Goal: Task Accomplishment & Management: Manage account settings

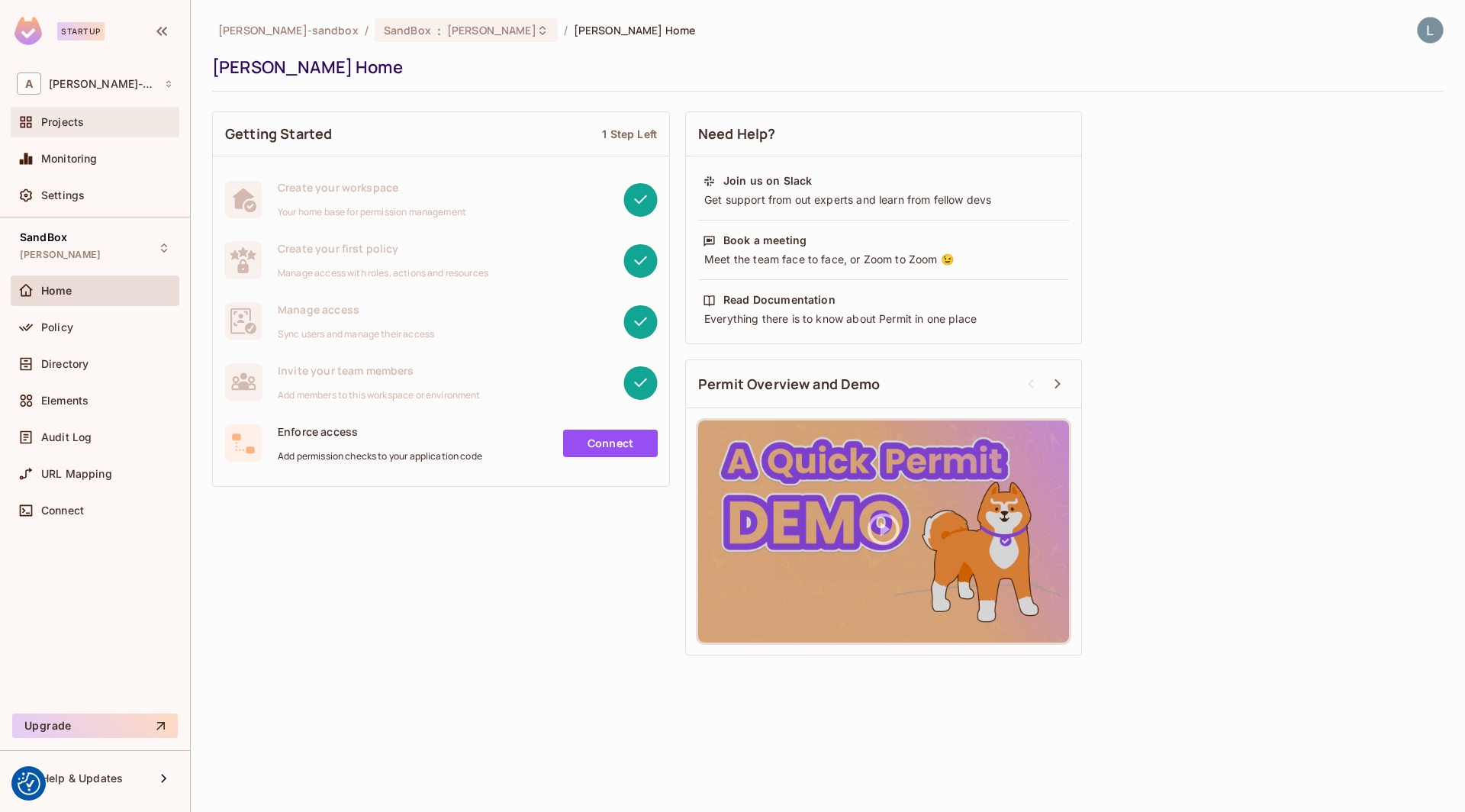
click at [113, 123] on div "Projects" at bounding box center [107, 122] width 132 height 12
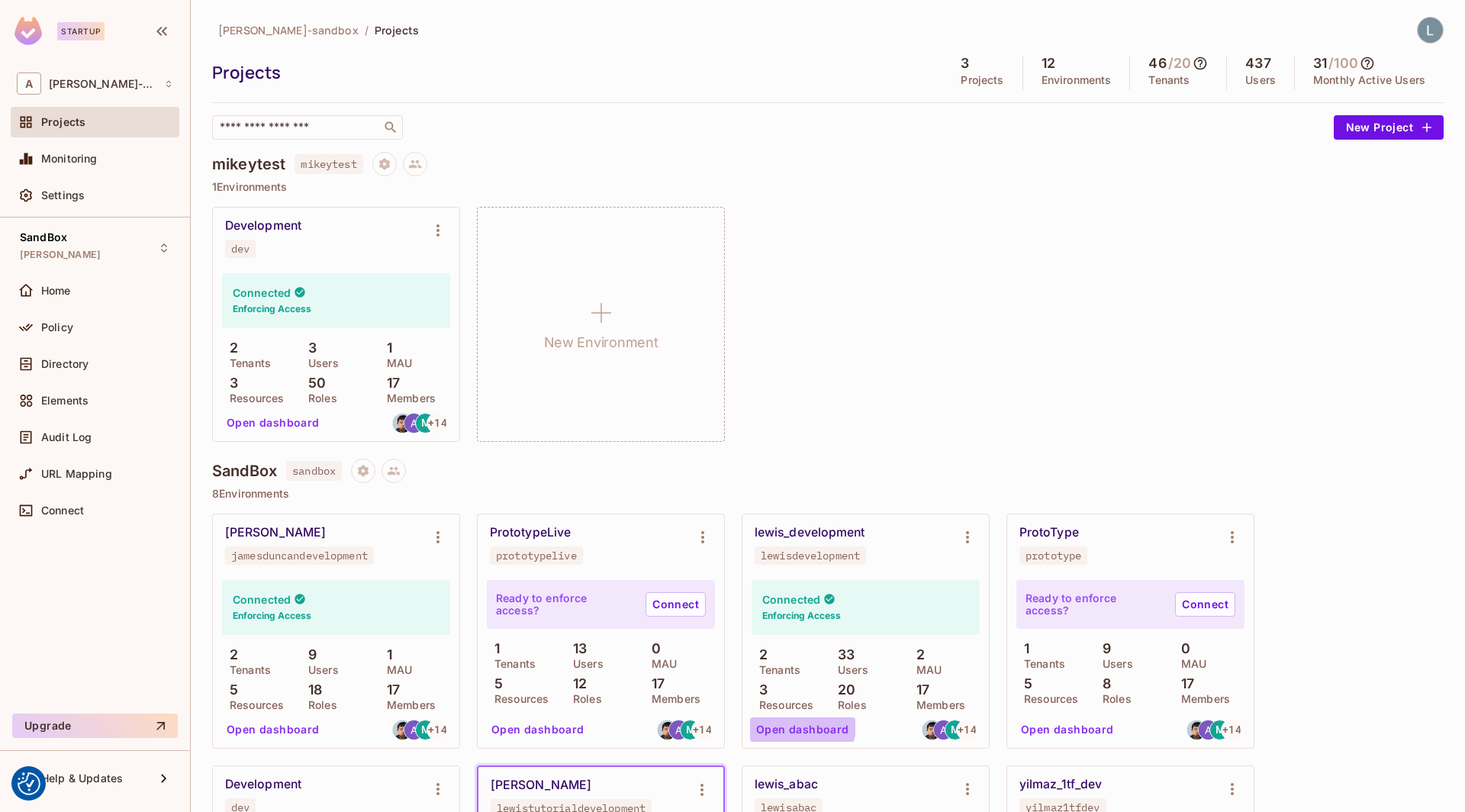
click at [797, 721] on button "Open dashboard" at bounding box center [803, 730] width 105 height 25
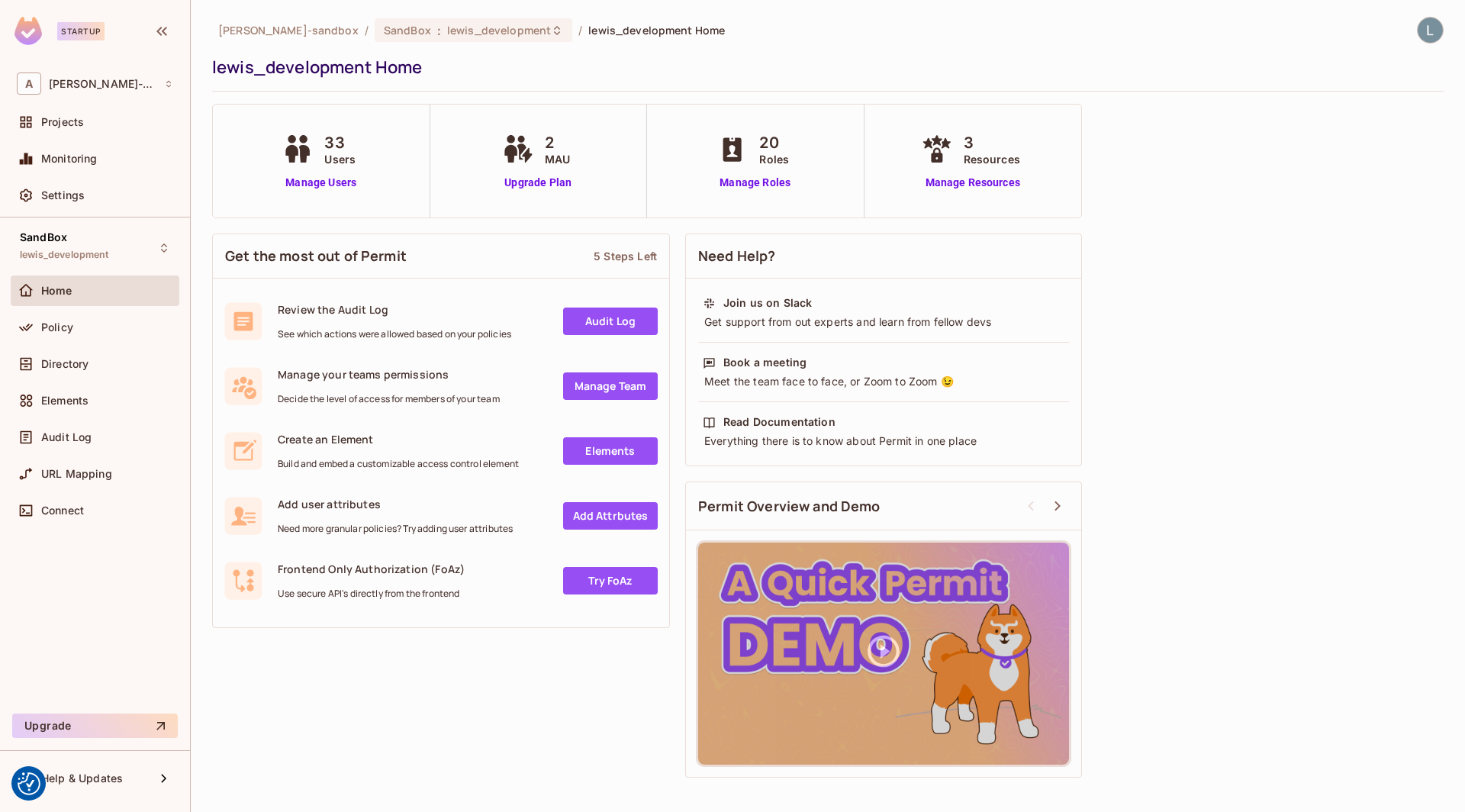
click at [78, 341] on div "Policy" at bounding box center [95, 330] width 169 height 36
click at [73, 363] on span "Directory" at bounding box center [64, 363] width 47 height 12
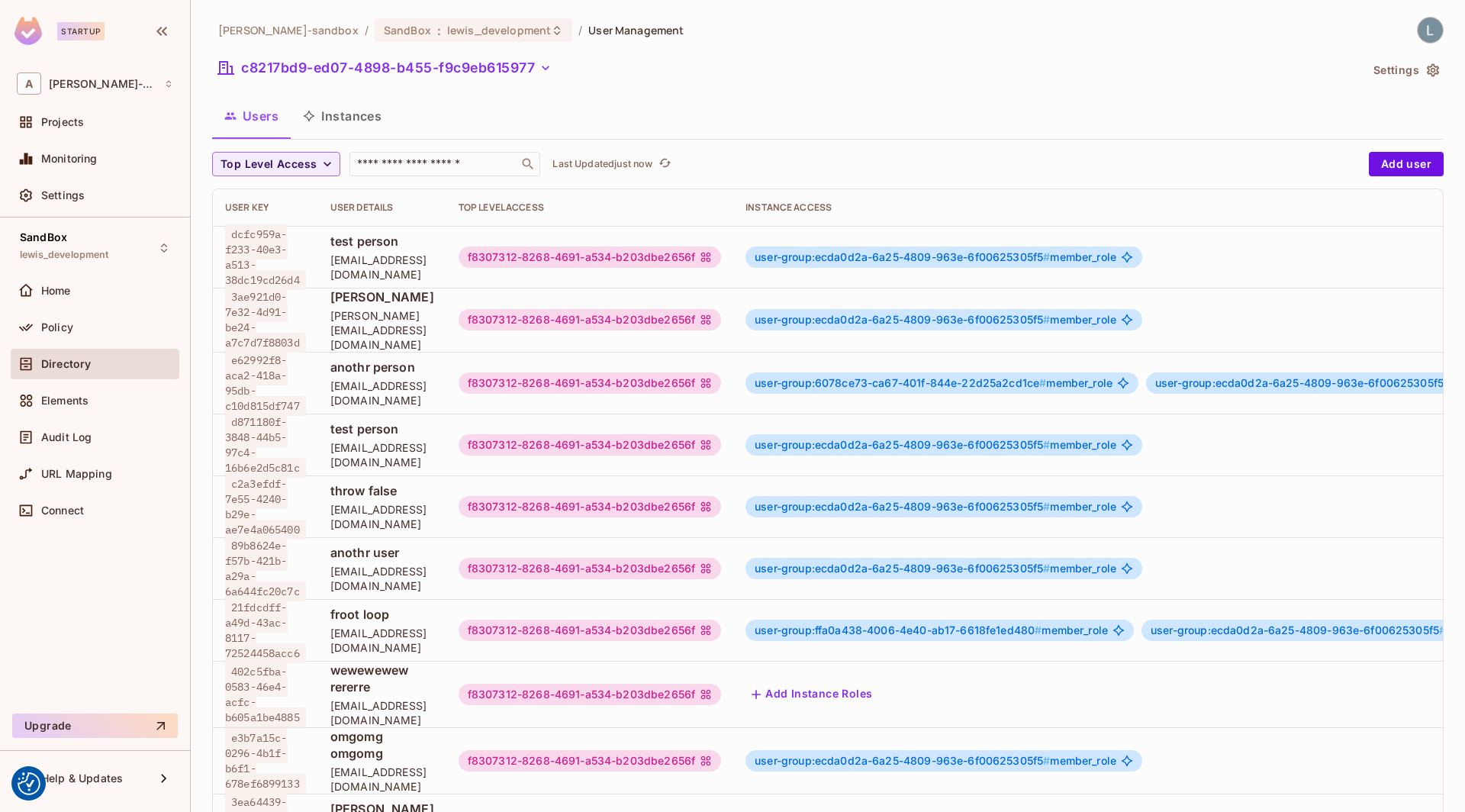
click at [385, 121] on button "Instances" at bounding box center [342, 116] width 103 height 38
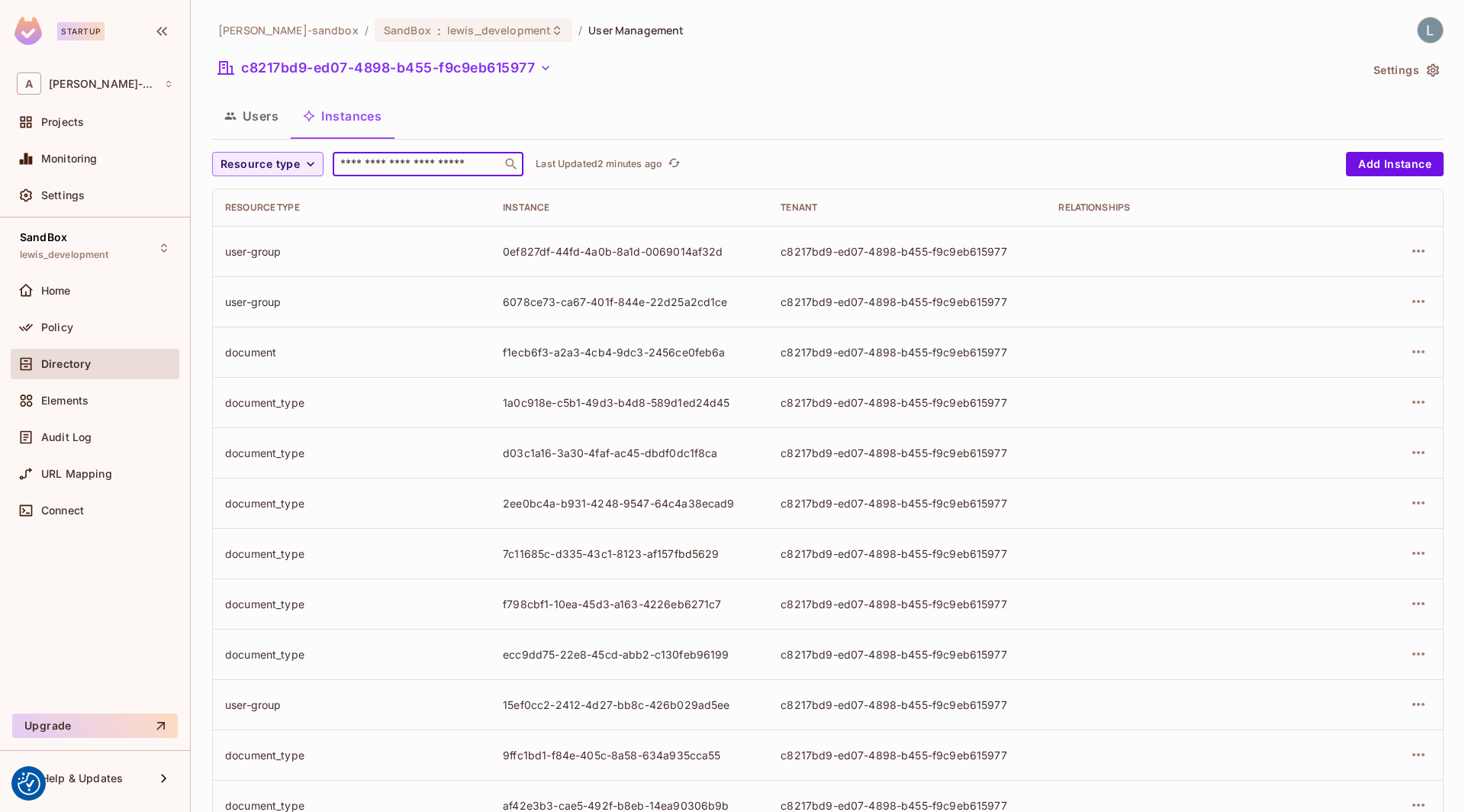
click at [423, 161] on input "text" at bounding box center [417, 164] width 161 height 16
click at [403, 169] on input "text" at bounding box center [417, 164] width 161 height 16
click at [291, 166] on span "Resource type" at bounding box center [260, 164] width 79 height 19
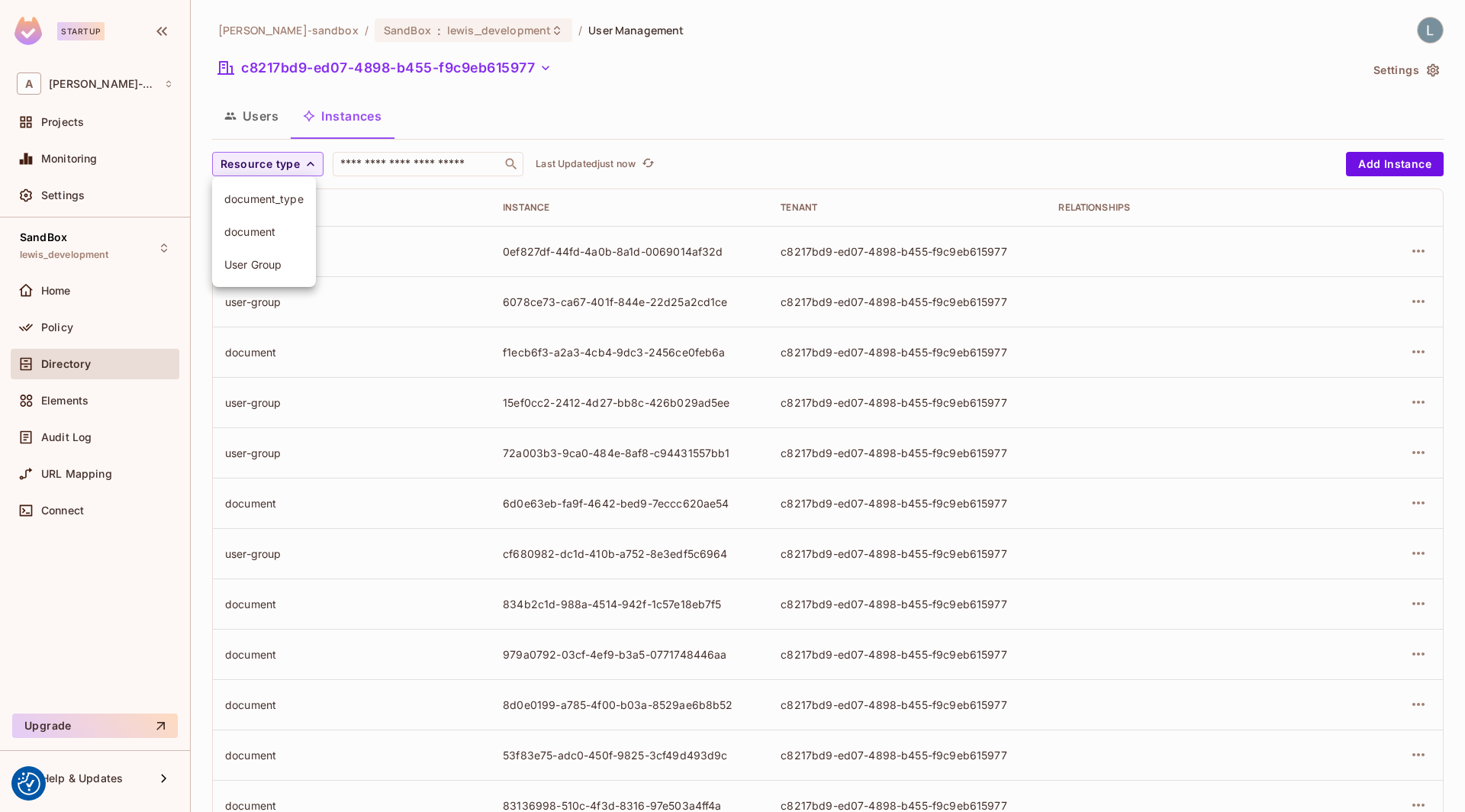
click at [265, 194] on span "document_type" at bounding box center [264, 199] width 79 height 15
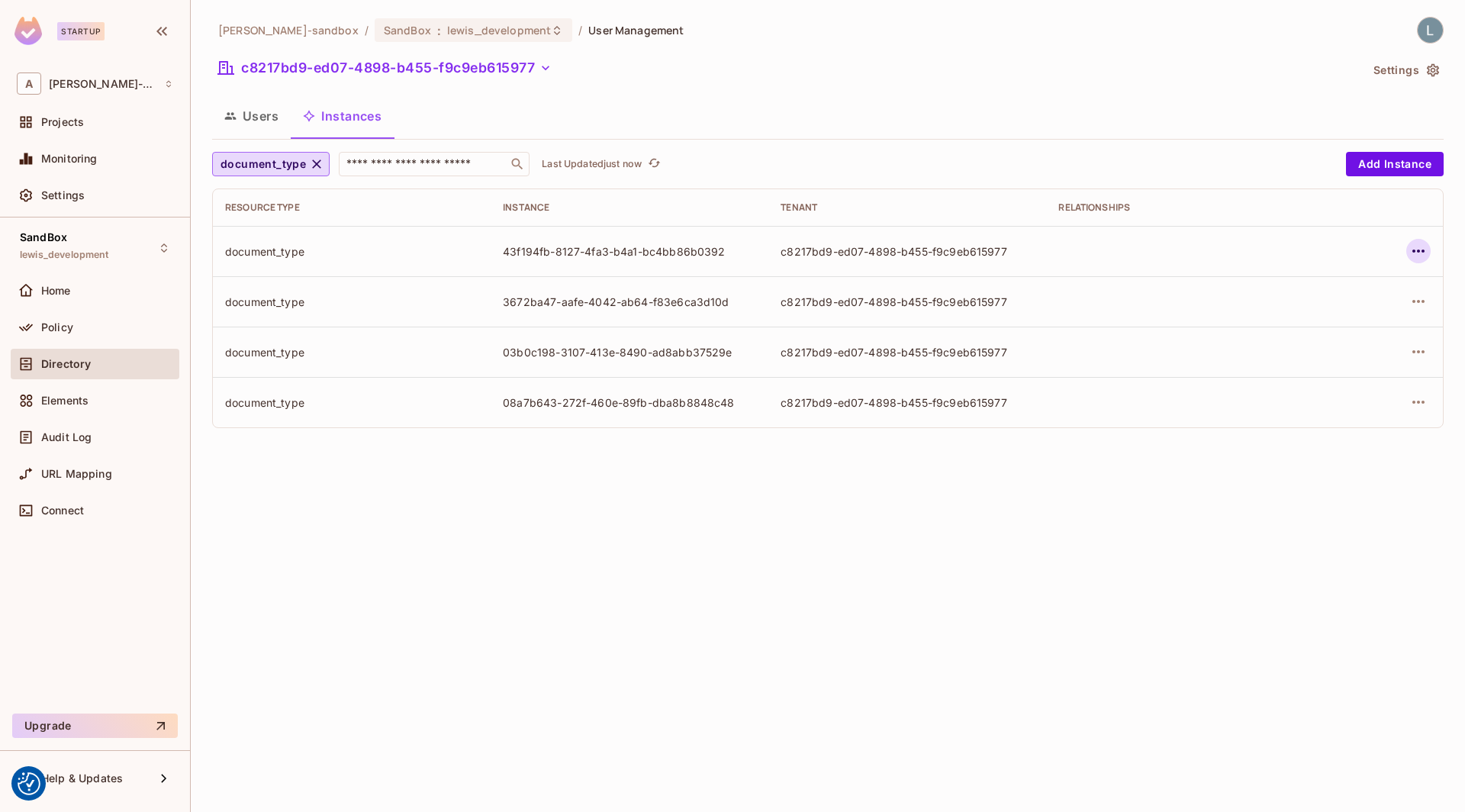
click at [1419, 251] on icon "button" at bounding box center [1418, 251] width 12 height 3
click at [1333, 313] on div "Edit Attributes" at bounding box center [1306, 319] width 76 height 16
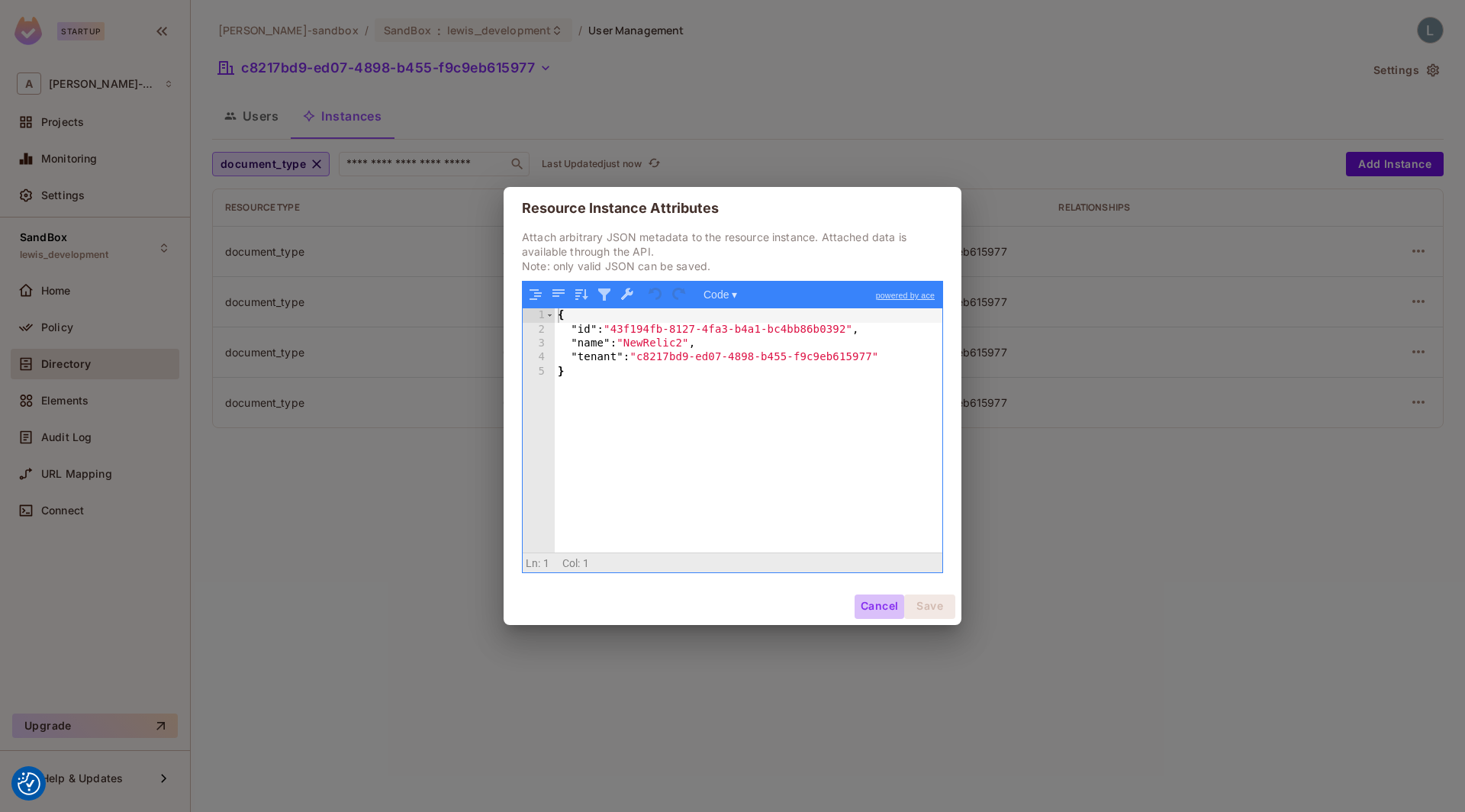
click at [882, 603] on button "Cancel" at bounding box center [879, 607] width 49 height 25
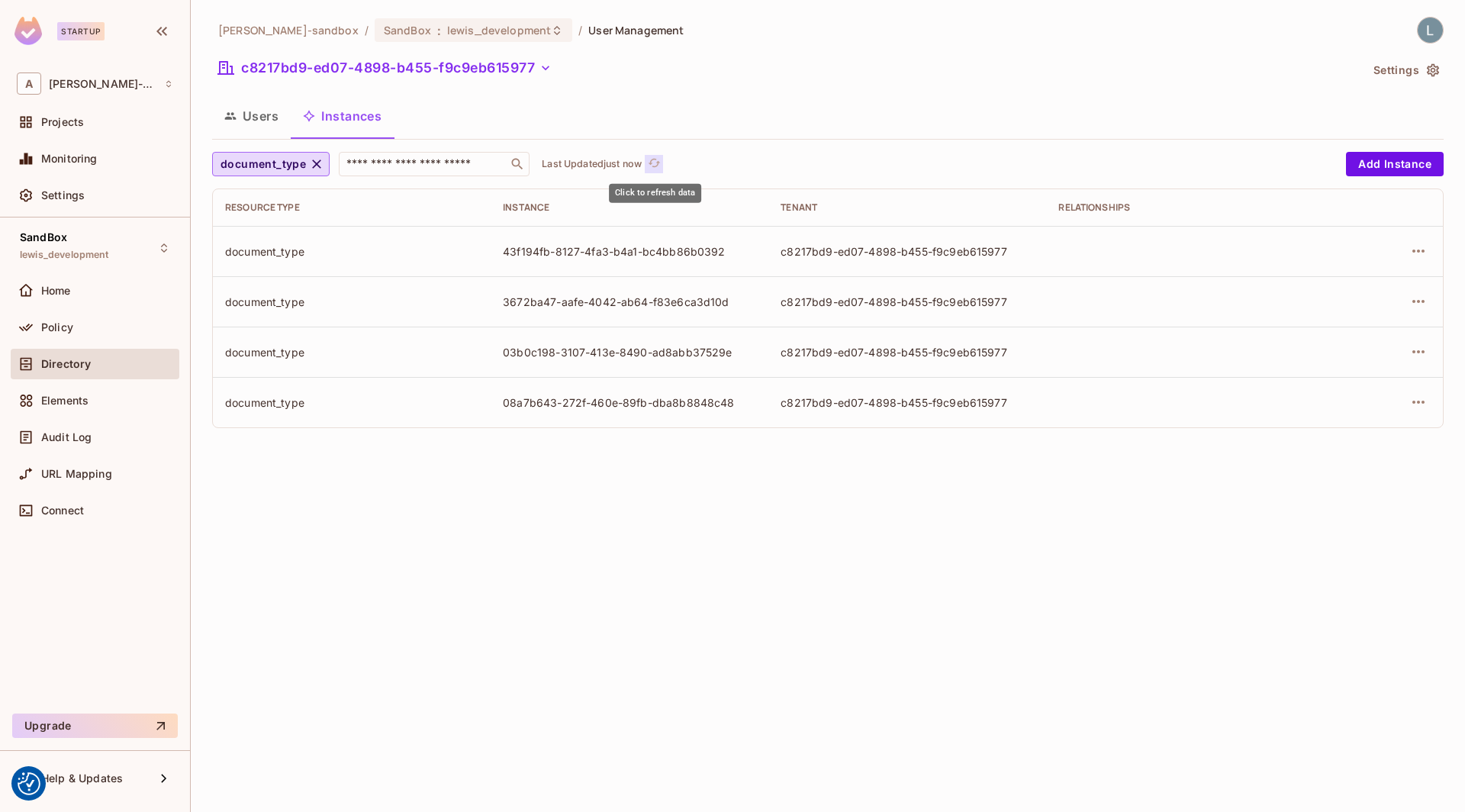
click at [658, 161] on icon "refresh" at bounding box center [653, 163] width 12 height 8
click at [656, 161] on icon "refresh" at bounding box center [654, 163] width 13 height 13
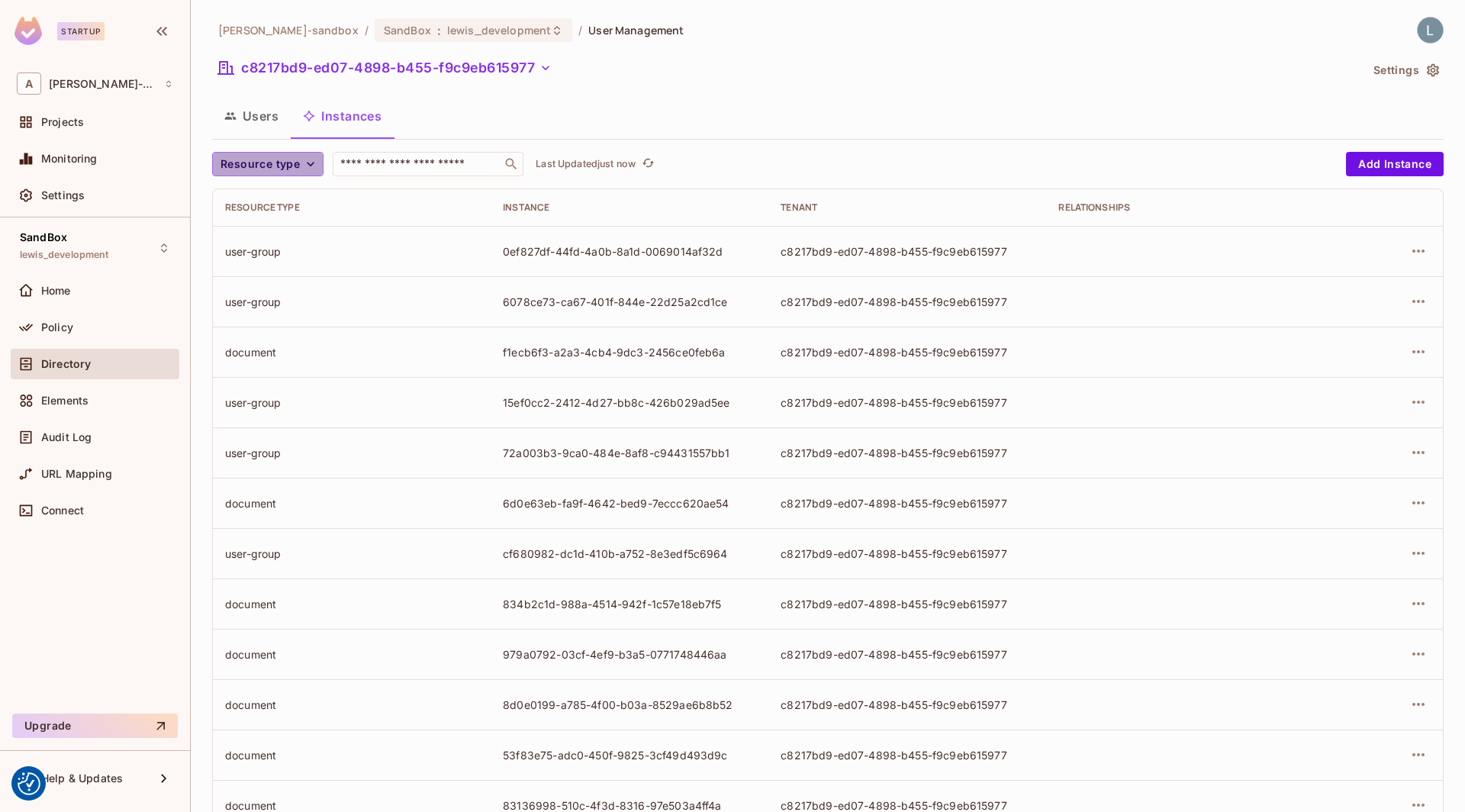
click at [289, 165] on span "Resource type" at bounding box center [260, 164] width 79 height 19
click at [275, 199] on span "document_type" at bounding box center [264, 199] width 79 height 15
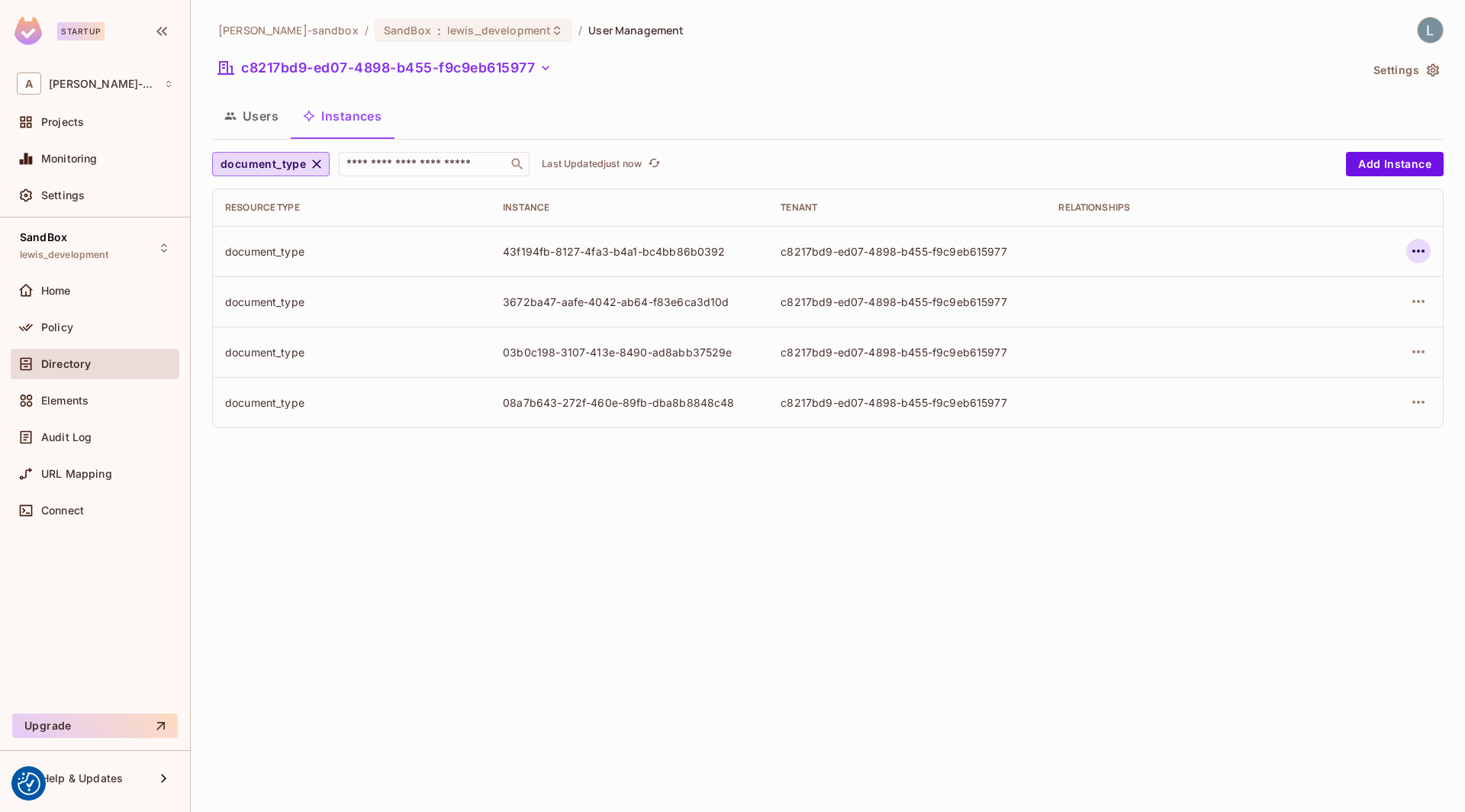
click at [1424, 251] on icon "button" at bounding box center [1418, 251] width 18 height 18
click at [1309, 349] on div "Delete Resource Instance" at bounding box center [1334, 352] width 132 height 16
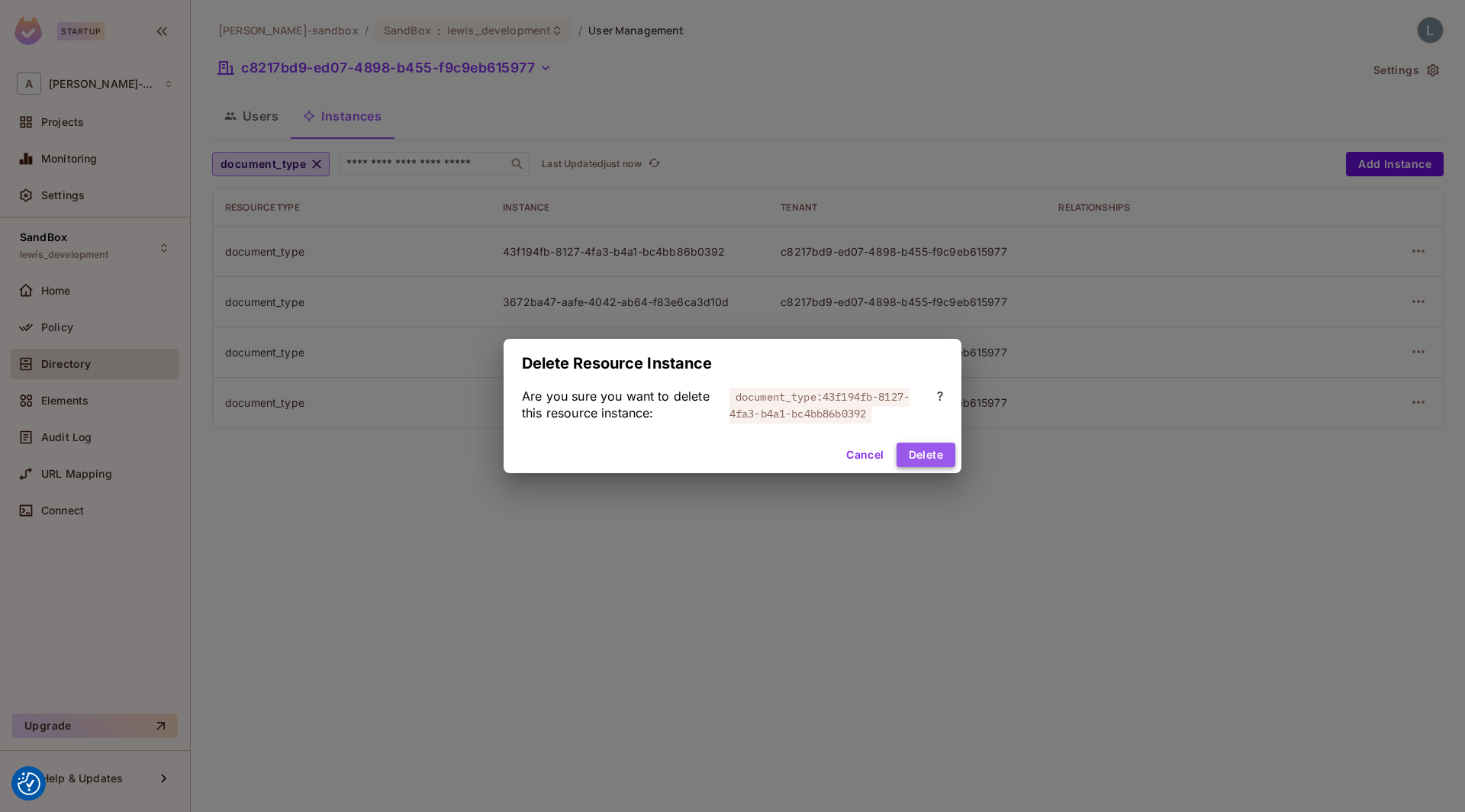
click at [917, 450] on button "Delete" at bounding box center [925, 455] width 58 height 25
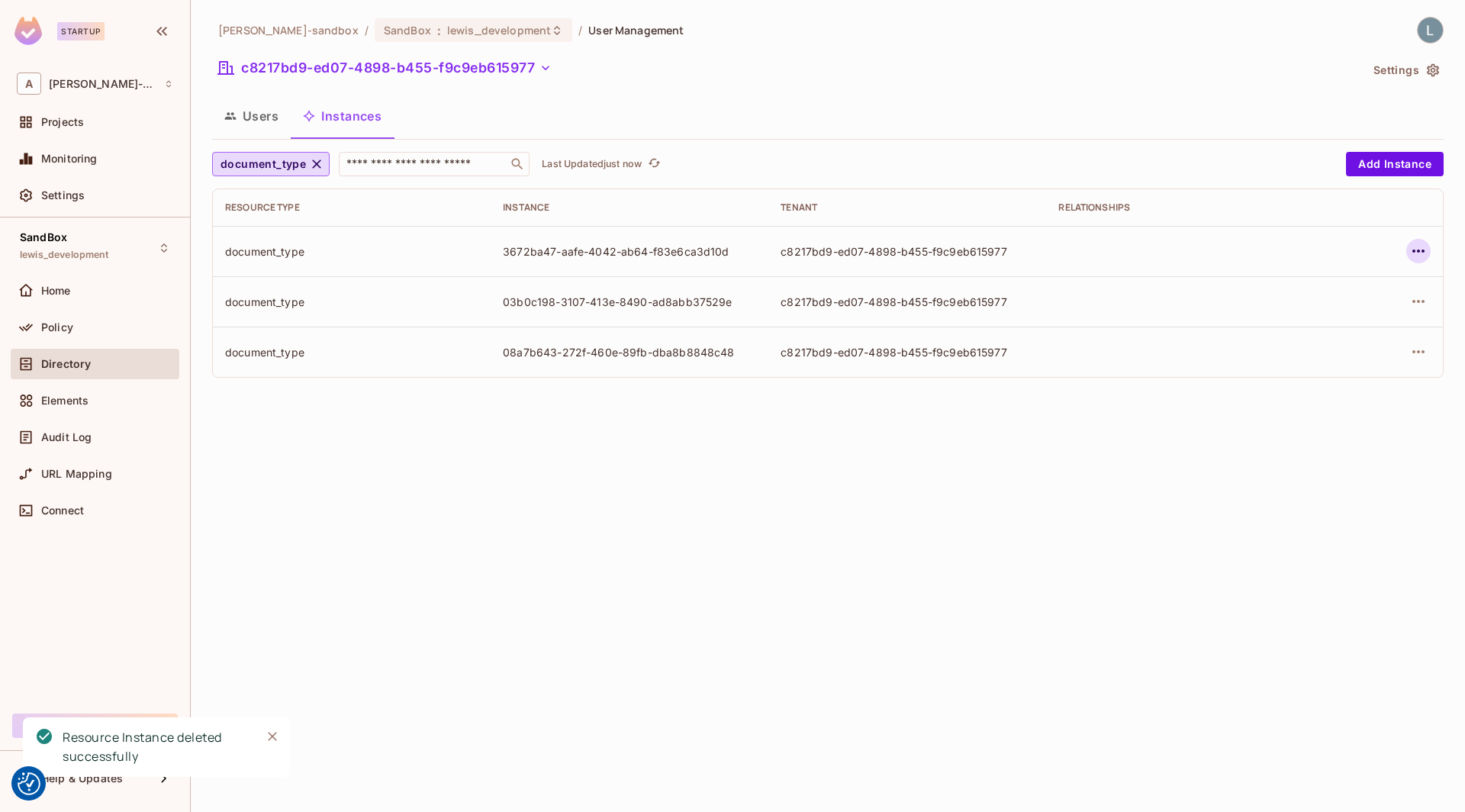
click at [1422, 253] on icon "button" at bounding box center [1418, 251] width 18 height 18
click at [1344, 349] on div "Delete Resource Instance" at bounding box center [1334, 352] width 132 height 16
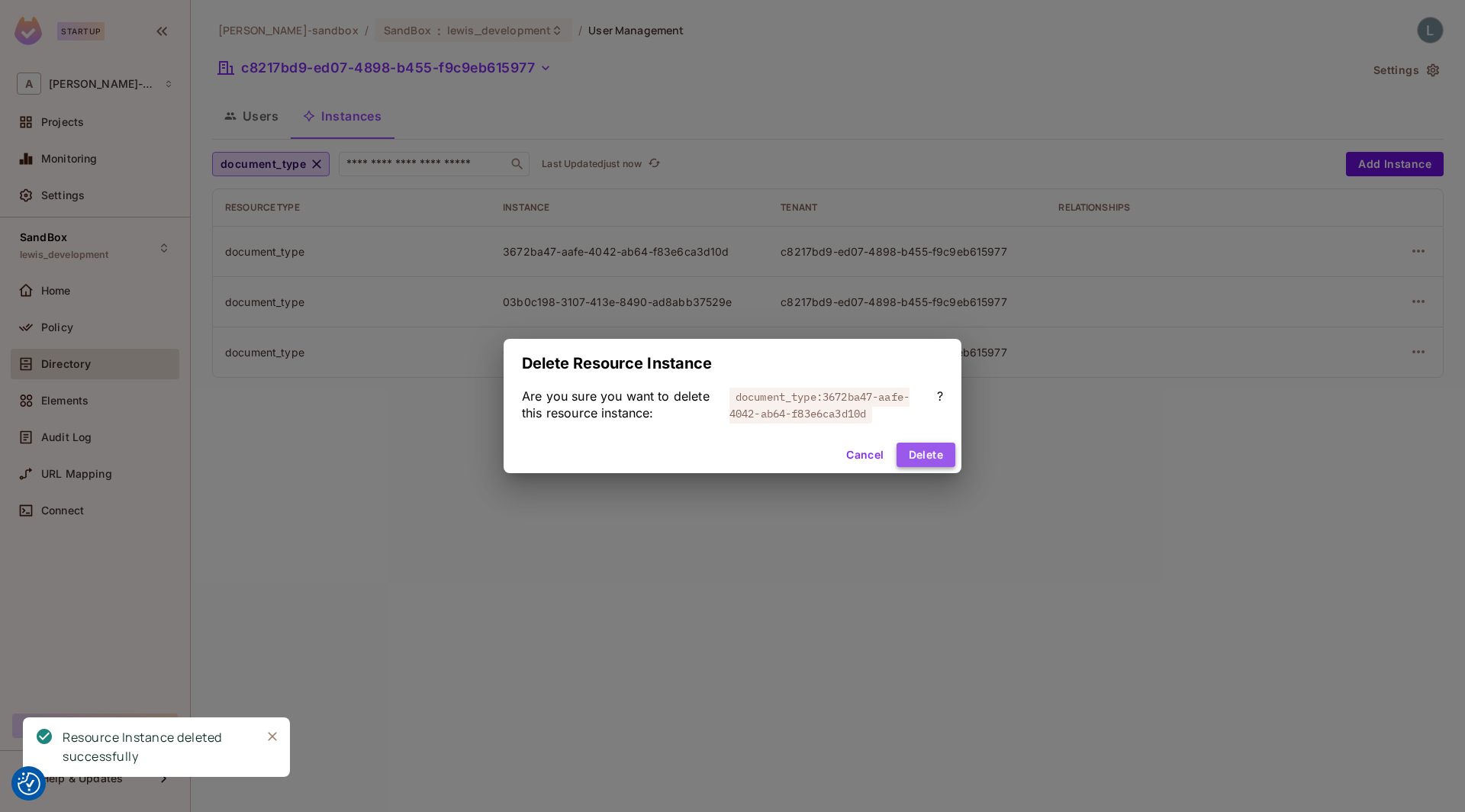
click at [926, 460] on button "Delete" at bounding box center [925, 455] width 58 height 25
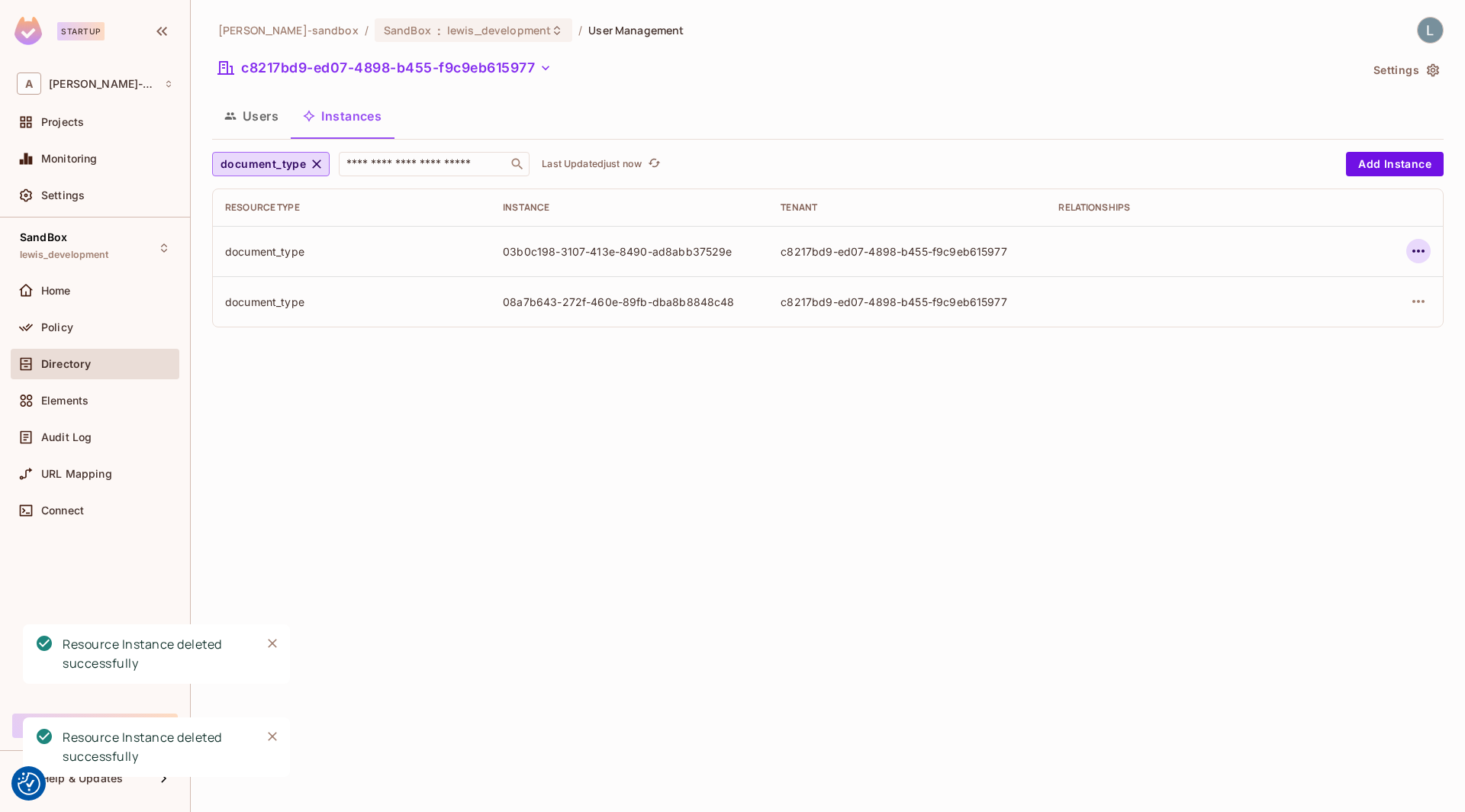
click at [1414, 241] on button "button" at bounding box center [1418, 251] width 25 height 25
click at [1274, 347] on div "Delete Resource Instance" at bounding box center [1334, 352] width 132 height 16
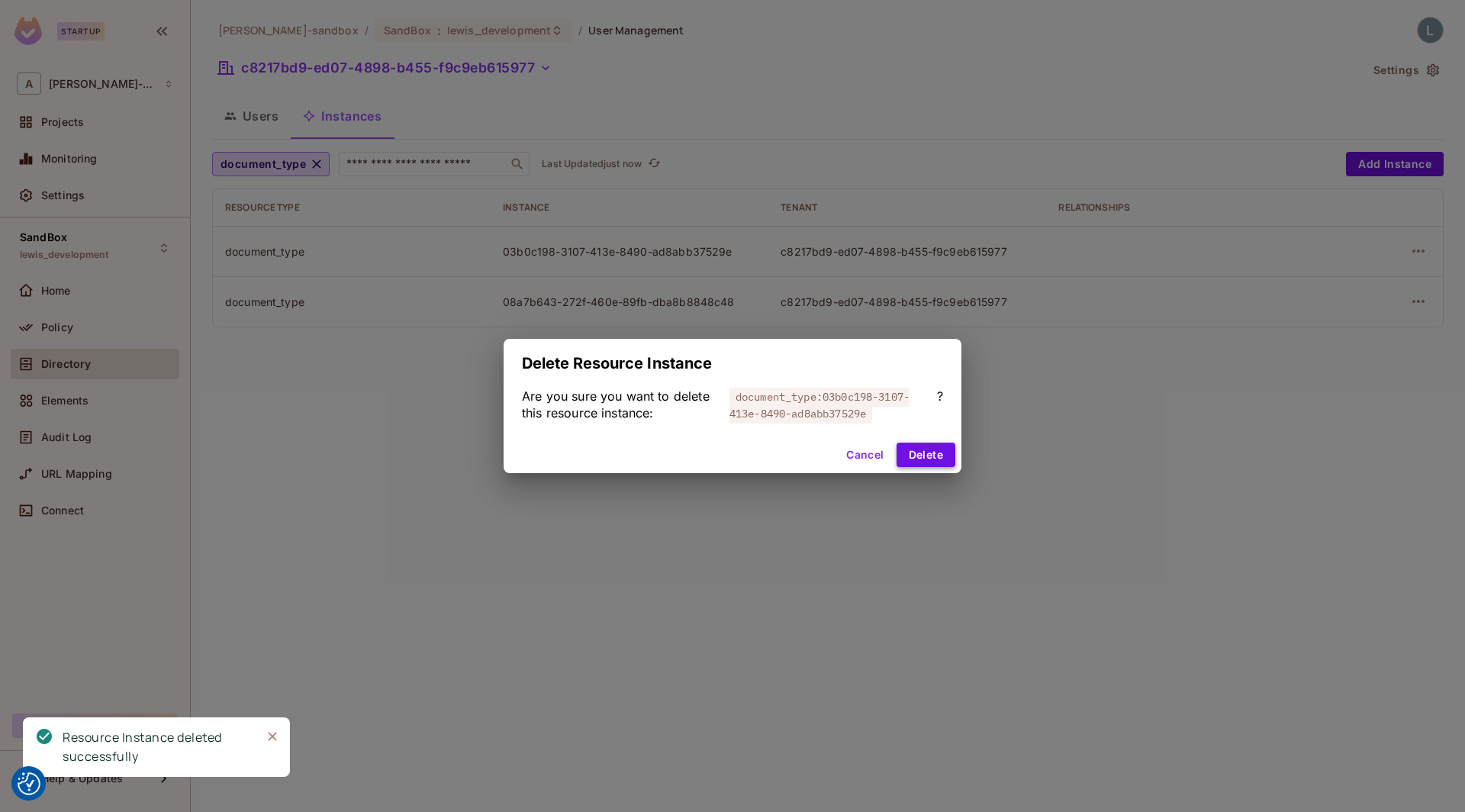
click at [926, 458] on button "Delete" at bounding box center [925, 455] width 58 height 25
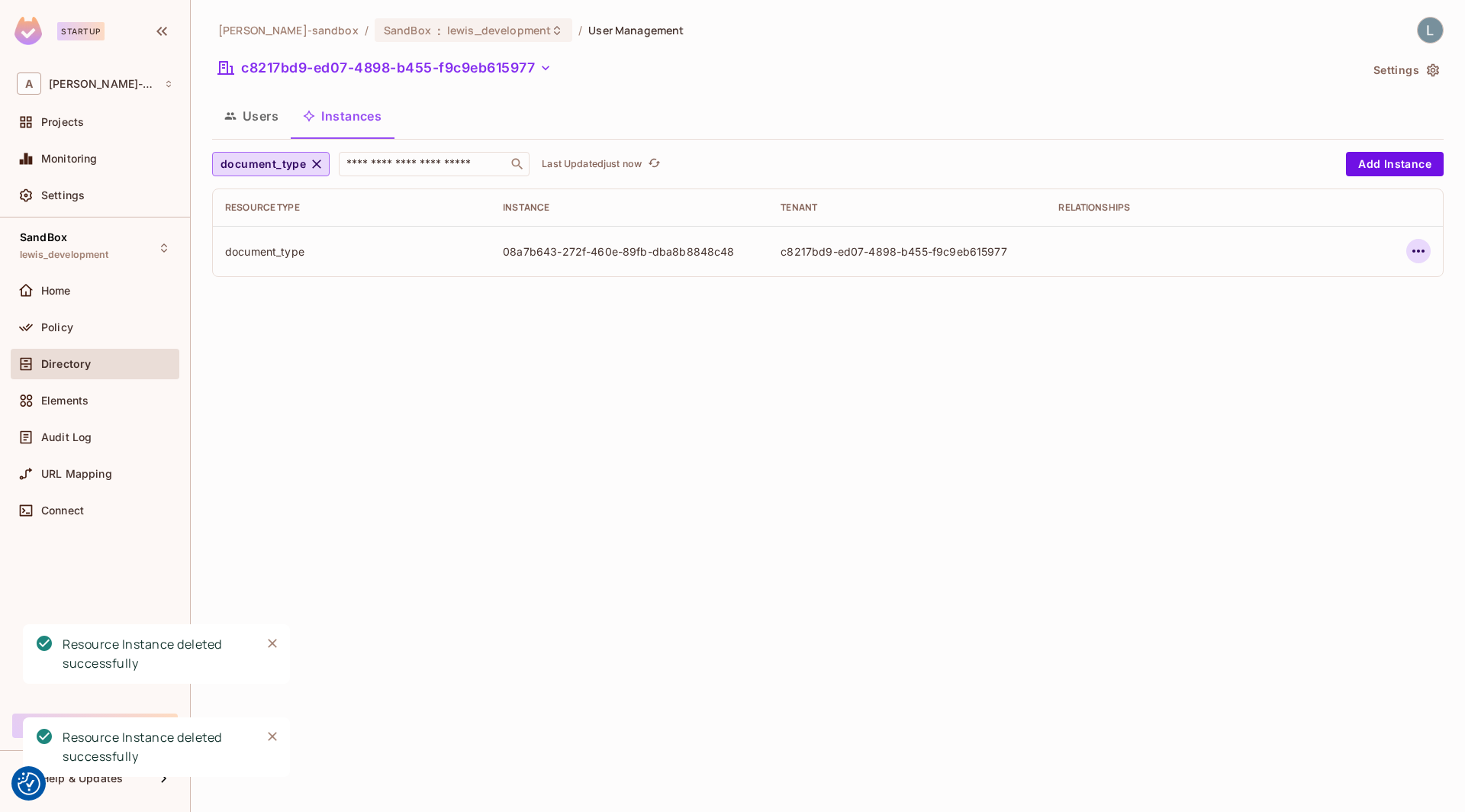
click at [1422, 257] on icon "button" at bounding box center [1418, 251] width 18 height 18
click at [1288, 363] on span "Delete Resource Instance" at bounding box center [1334, 352] width 141 height 25
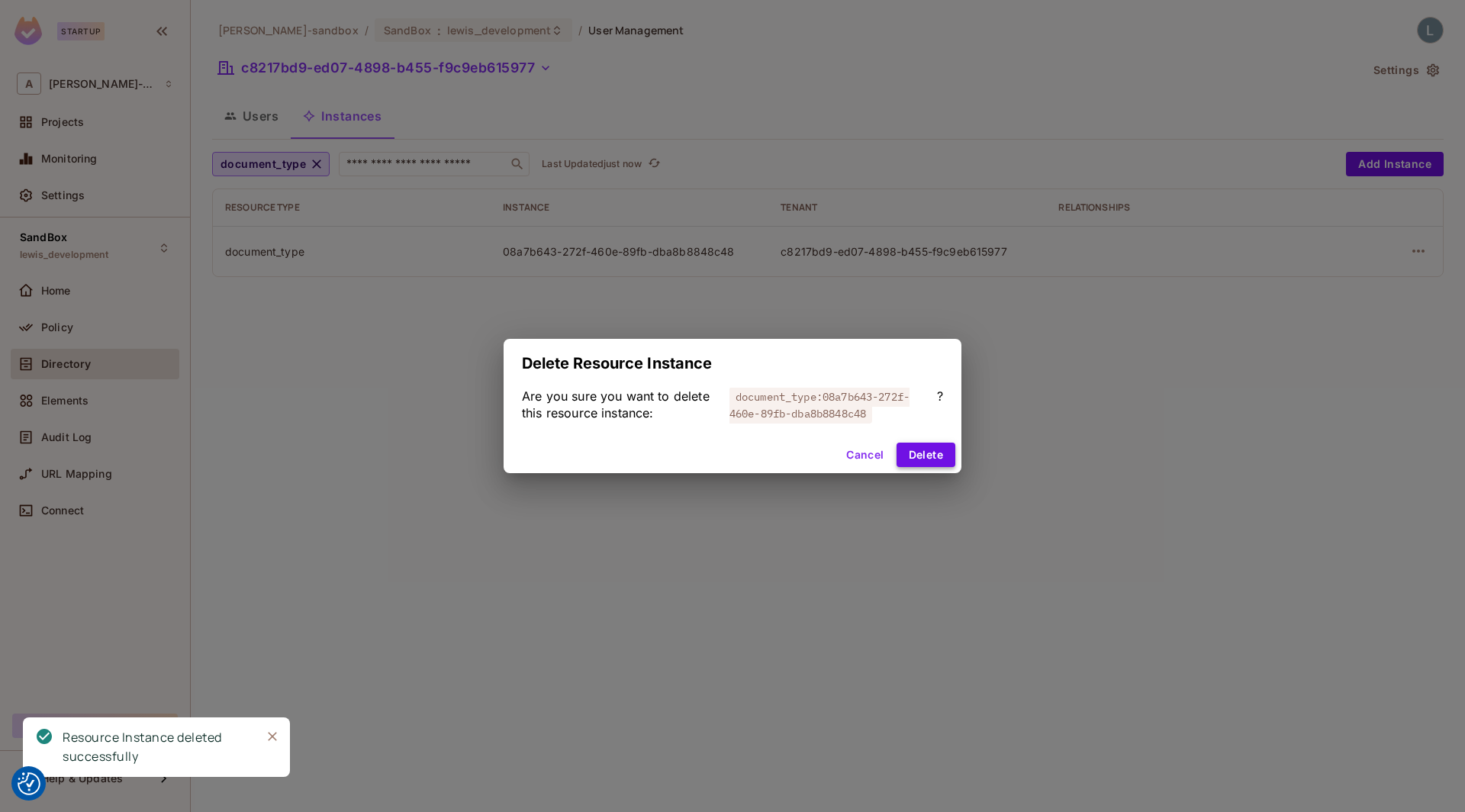
click at [939, 463] on button "Delete" at bounding box center [925, 455] width 58 height 25
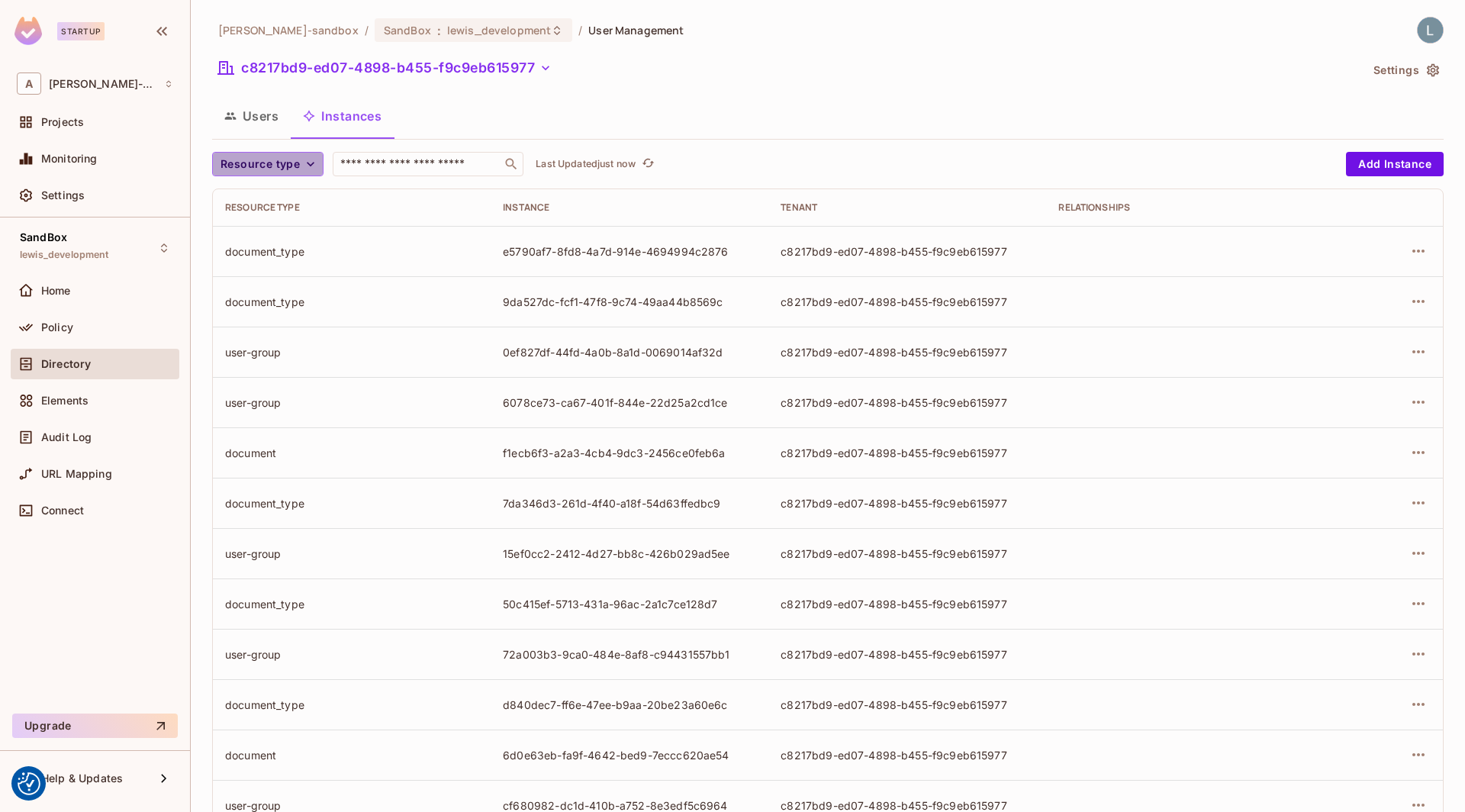
click at [300, 161] on button "Resource type" at bounding box center [268, 164] width 111 height 25
click at [276, 198] on span "document_type" at bounding box center [264, 199] width 79 height 15
click at [290, 161] on span "Resource type" at bounding box center [260, 164] width 79 height 19
click at [272, 204] on span "document_type" at bounding box center [264, 199] width 79 height 15
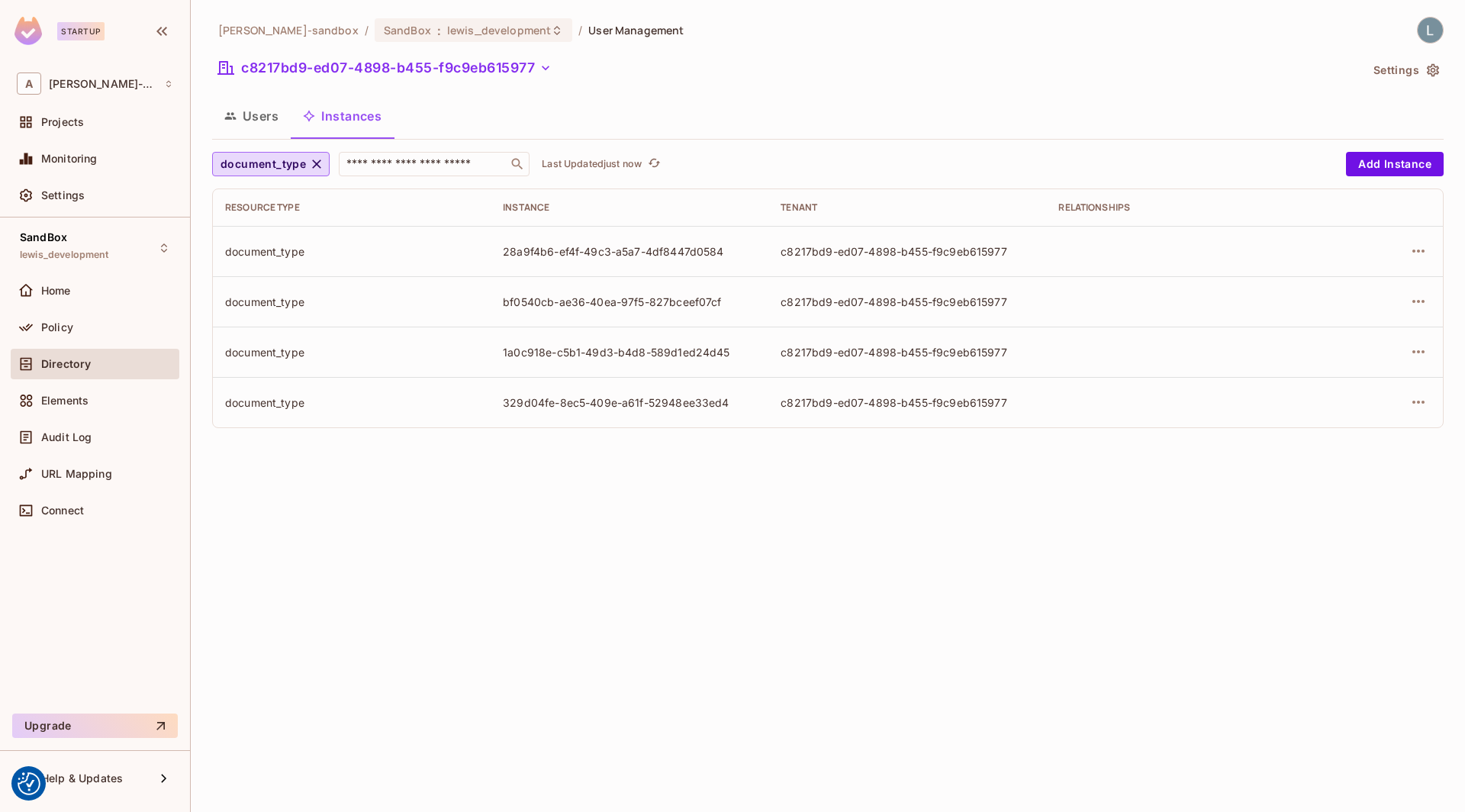
click at [658, 187] on div "document_type ​ Last Updated just now Add Instance Resource type Instance Tenan…" at bounding box center [828, 289] width 1231 height 276
click at [655, 161] on icon "refresh" at bounding box center [654, 163] width 13 height 13
click at [1418, 254] on icon "button" at bounding box center [1418, 251] width 18 height 18
click at [1341, 310] on span "Edit Attributes" at bounding box center [1306, 319] width 85 height 25
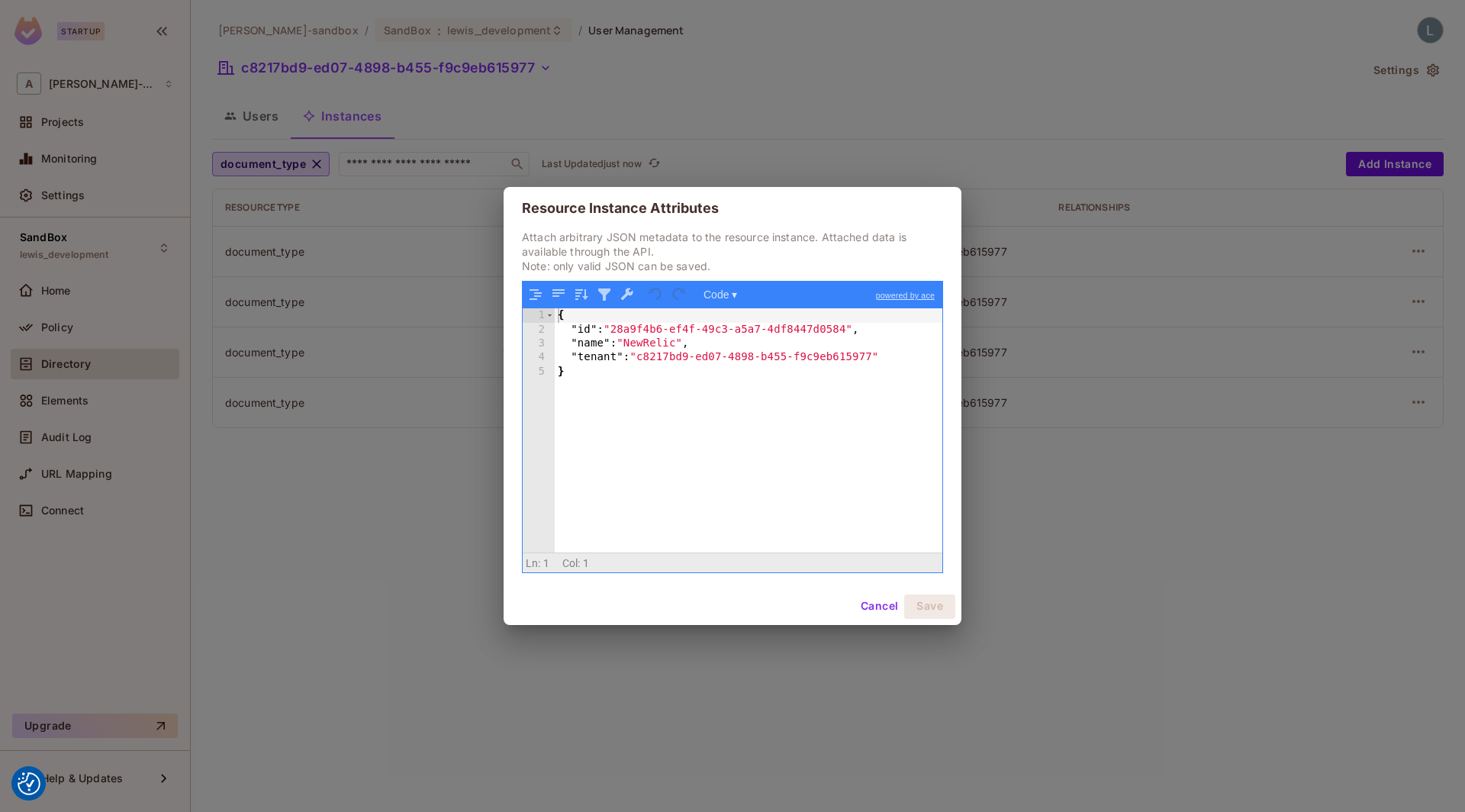
click at [1262, 467] on div "Resource Instance Attributes Attach arbitrary JSON metadata to the resource ins…" at bounding box center [732, 406] width 1465 height 812
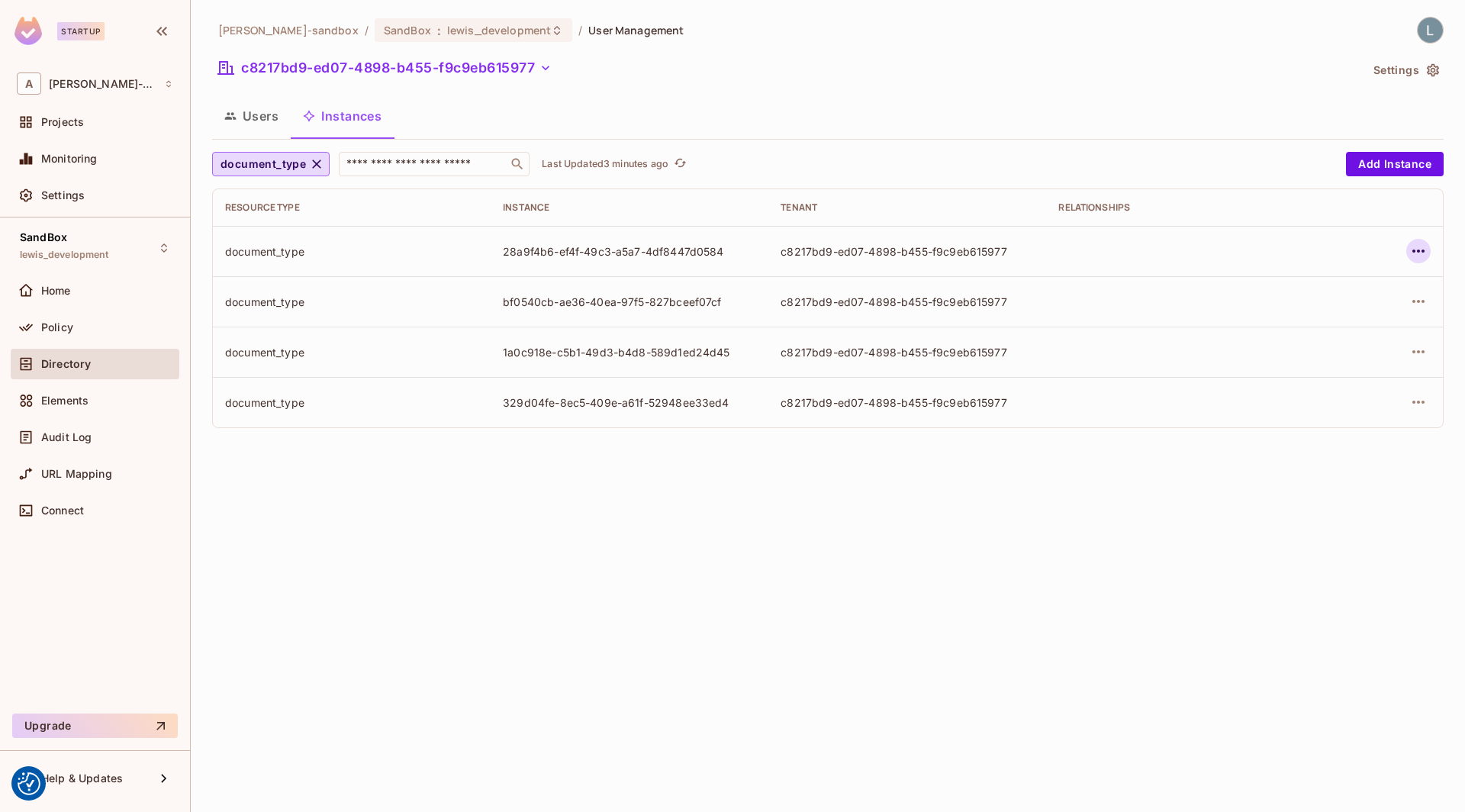
click at [1427, 256] on icon "button" at bounding box center [1418, 251] width 18 height 18
click at [1316, 352] on div "Delete Resource Instance" at bounding box center [1334, 352] width 132 height 16
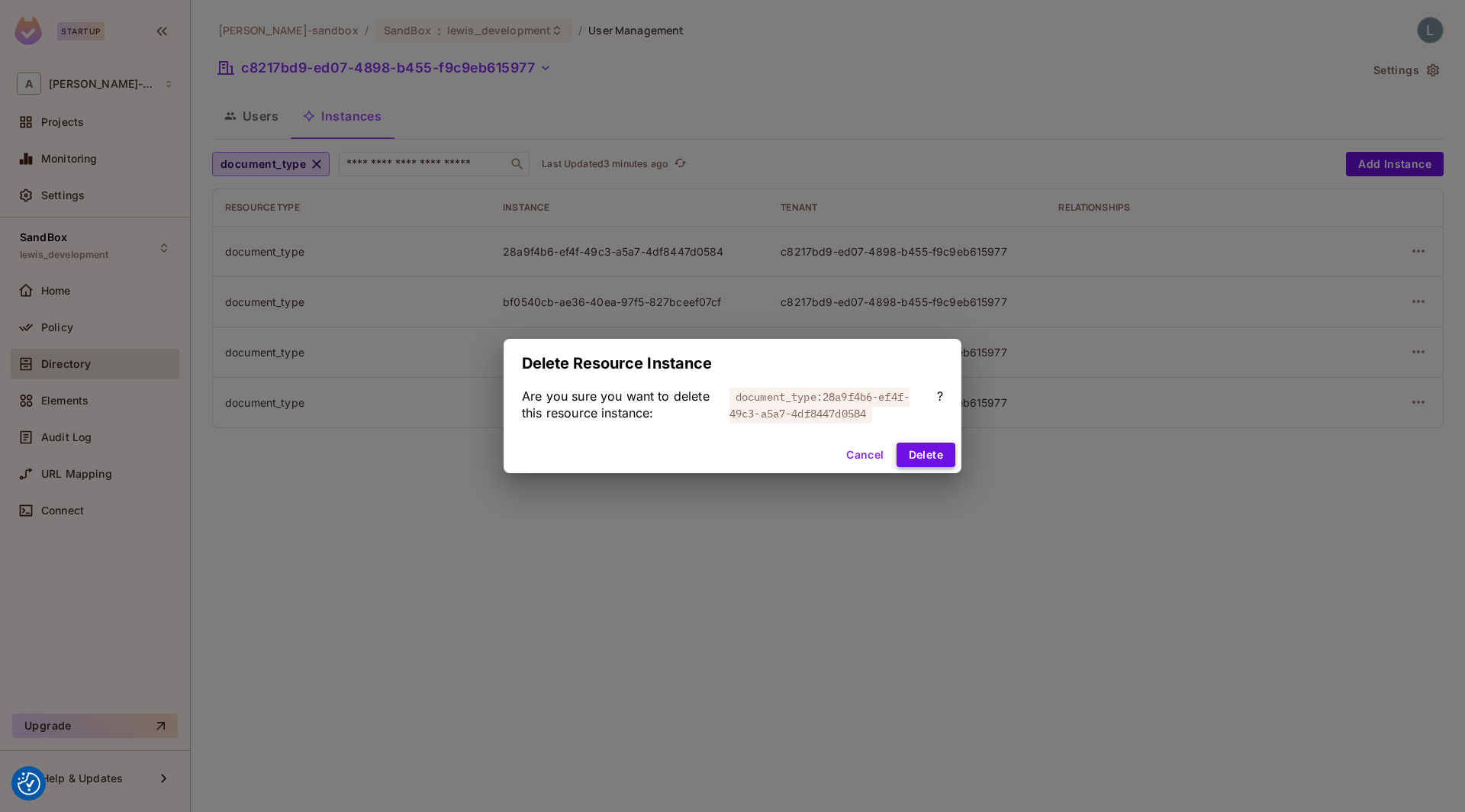
click at [934, 446] on button "Delete" at bounding box center [925, 455] width 58 height 25
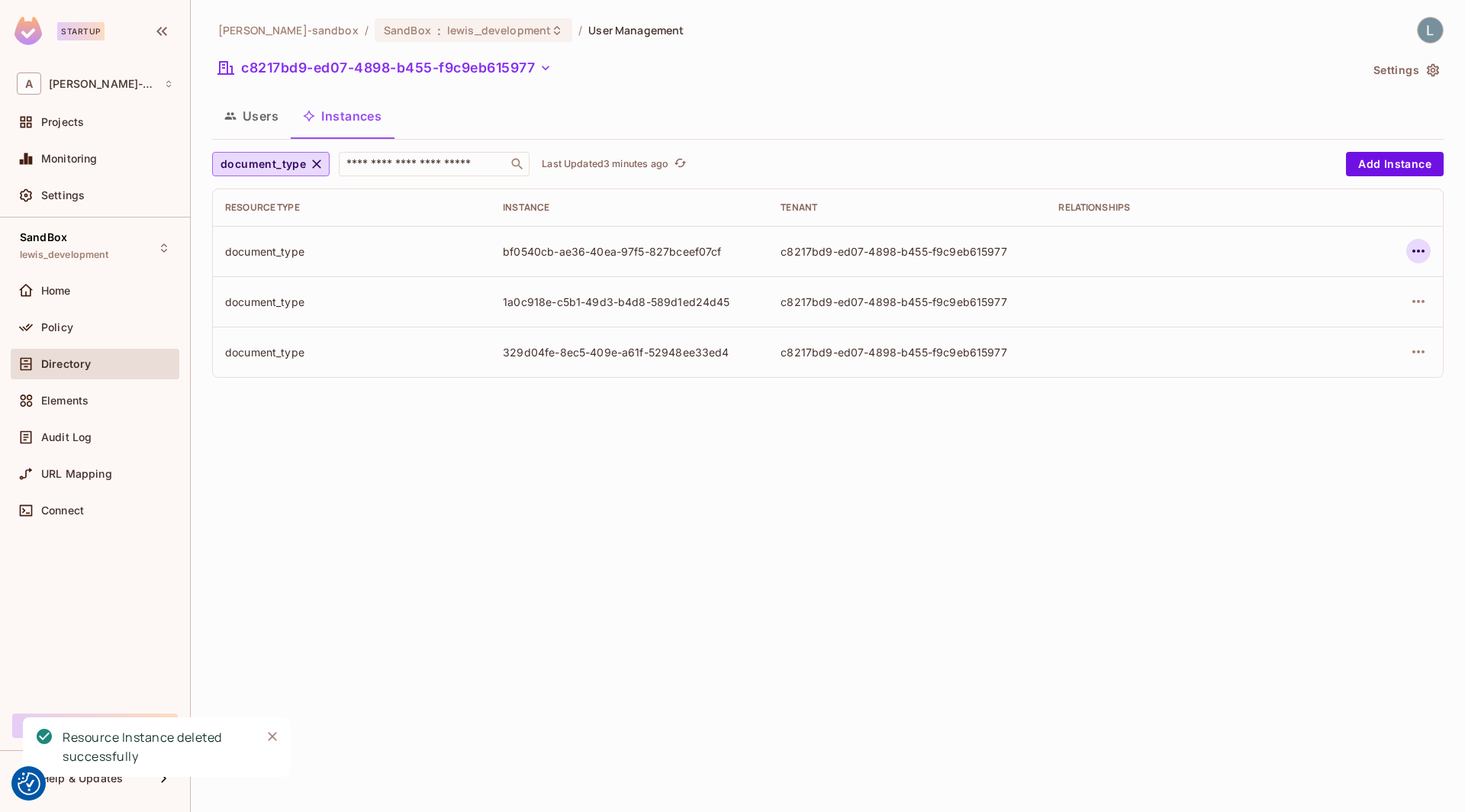
click at [1426, 249] on icon "button" at bounding box center [1418, 251] width 18 height 18
click at [1331, 358] on div "Delete Resource Instance" at bounding box center [1334, 352] width 132 height 16
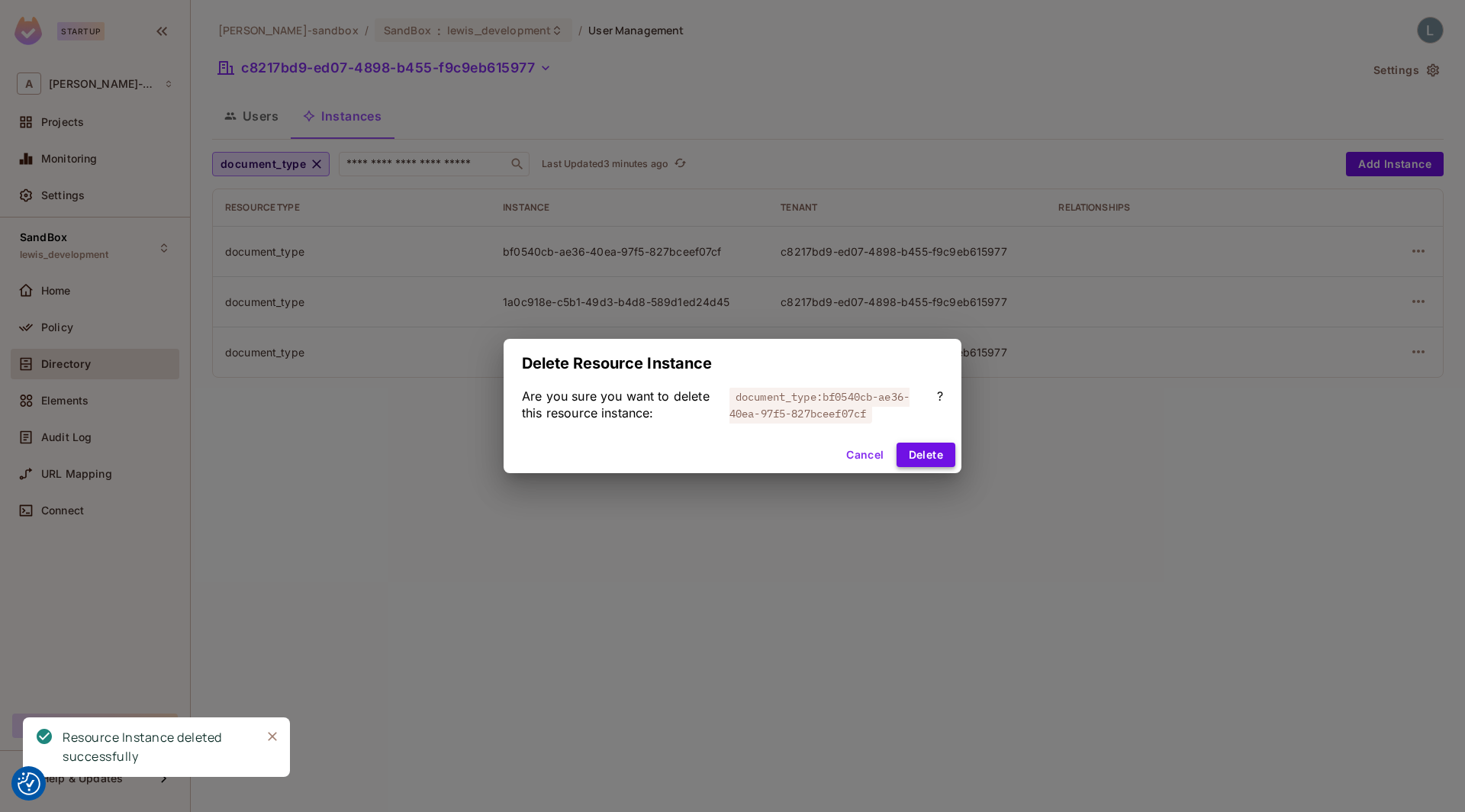
click at [914, 460] on button "Delete" at bounding box center [925, 455] width 58 height 25
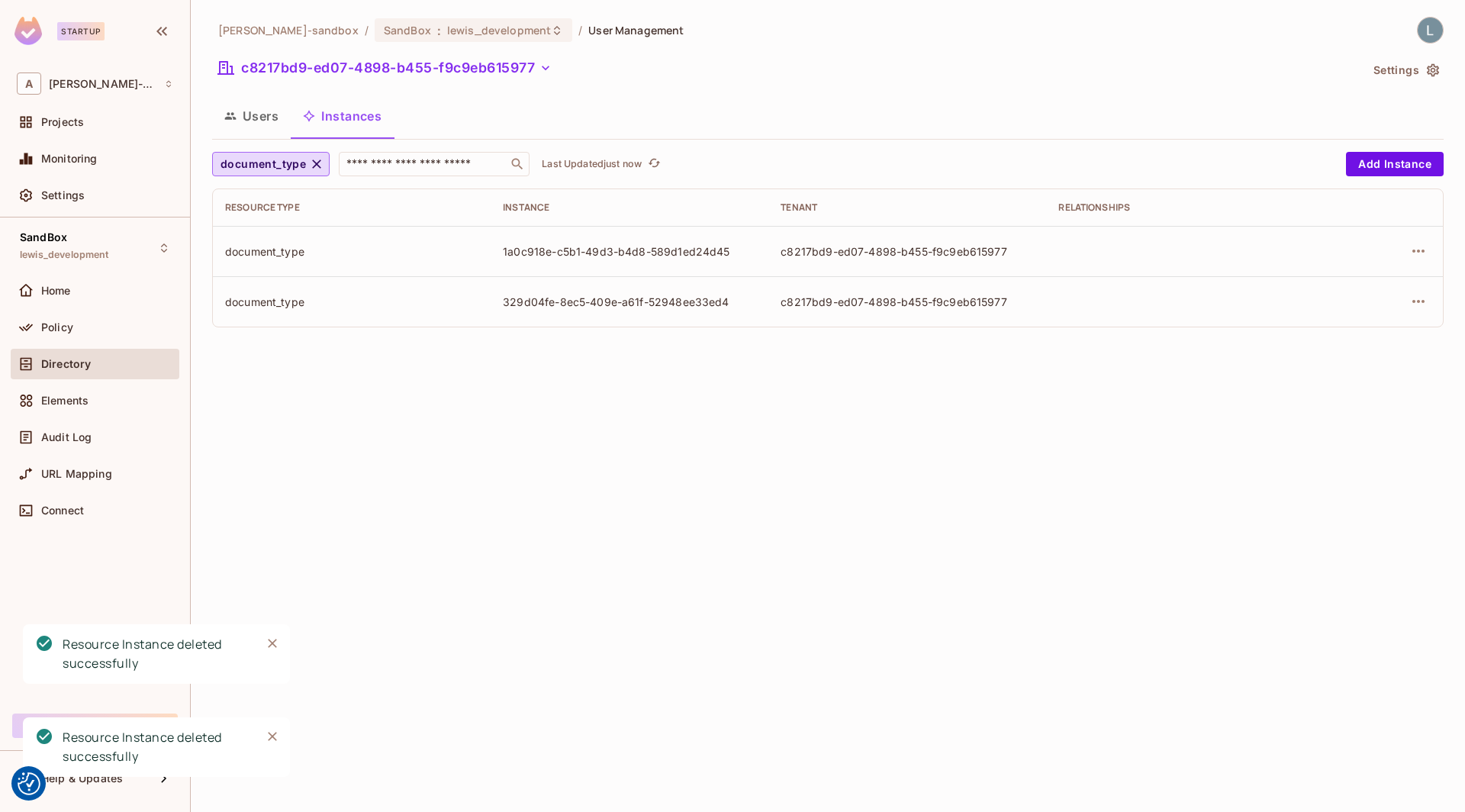
click at [1407, 258] on div at bounding box center [1383, 251] width 94 height 25
click at [1418, 253] on icon "button" at bounding box center [1418, 251] width 18 height 18
click at [1330, 347] on div "Delete Resource Instance" at bounding box center [1334, 352] width 132 height 16
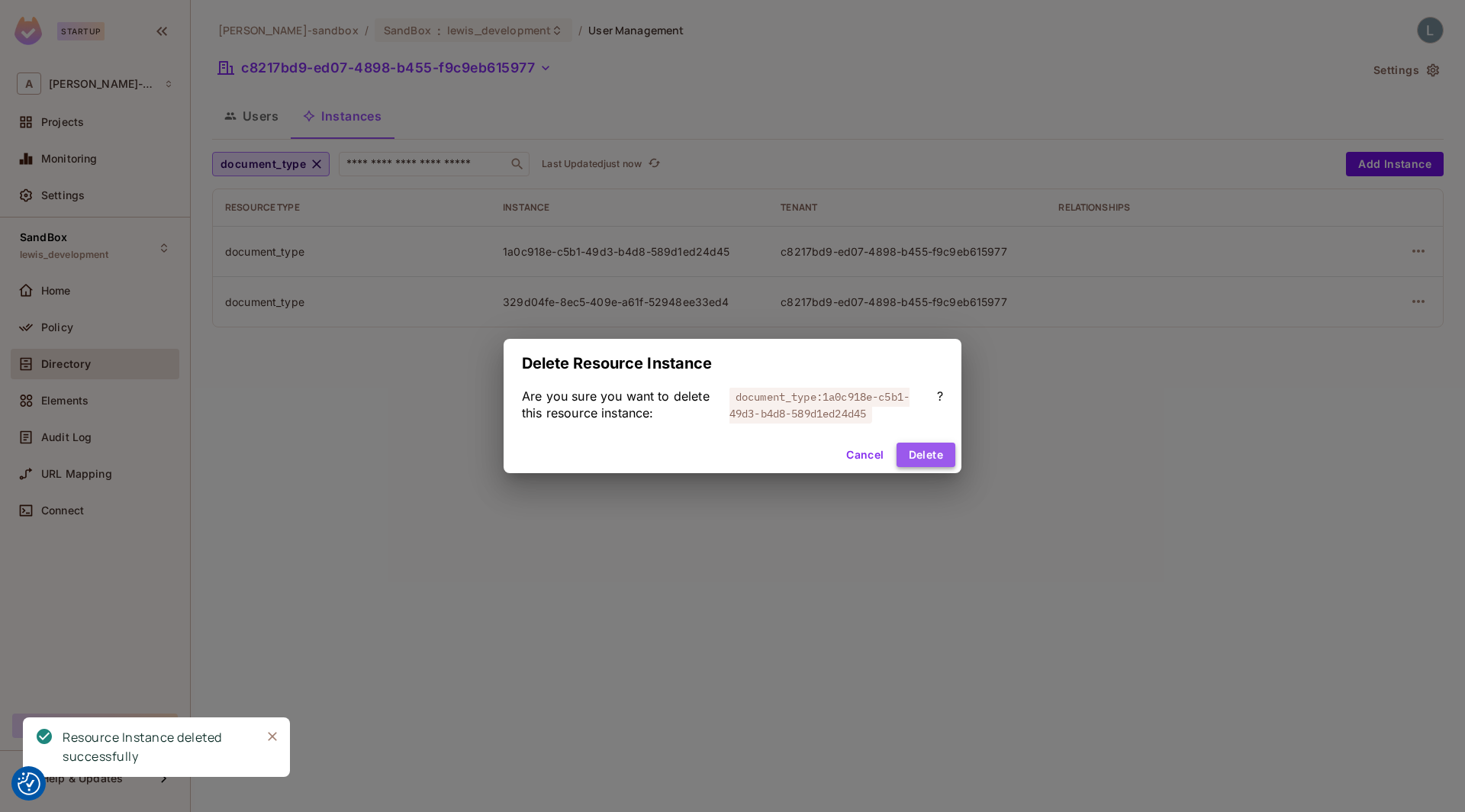
click at [937, 448] on button "Delete" at bounding box center [925, 455] width 58 height 25
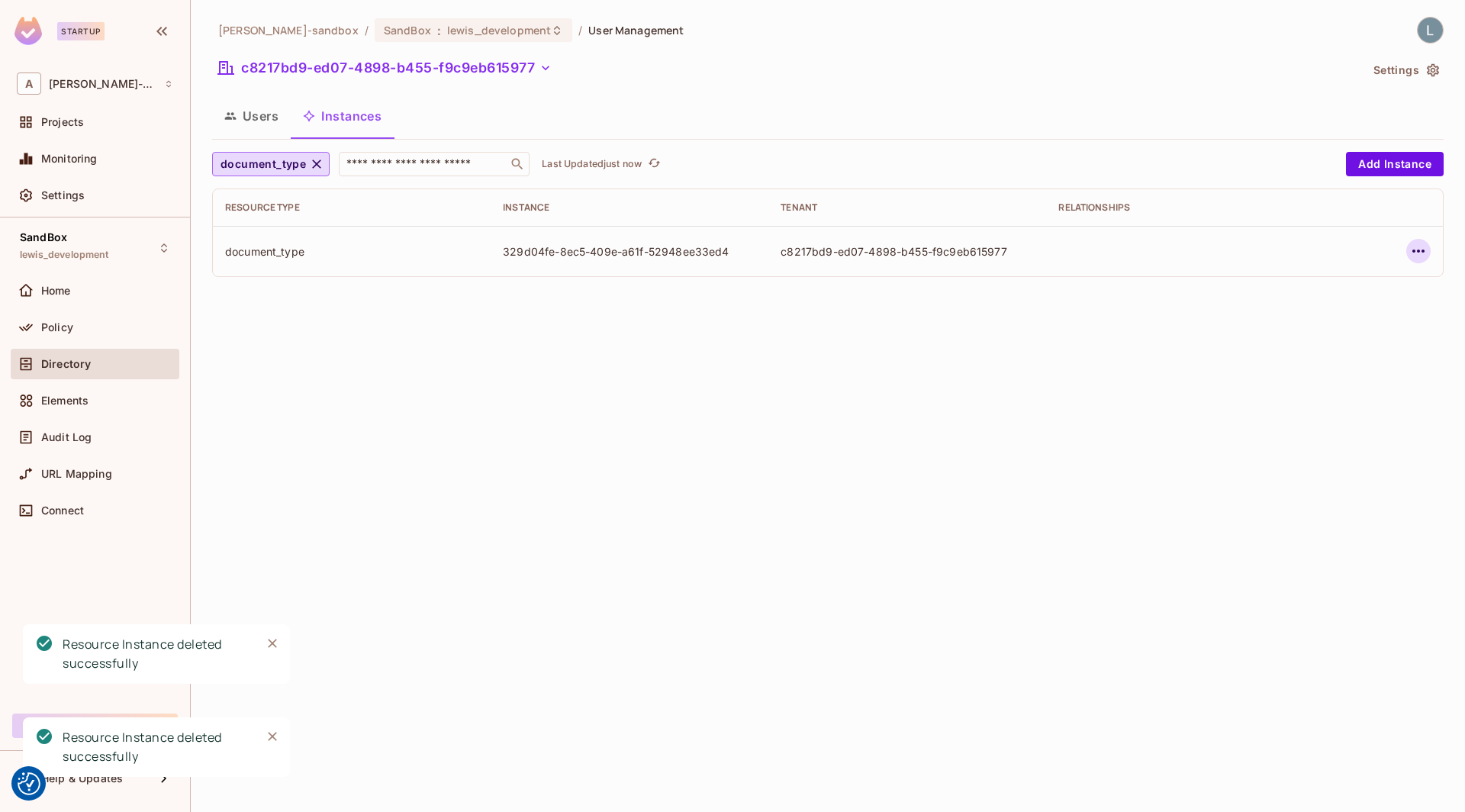
click at [1414, 251] on icon "button" at bounding box center [1418, 251] width 12 height 3
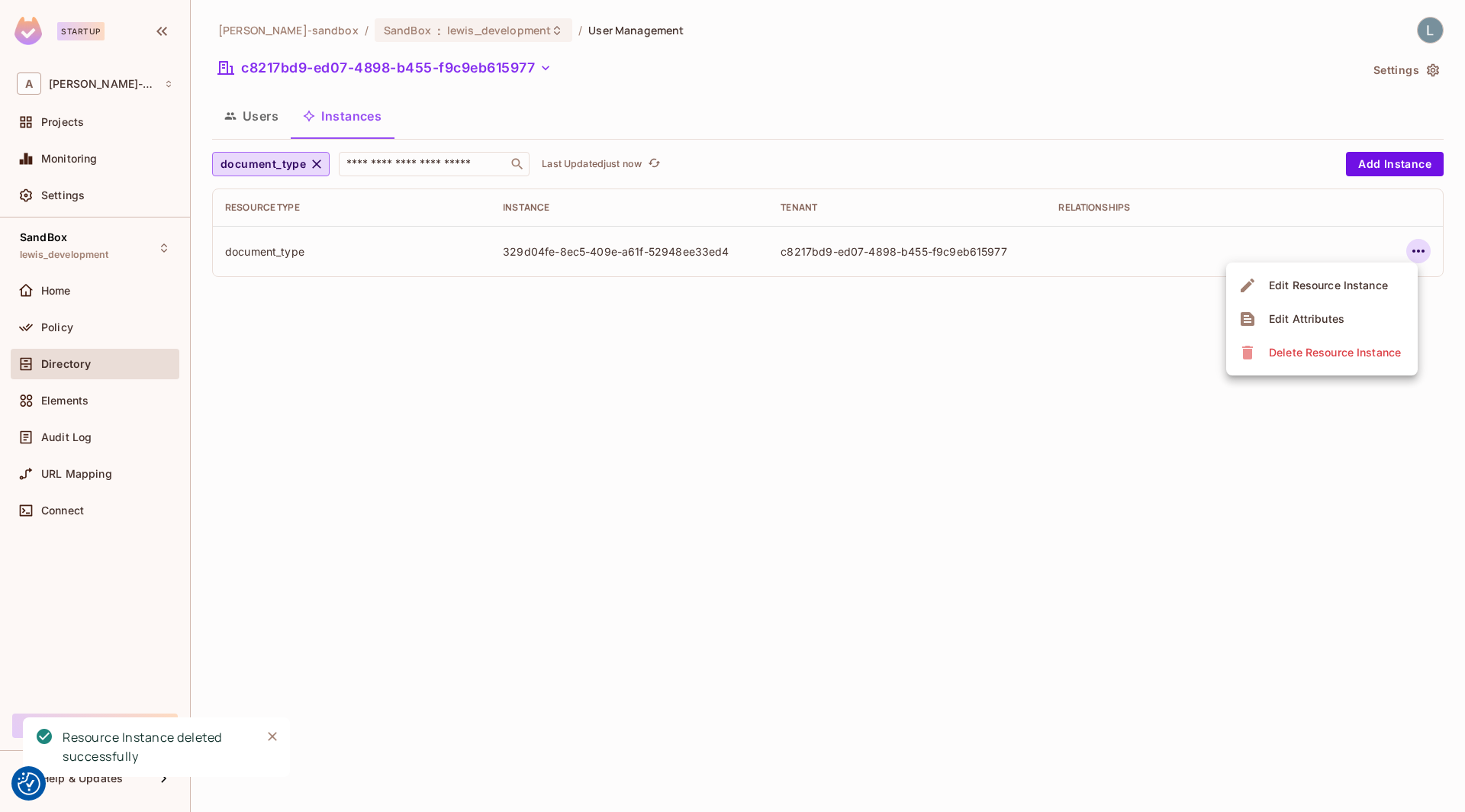
click at [1320, 352] on div "Delete Resource Instance" at bounding box center [1334, 352] width 132 height 16
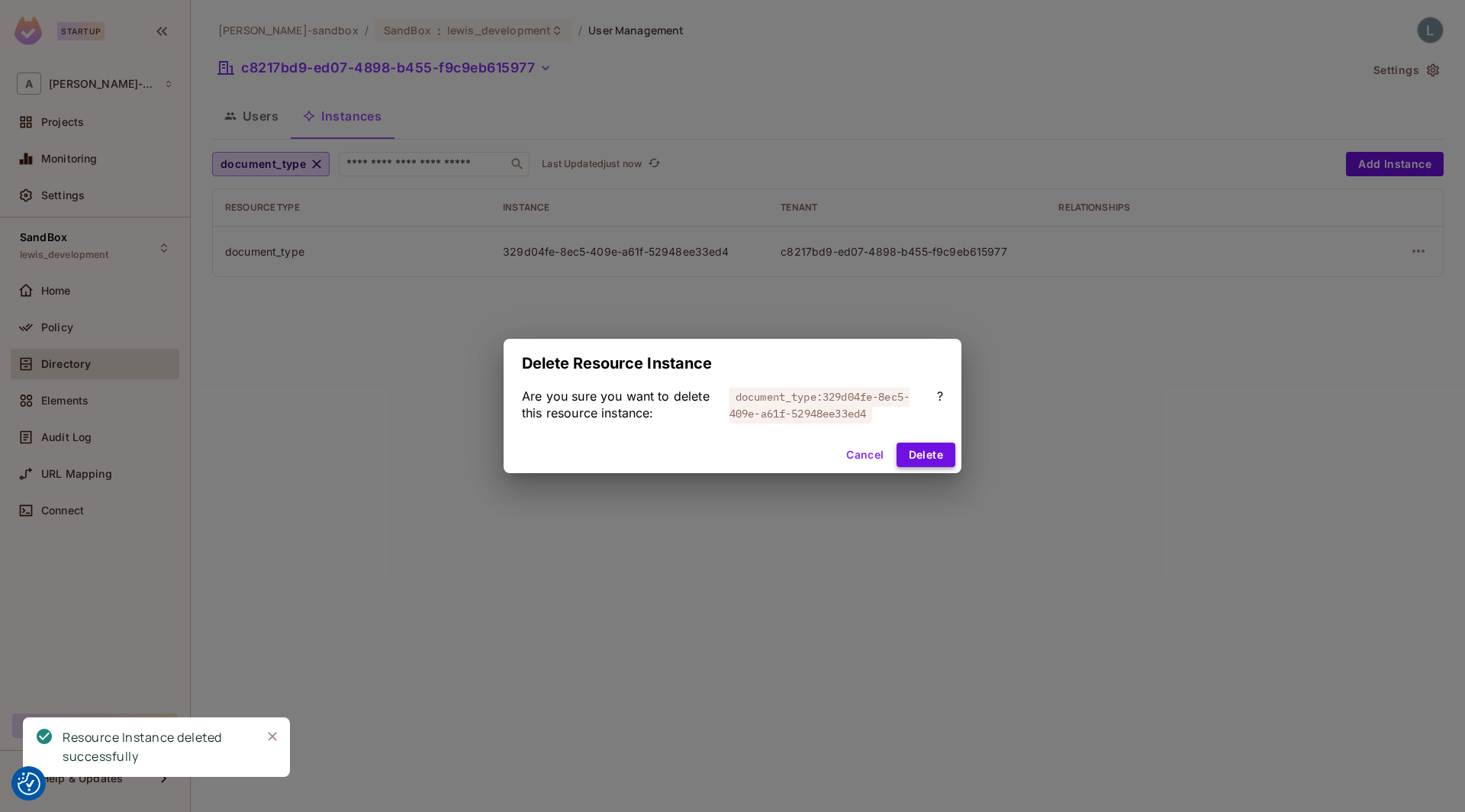
click at [926, 454] on button "Delete" at bounding box center [925, 455] width 58 height 25
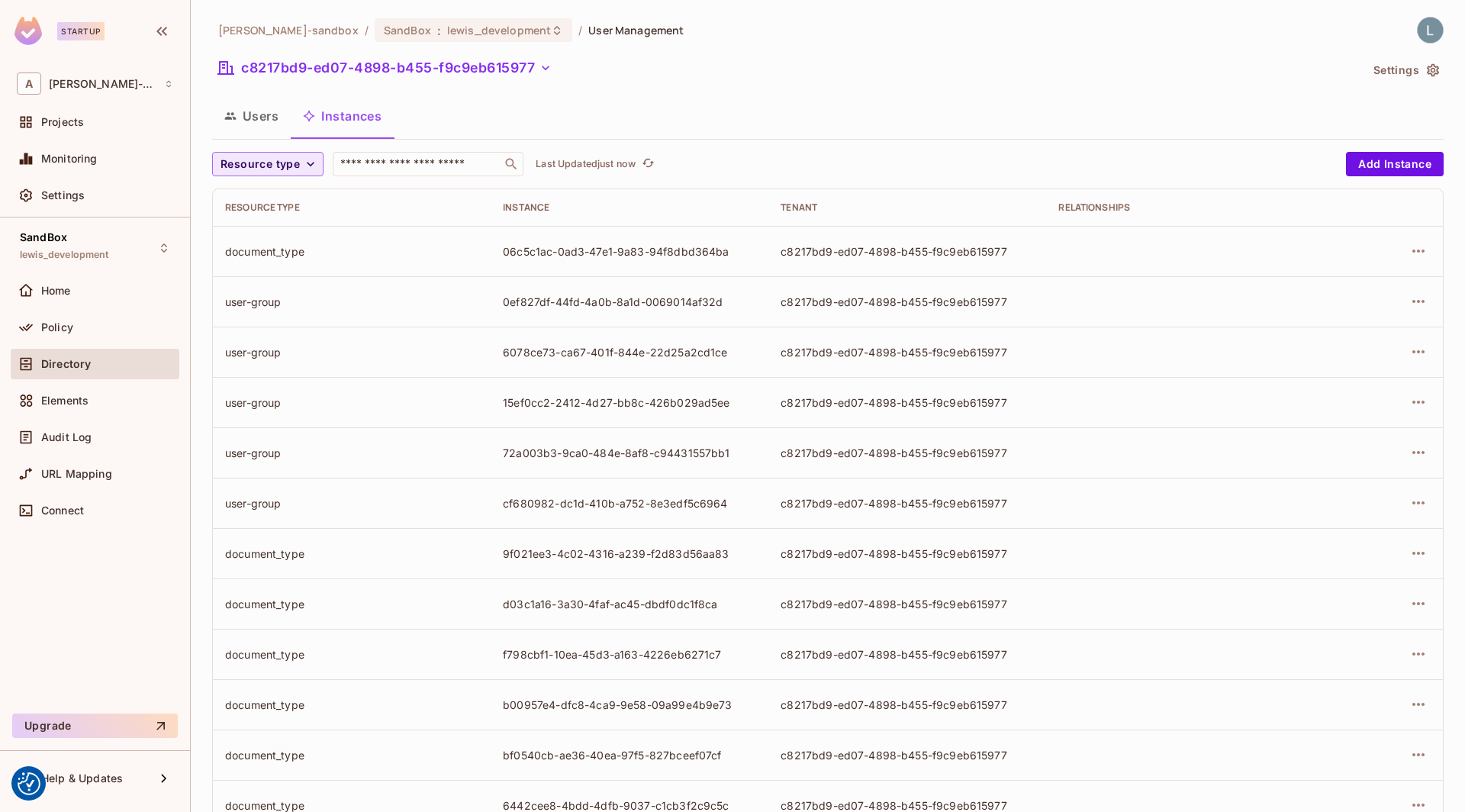
click at [271, 164] on span "Resource type" at bounding box center [260, 164] width 79 height 19
click at [272, 228] on span "document" at bounding box center [264, 231] width 79 height 15
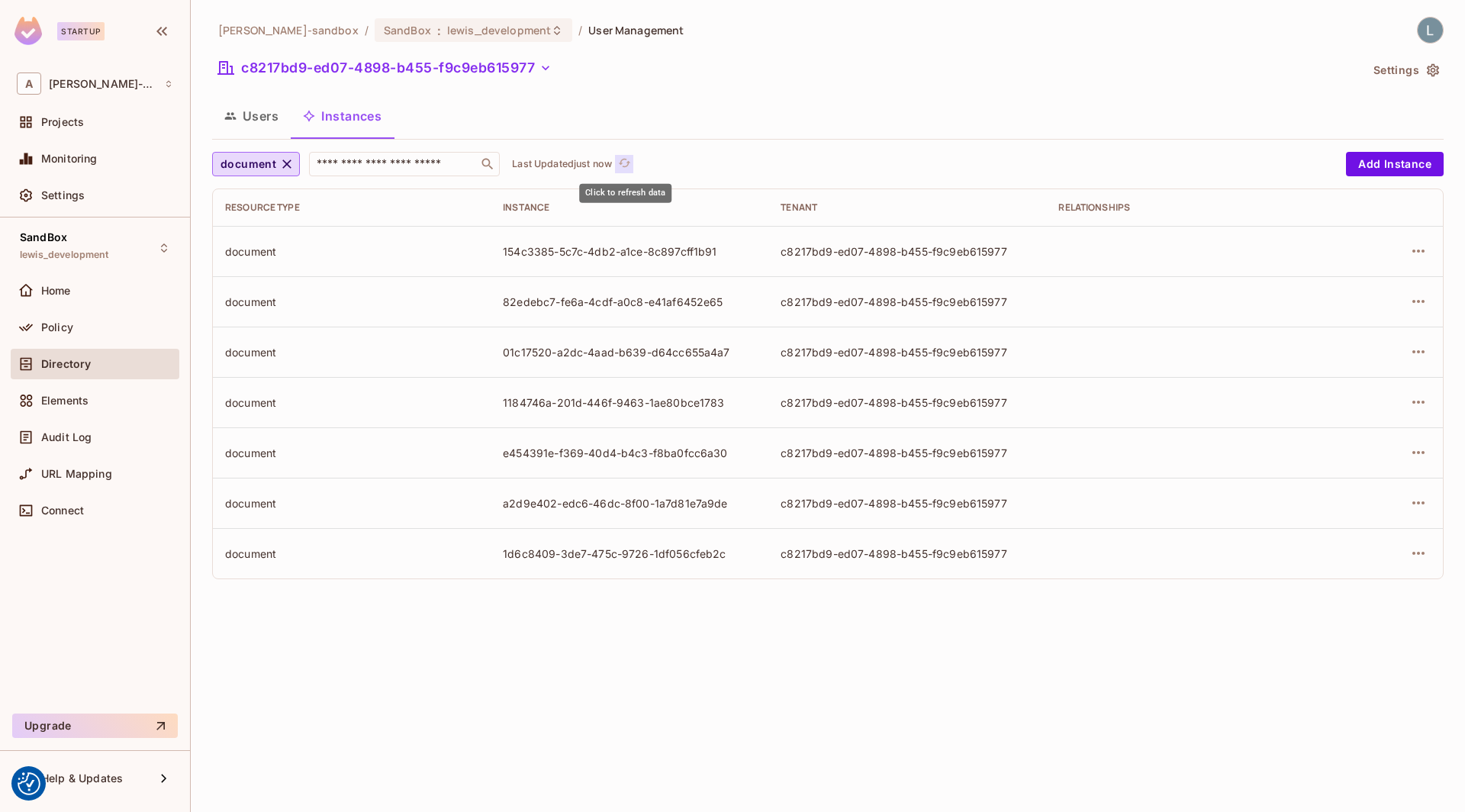
click at [628, 163] on icon "refresh" at bounding box center [624, 163] width 13 height 13
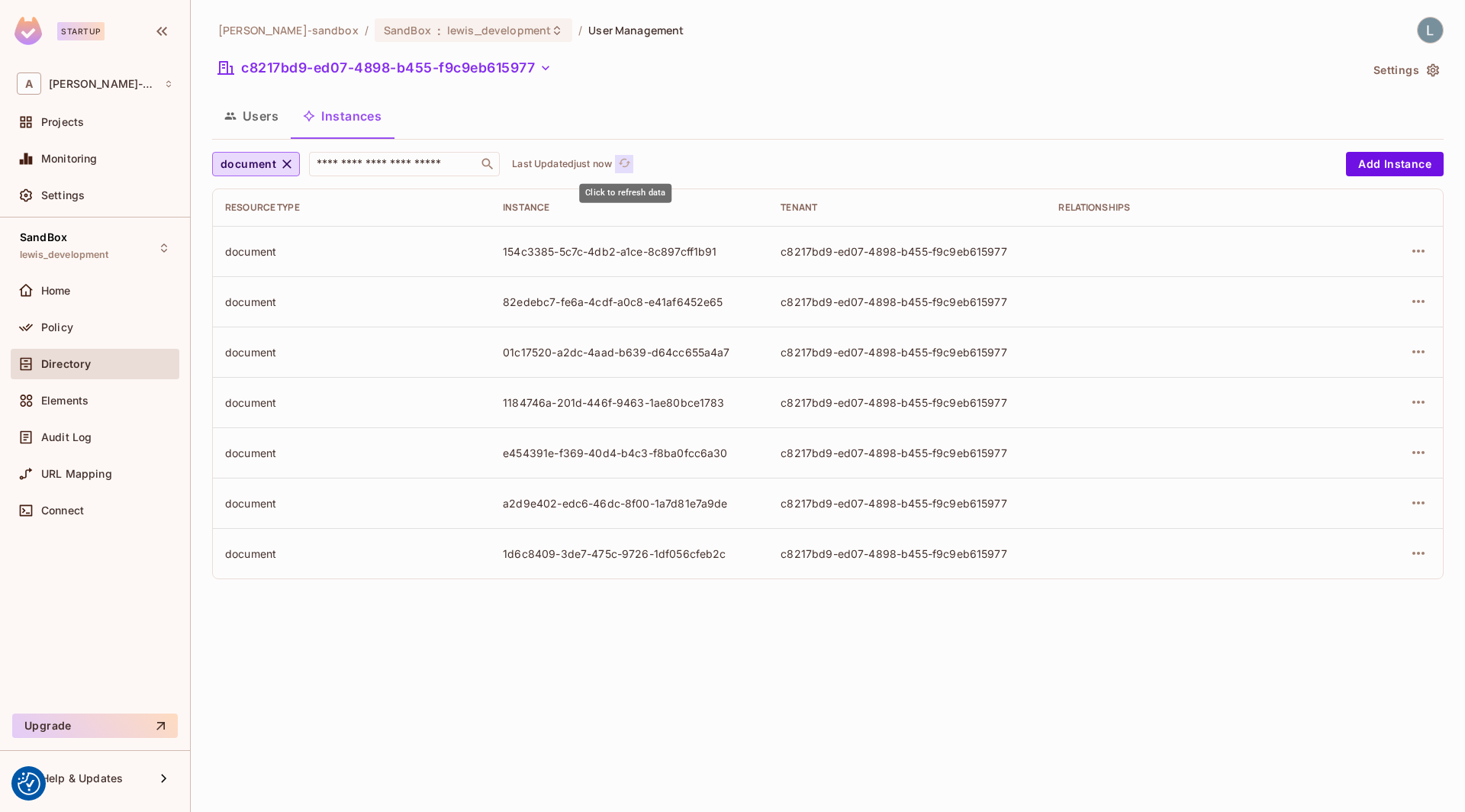
click at [628, 163] on icon "refresh" at bounding box center [624, 163] width 13 height 13
click at [627, 161] on icon "refresh" at bounding box center [624, 163] width 13 height 13
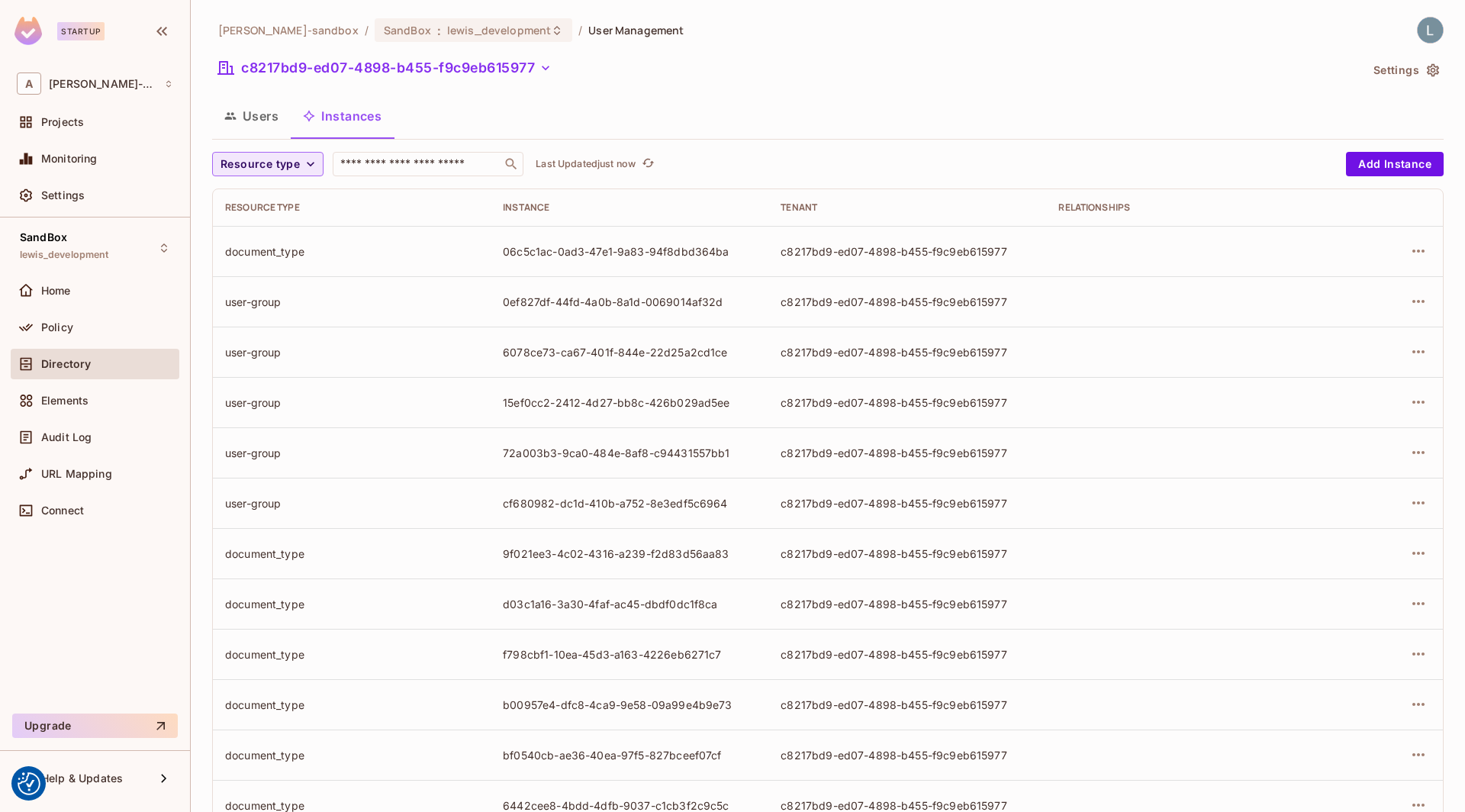
click at [287, 166] on span "Resource type" at bounding box center [260, 164] width 79 height 19
click at [265, 232] on span "document" at bounding box center [264, 231] width 79 height 15
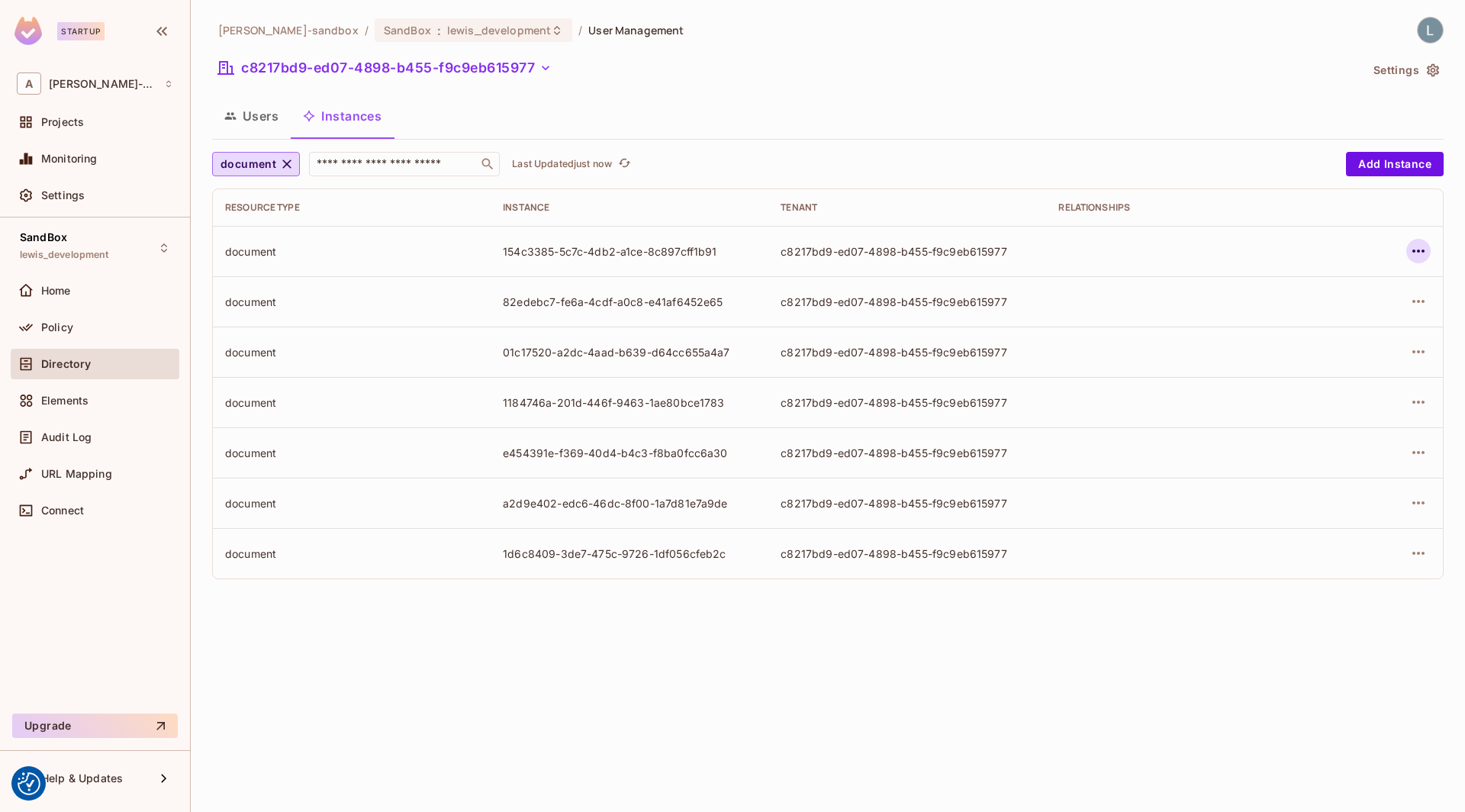
click at [1420, 247] on icon "button" at bounding box center [1418, 251] width 18 height 18
click at [1334, 310] on span "Edit Attributes" at bounding box center [1306, 319] width 85 height 25
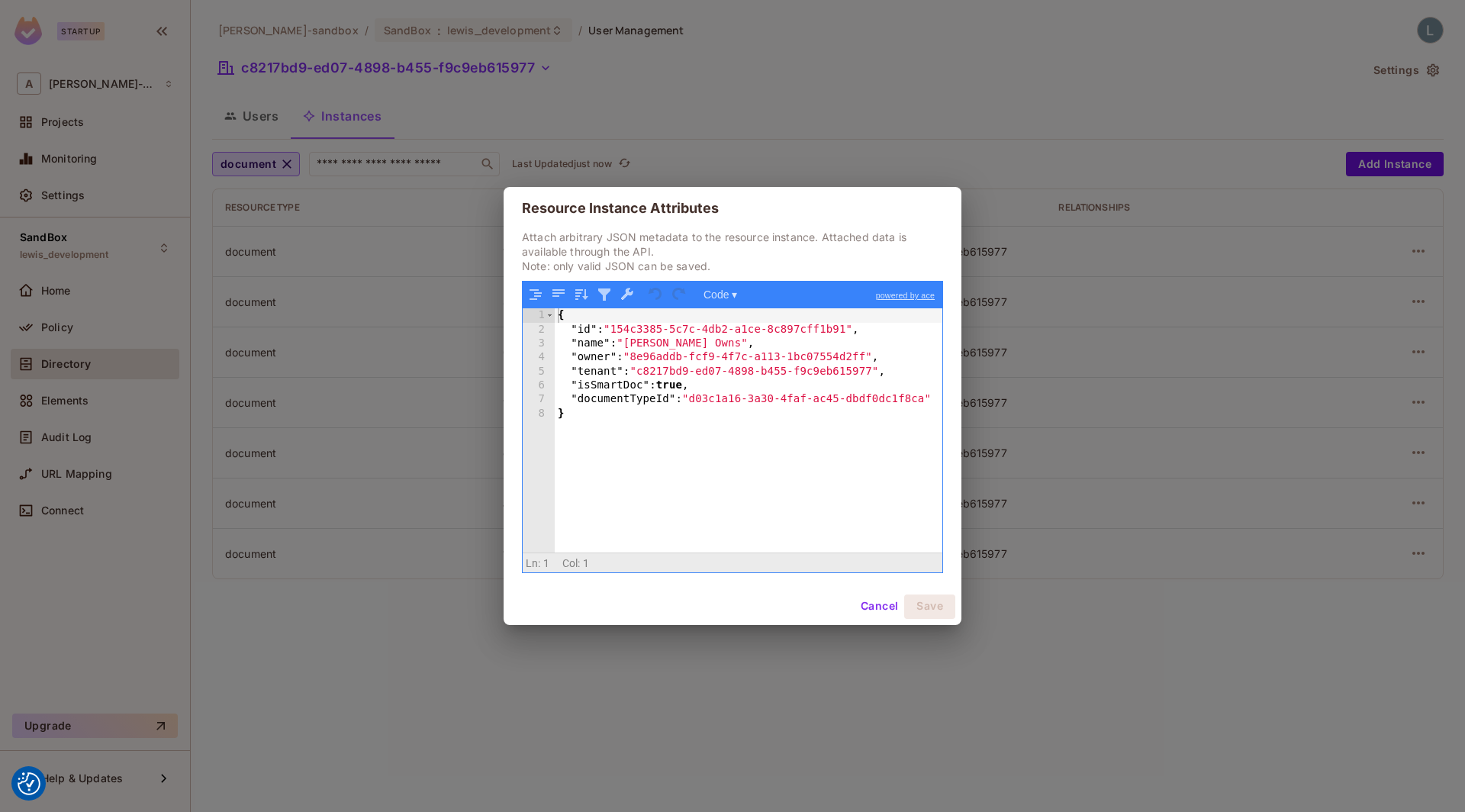
click at [866, 611] on button "Cancel" at bounding box center [879, 607] width 49 height 25
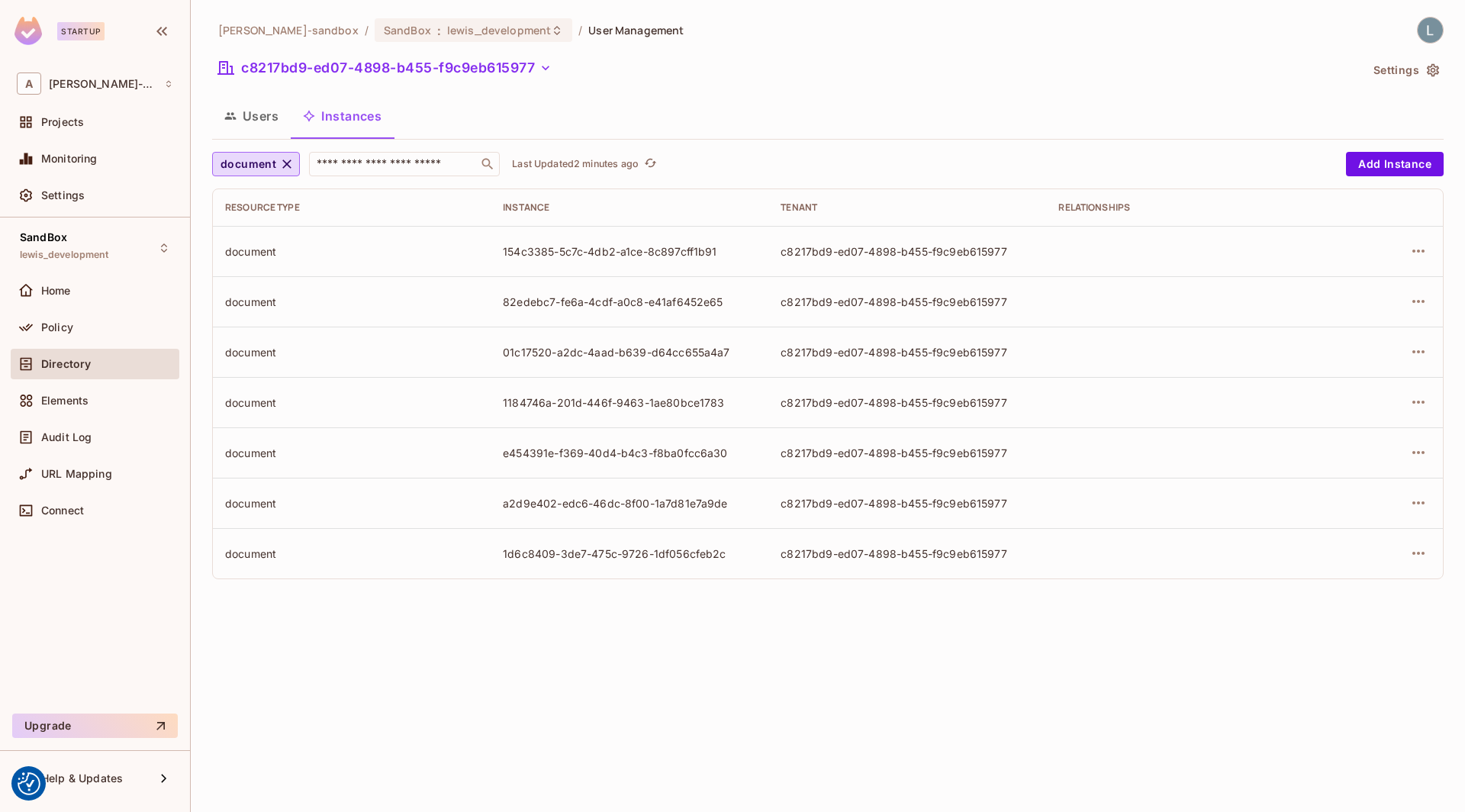
click at [809, 614] on div "alex-trustflight-sandbox / SandBox : lewis_development / User Management c8217b…" at bounding box center [828, 406] width 1274 height 812
click at [1148, 255] on td at bounding box center [1184, 250] width 278 height 50
click at [1417, 250] on icon "button" at bounding box center [1418, 251] width 12 height 3
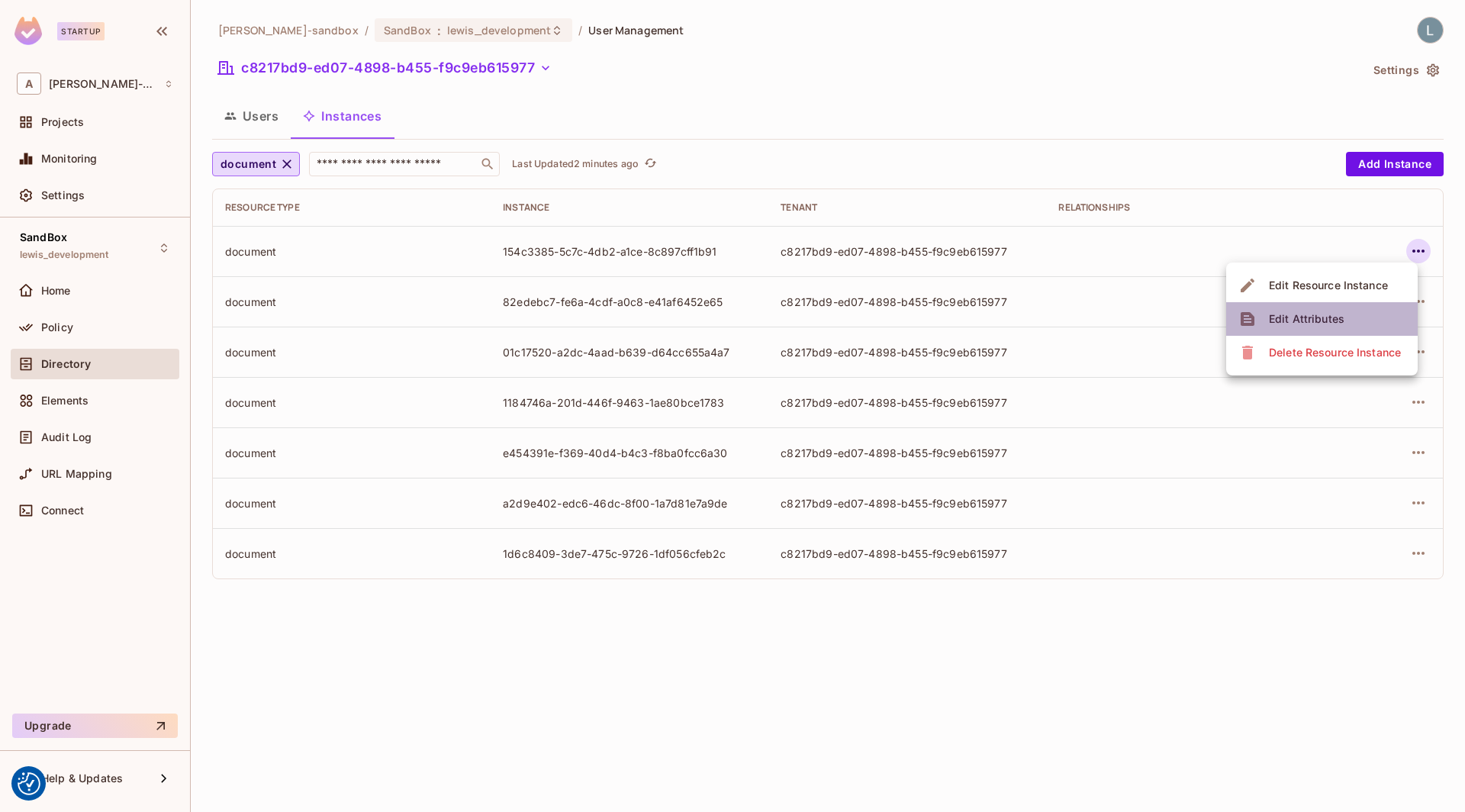
click at [1304, 317] on div "Edit Attributes" at bounding box center [1306, 319] width 76 height 16
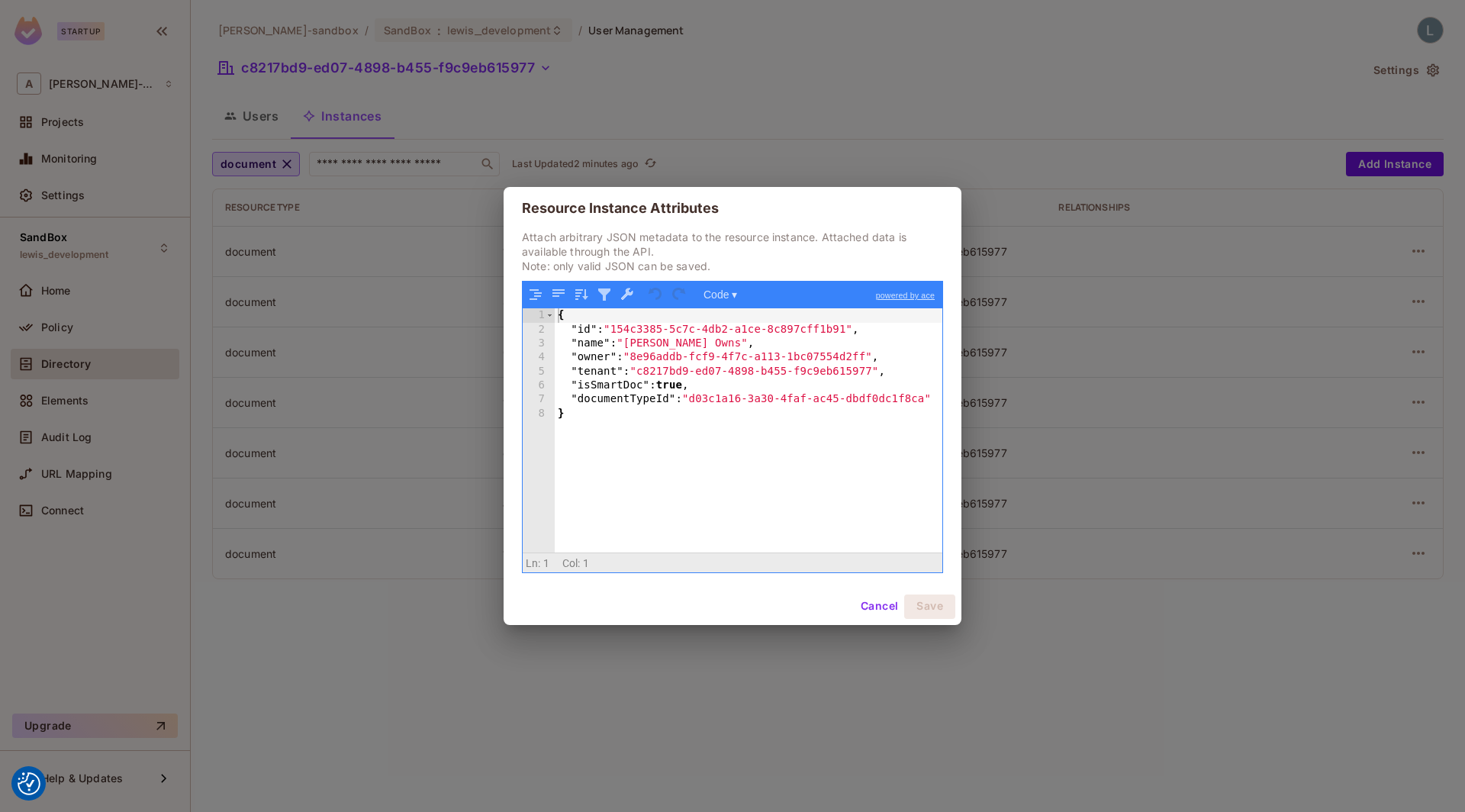
click at [865, 606] on button "Cancel" at bounding box center [879, 607] width 49 height 25
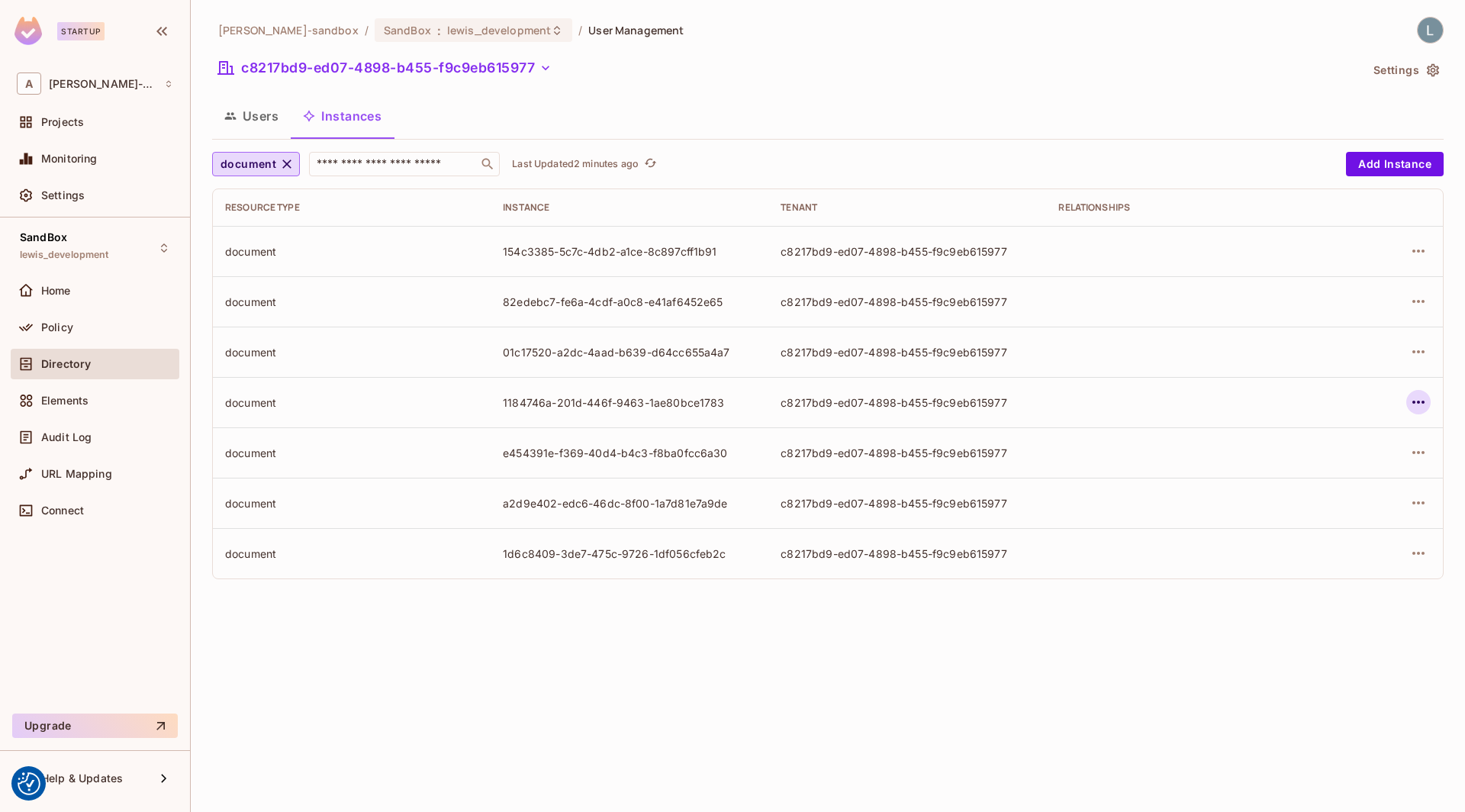
click at [1416, 401] on icon "button" at bounding box center [1418, 402] width 12 height 3
click at [1296, 478] on span "Edit Attributes" at bounding box center [1306, 470] width 85 height 25
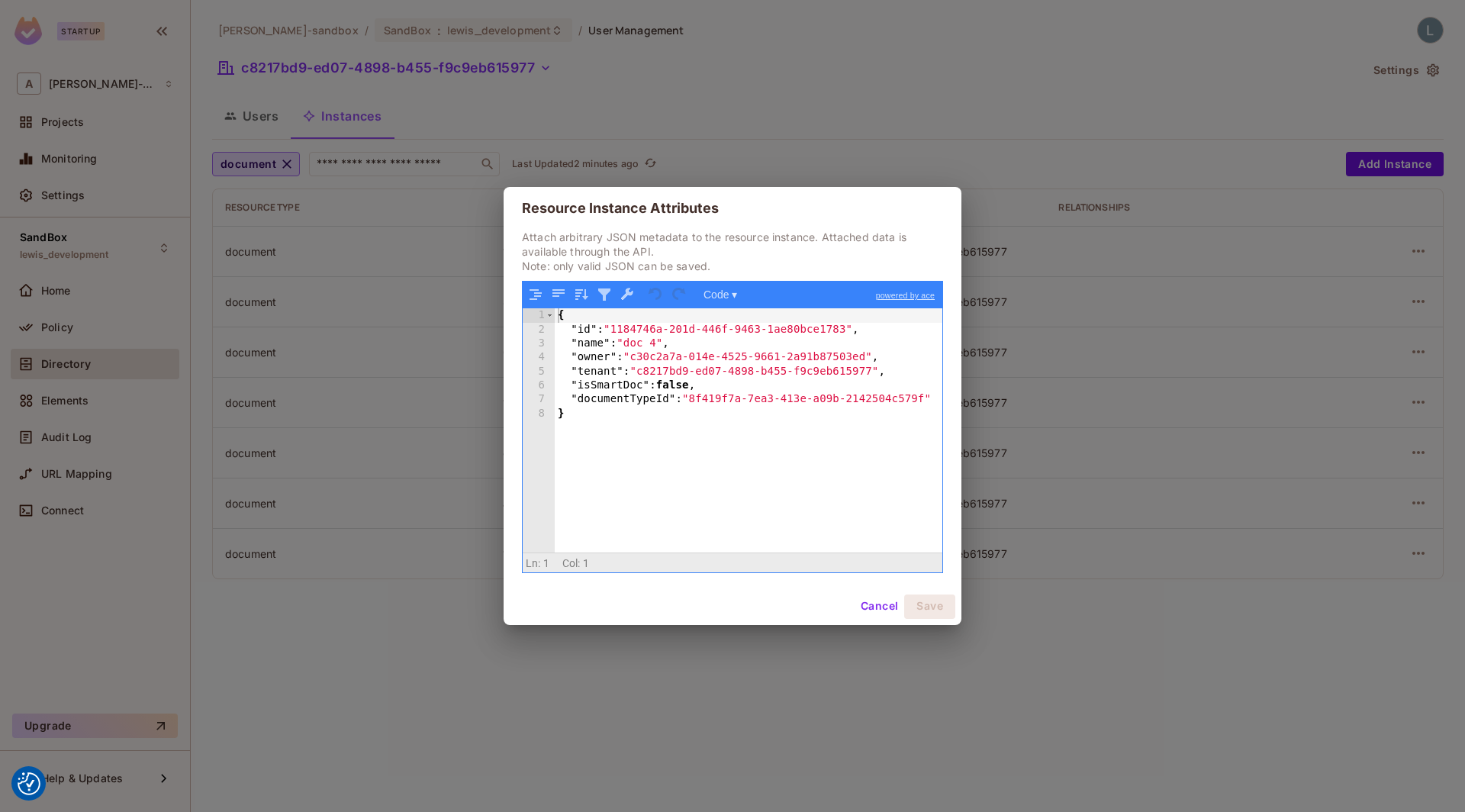
click at [875, 607] on button "Cancel" at bounding box center [879, 607] width 49 height 25
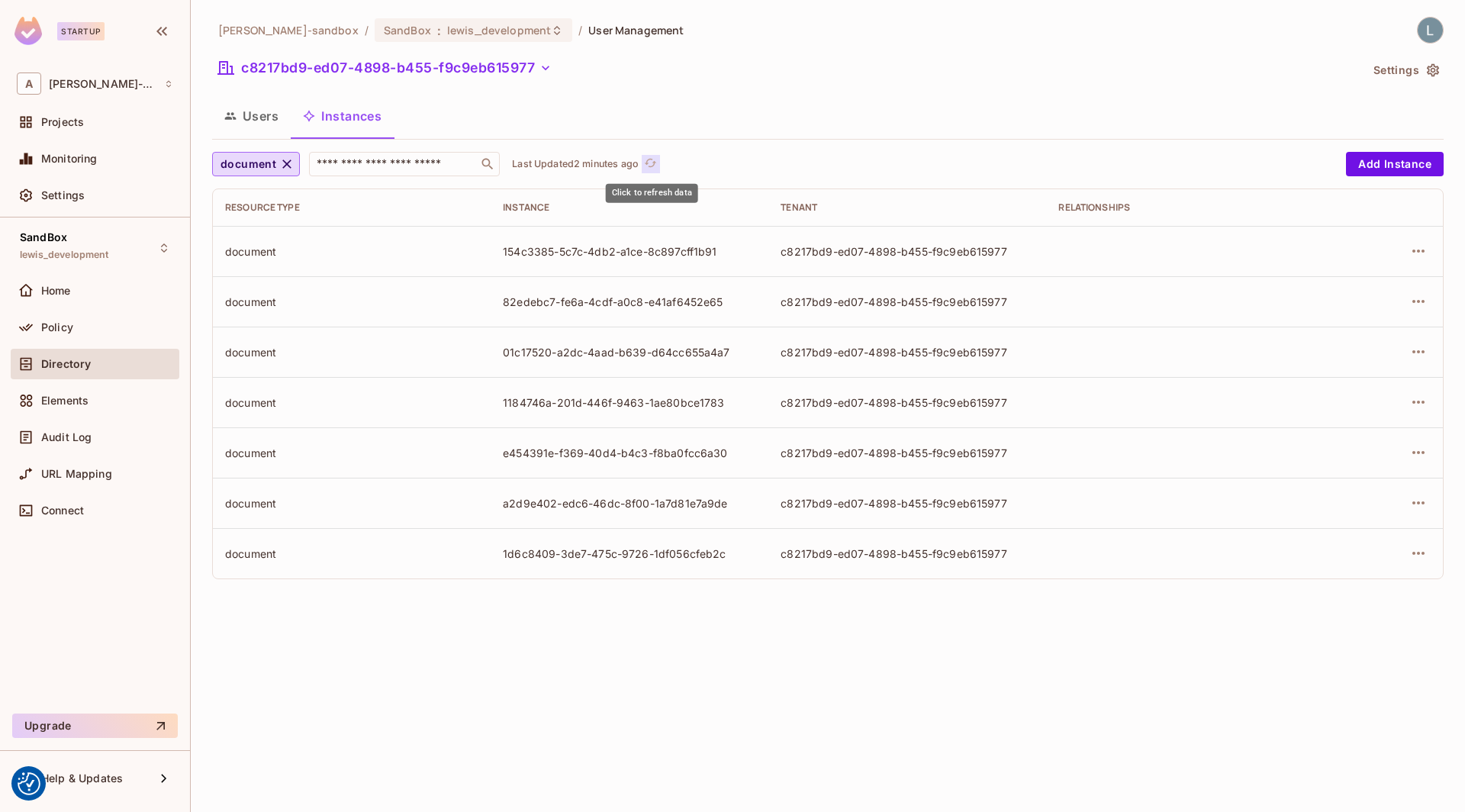
click at [655, 161] on icon "refresh" at bounding box center [651, 163] width 13 height 13
click at [1413, 251] on icon "button" at bounding box center [1418, 251] width 12 height 3
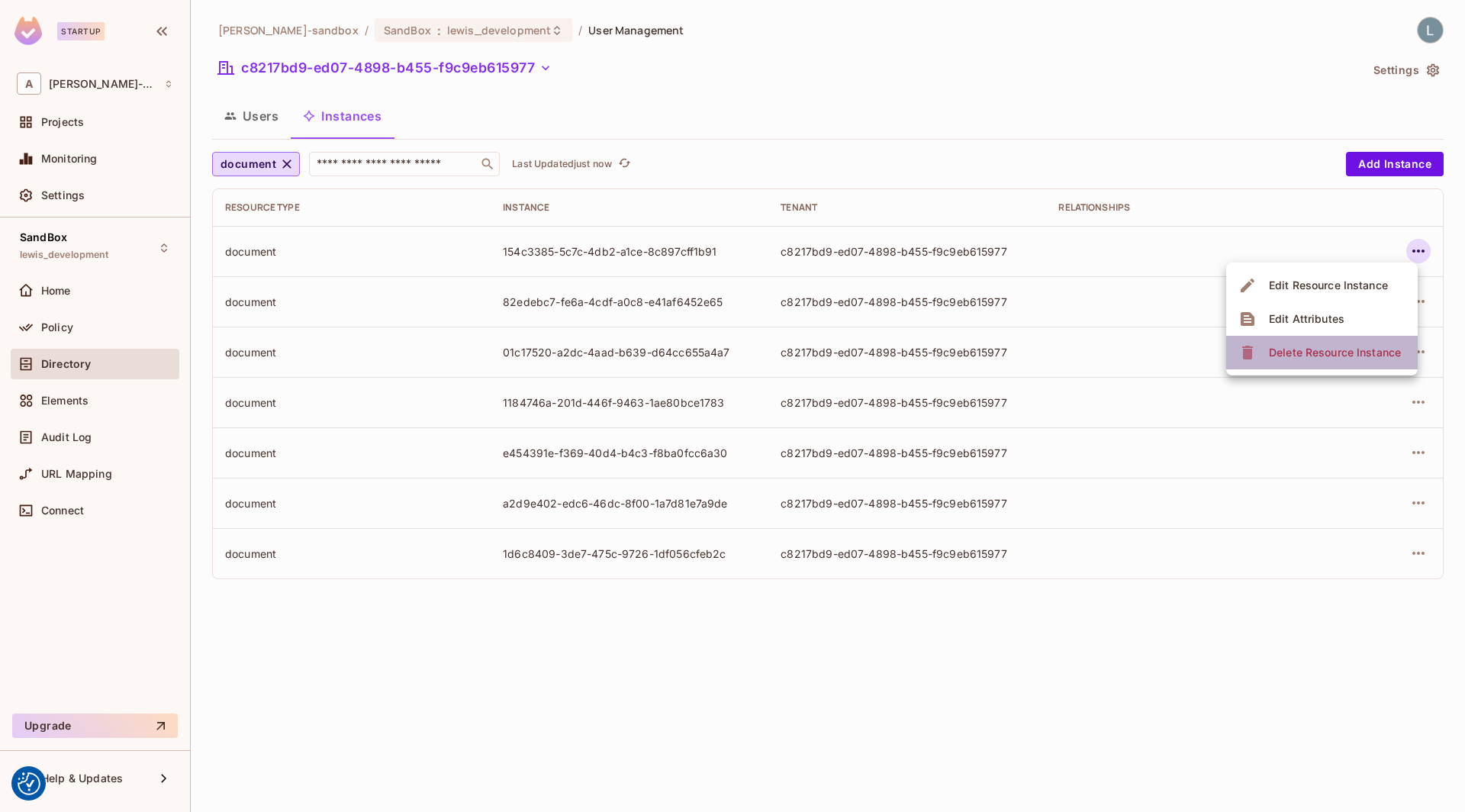
click at [1321, 352] on div "Delete Resource Instance" at bounding box center [1334, 352] width 132 height 16
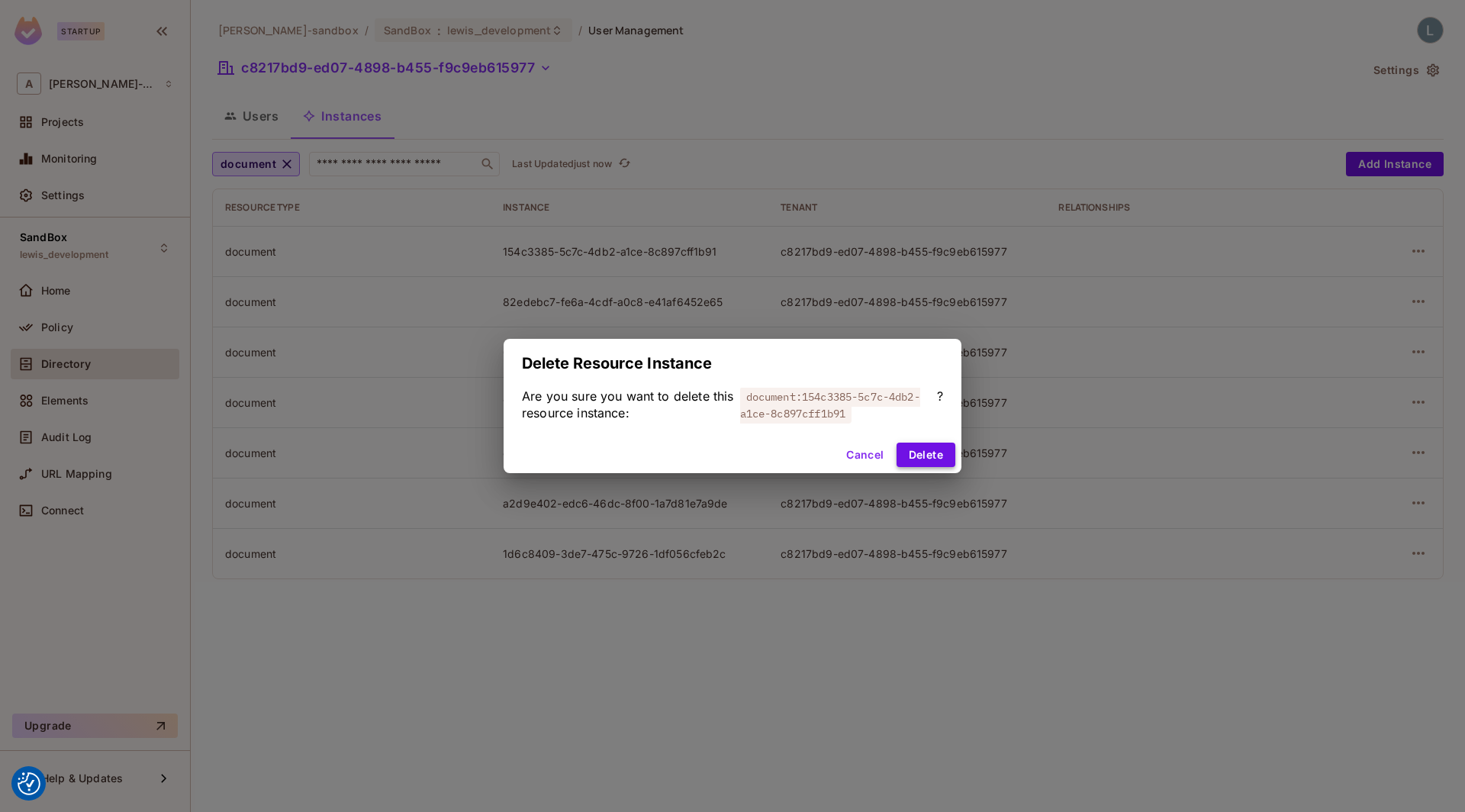
click at [930, 442] on button "Delete" at bounding box center [925, 455] width 58 height 25
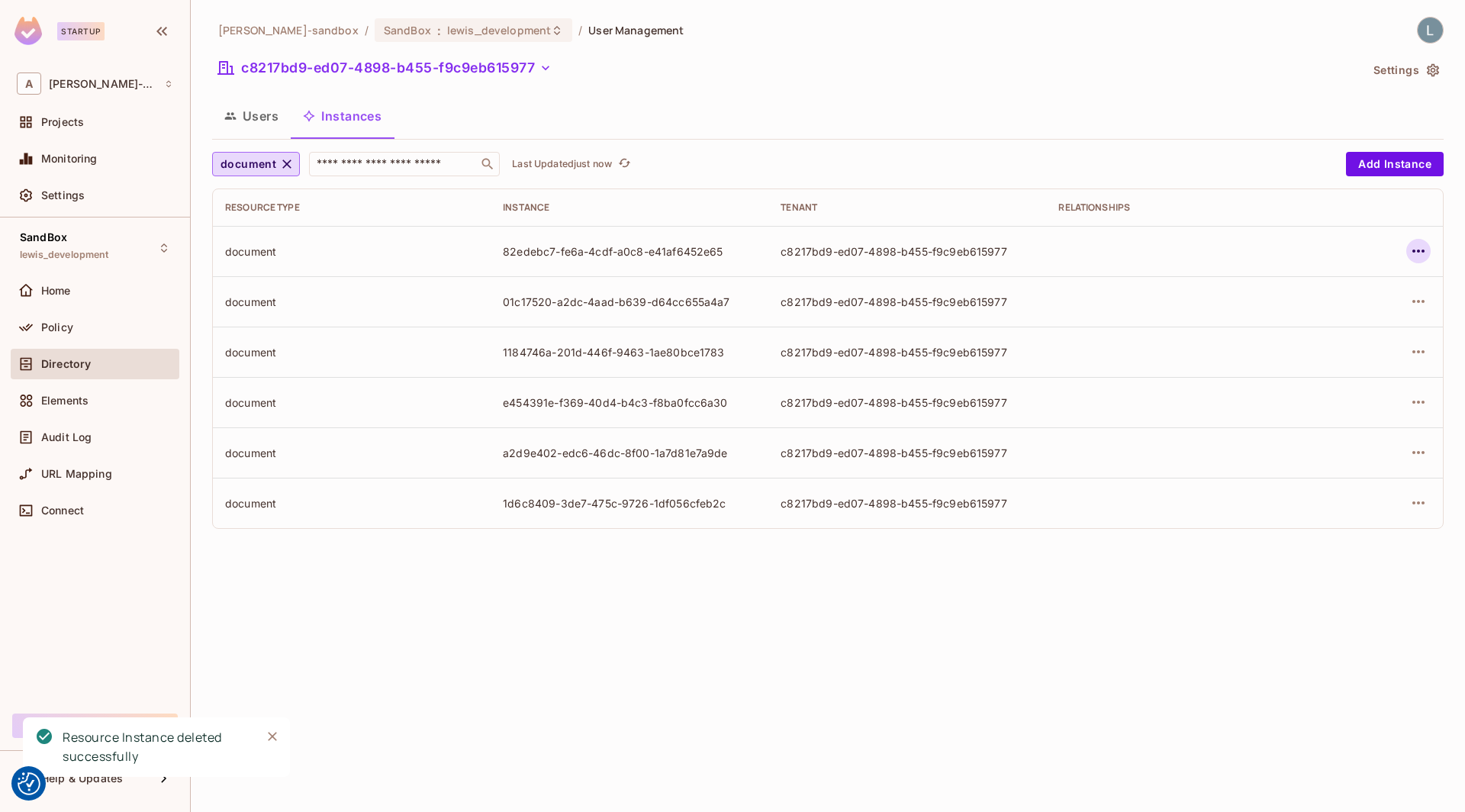
click at [1416, 254] on icon "button" at bounding box center [1418, 251] width 18 height 18
click at [1287, 349] on div "Delete Resource Instance" at bounding box center [1334, 352] width 132 height 16
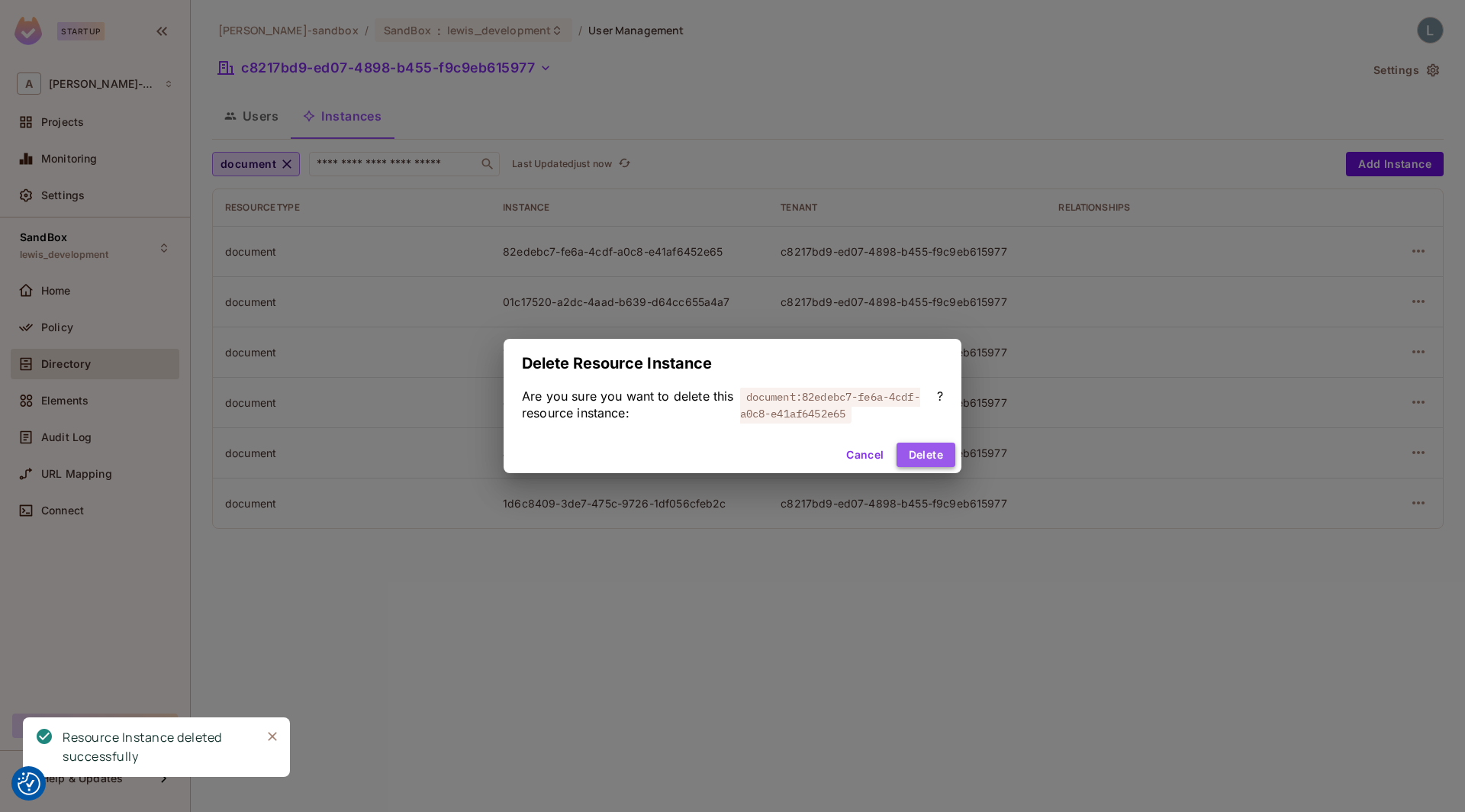
click at [926, 455] on button "Delete" at bounding box center [925, 455] width 58 height 25
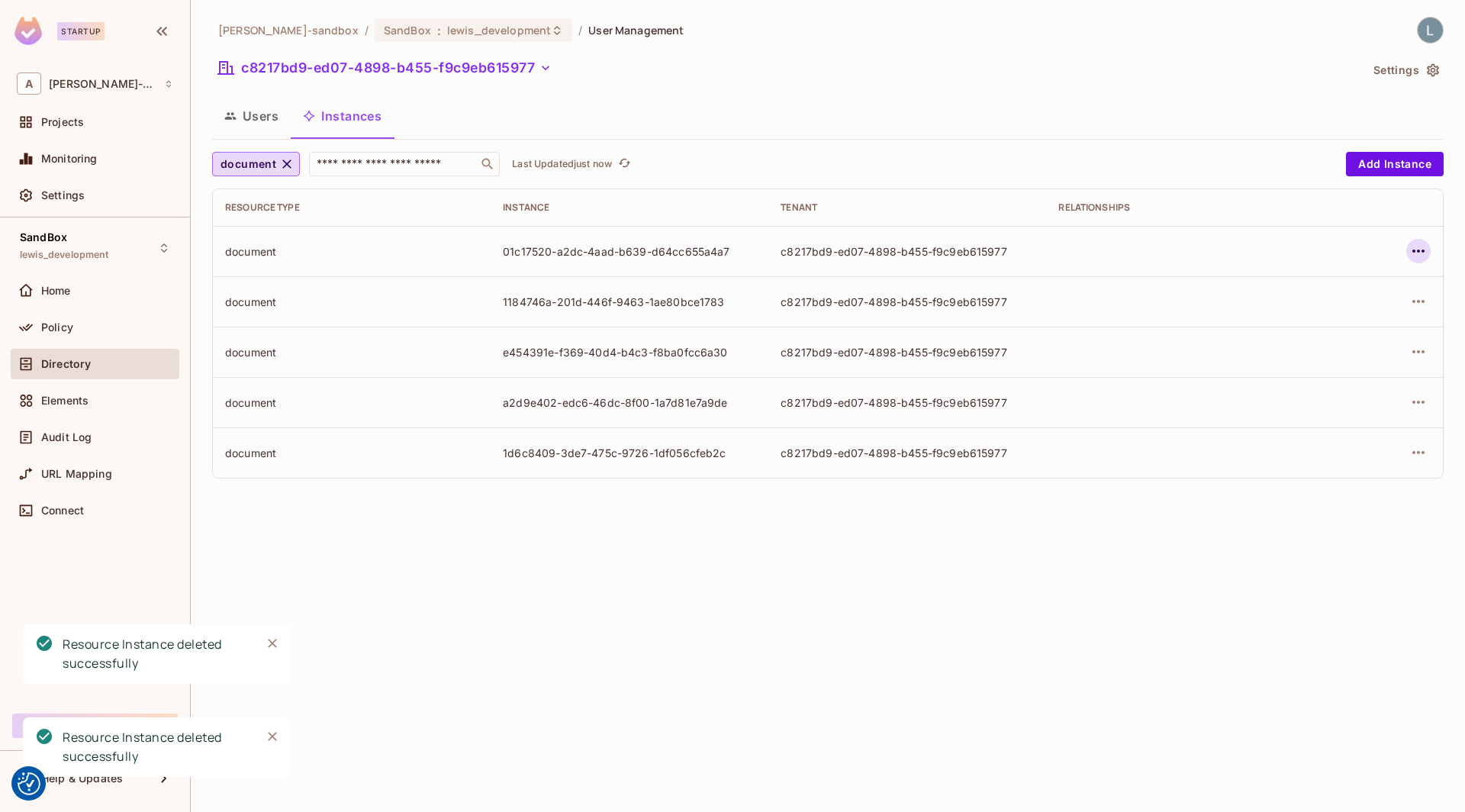
click at [1425, 250] on icon "button" at bounding box center [1418, 251] width 18 height 18
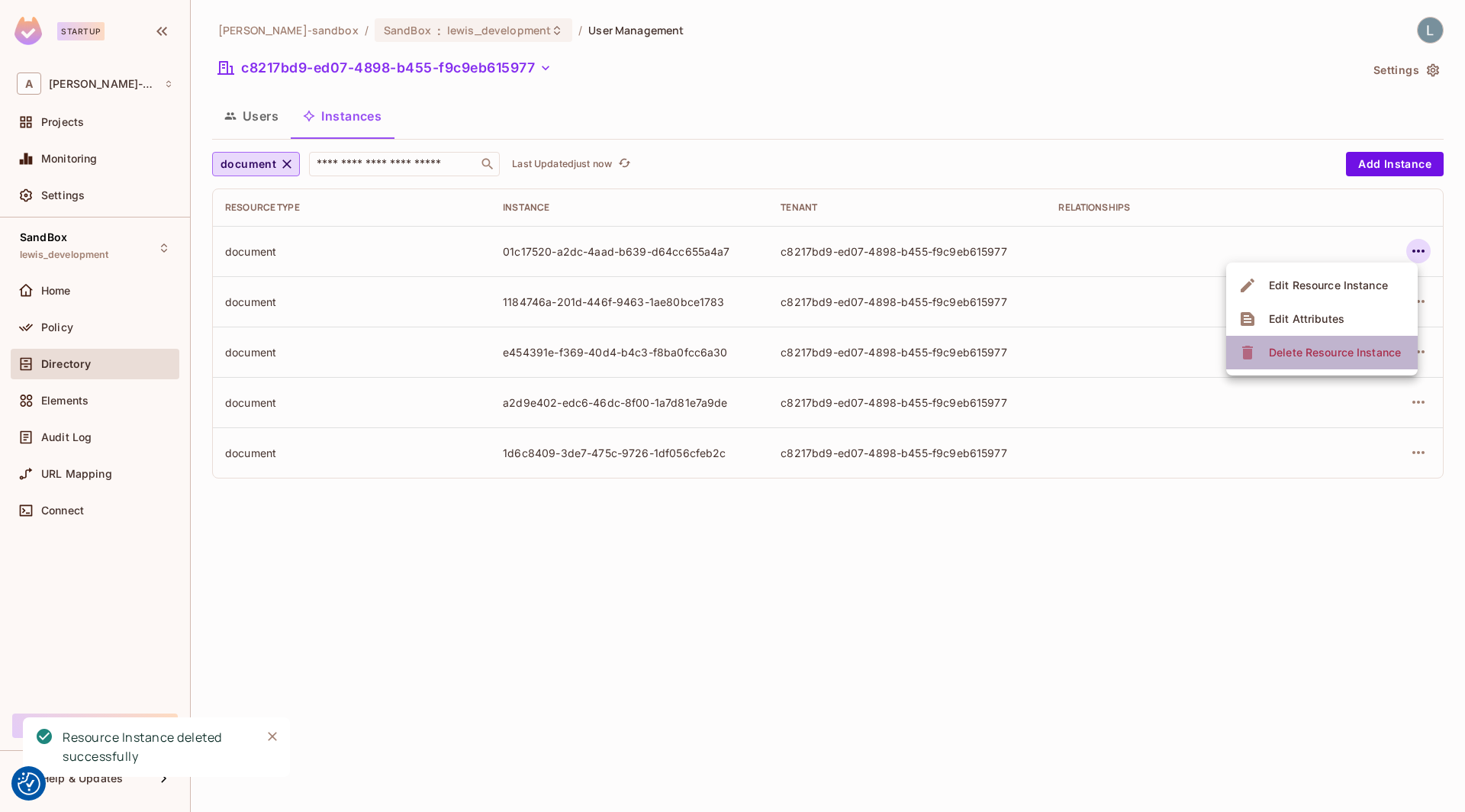
click at [1303, 355] on div "Delete Resource Instance" at bounding box center [1334, 352] width 132 height 16
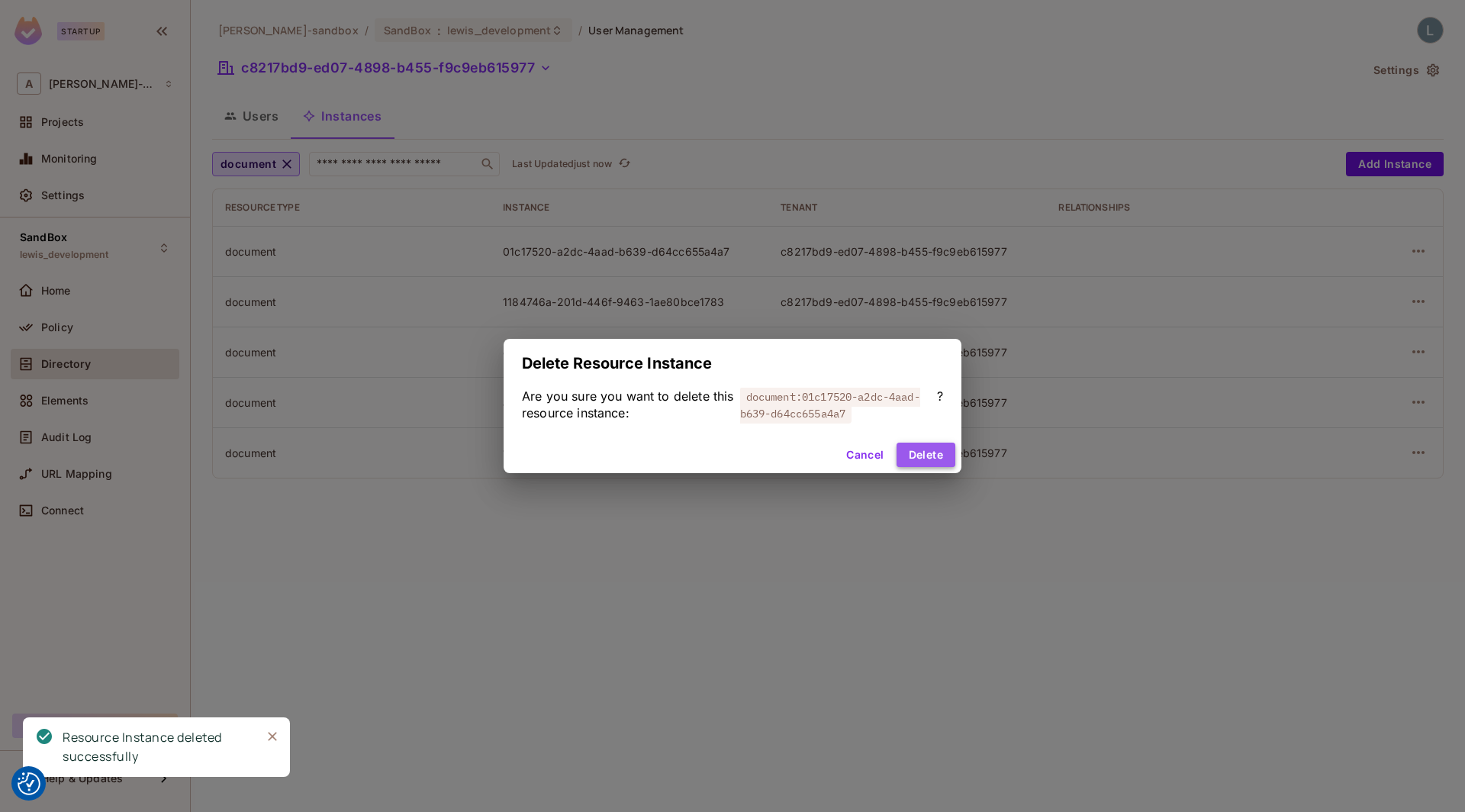
click at [917, 442] on button "Delete" at bounding box center [925, 455] width 58 height 25
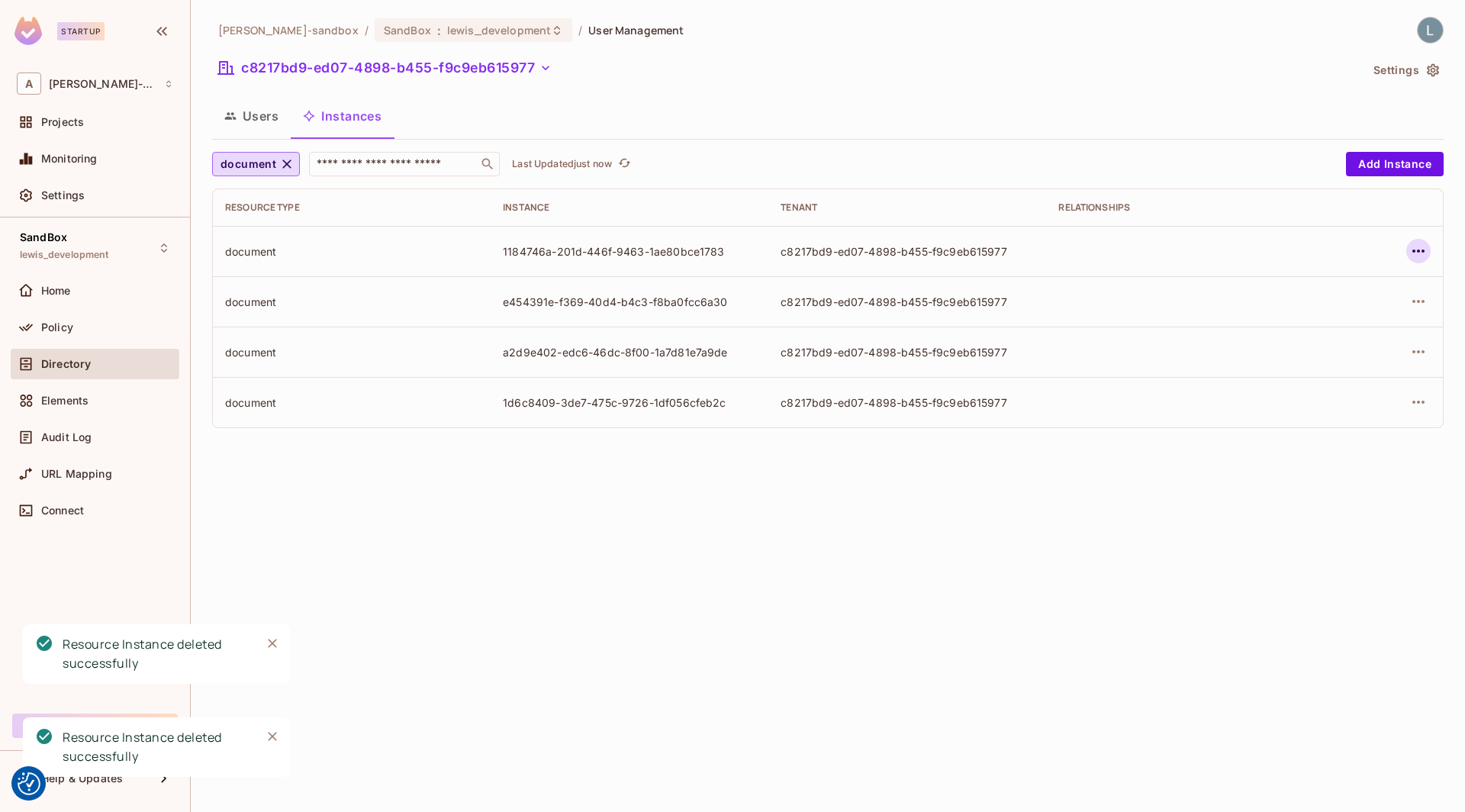
click at [1414, 250] on icon "button" at bounding box center [1418, 251] width 12 height 3
click at [1274, 356] on div "Delete Resource Instance" at bounding box center [1334, 352] width 132 height 16
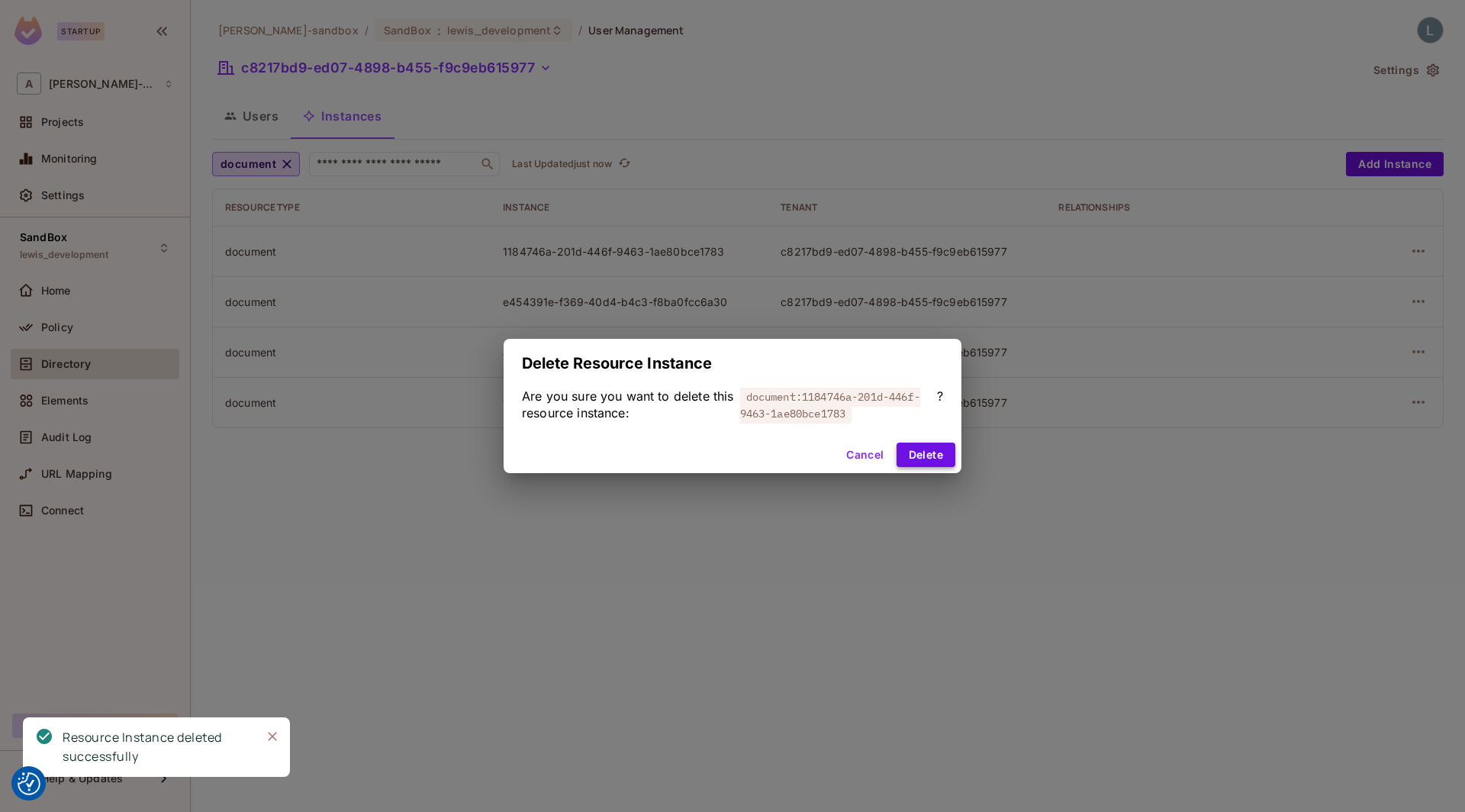
click at [930, 446] on button "Delete" at bounding box center [925, 455] width 58 height 25
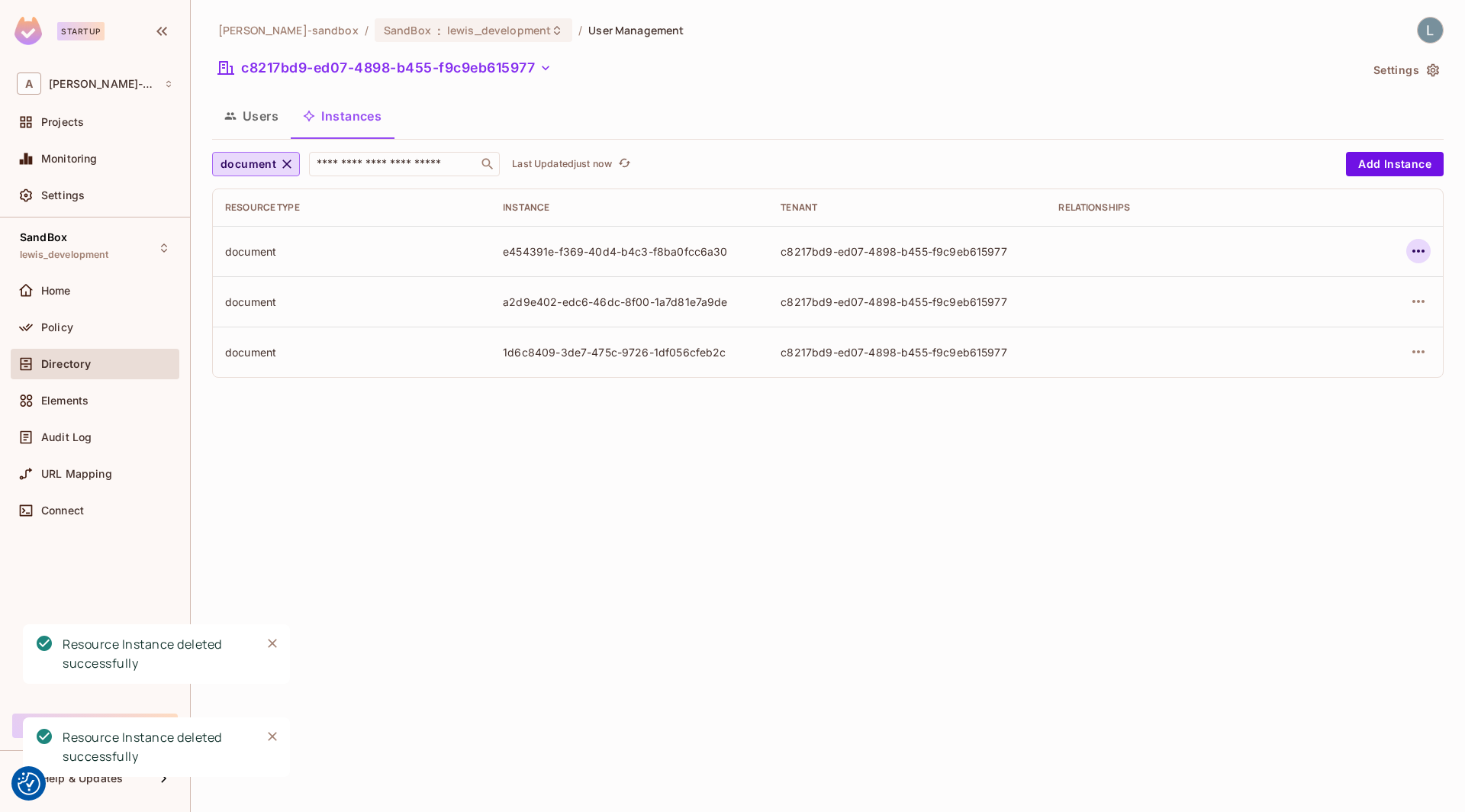
click at [1416, 251] on icon "button" at bounding box center [1418, 251] width 18 height 18
click at [1314, 345] on div "Delete Resource Instance" at bounding box center [1334, 352] width 132 height 16
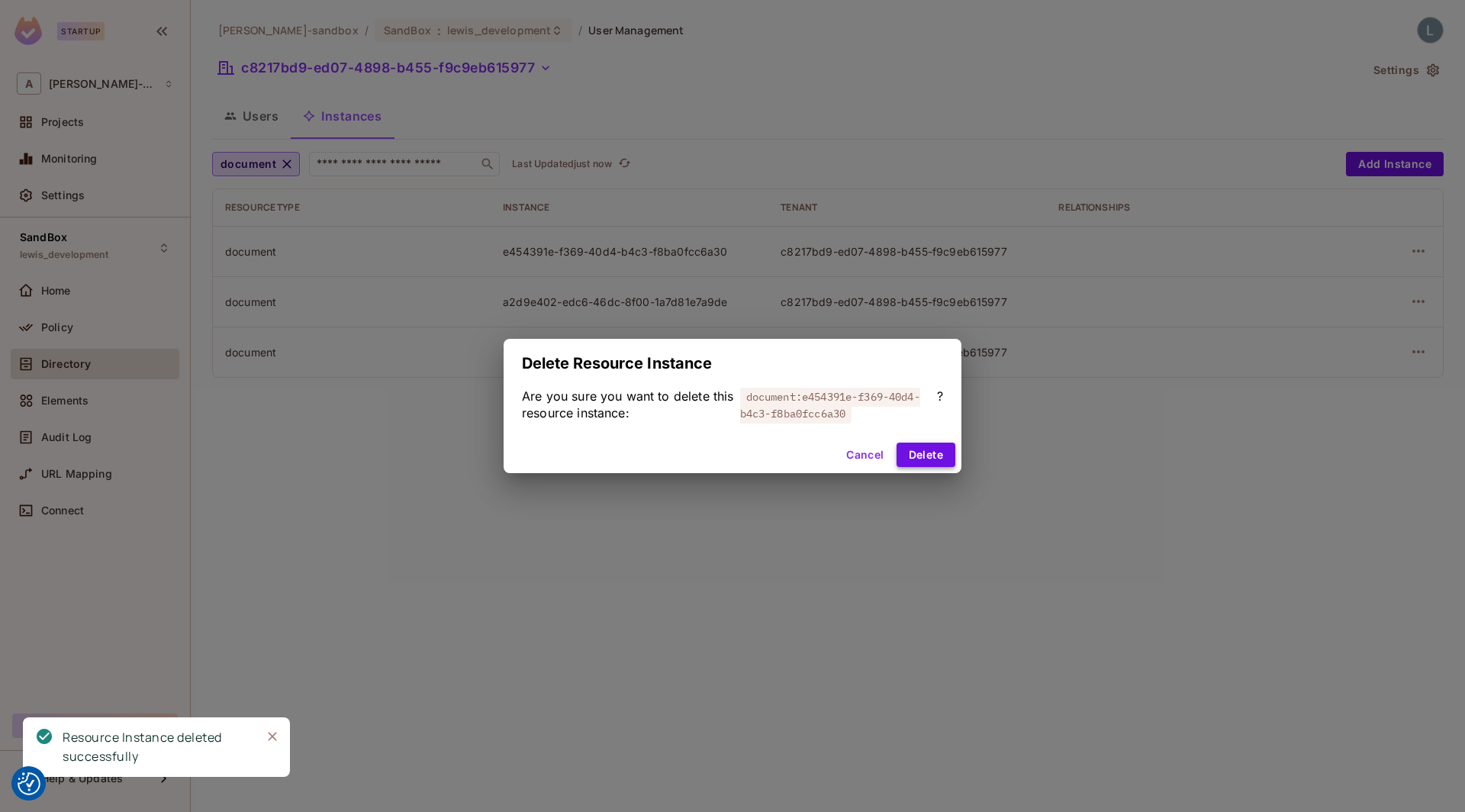
click at [914, 447] on button "Delete" at bounding box center [925, 455] width 58 height 25
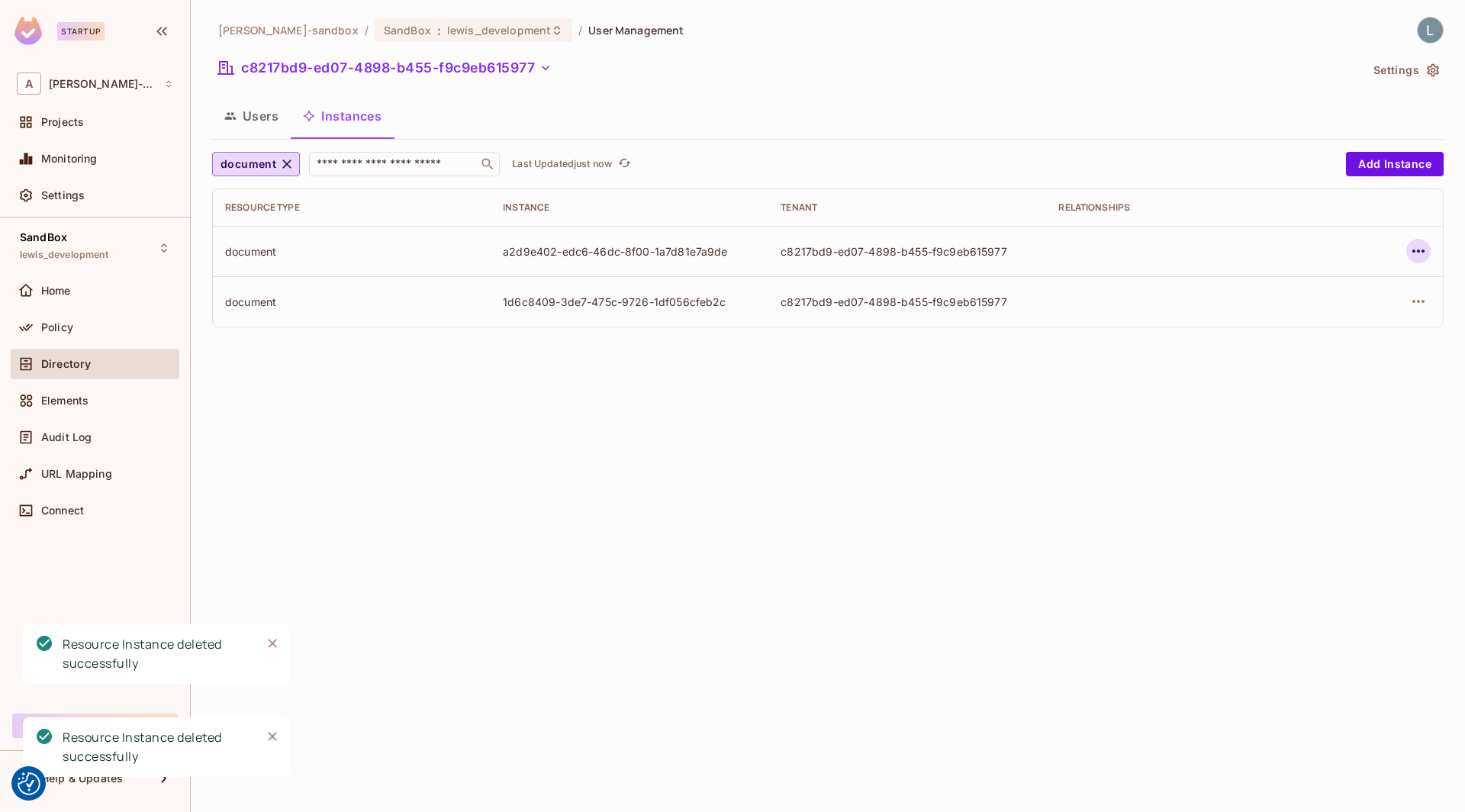
click at [1418, 254] on icon "button" at bounding box center [1418, 251] width 18 height 18
click at [1313, 351] on div "Delete Resource Instance" at bounding box center [1334, 352] width 132 height 16
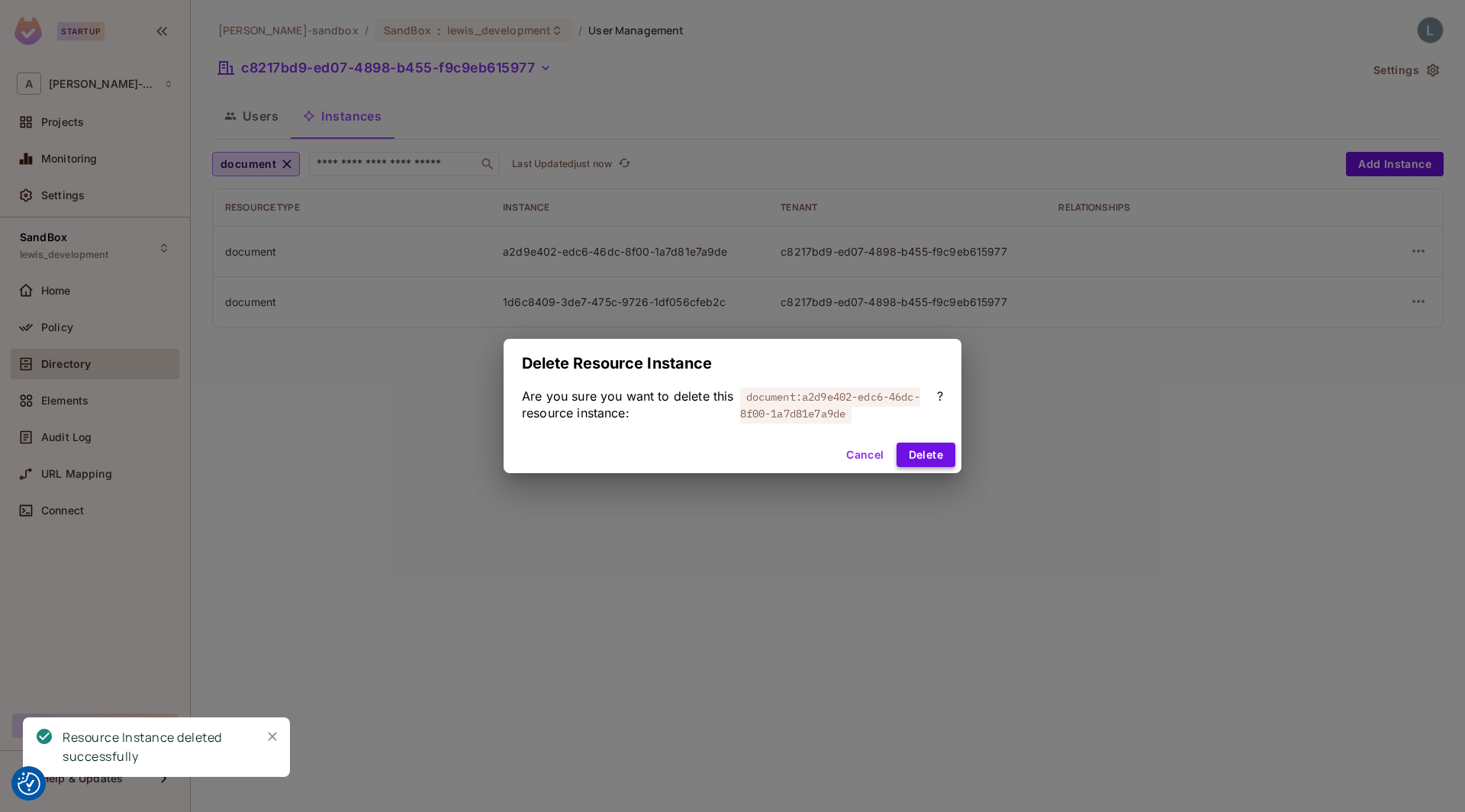
click at [909, 455] on button "Delete" at bounding box center [925, 455] width 58 height 25
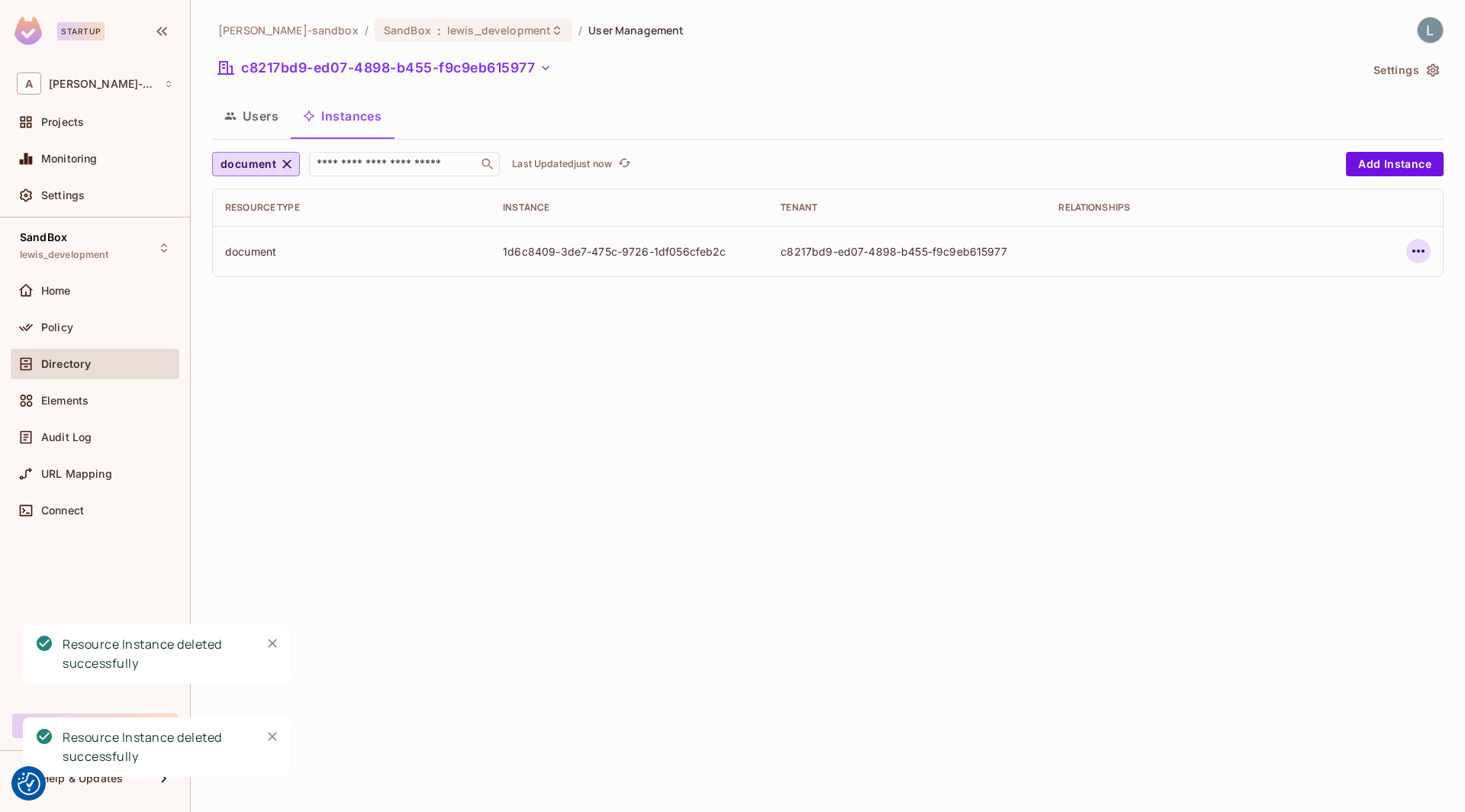
click at [1409, 259] on icon "button" at bounding box center [1418, 251] width 18 height 18
click at [1319, 348] on div "Delete Resource Instance" at bounding box center [1334, 352] width 132 height 16
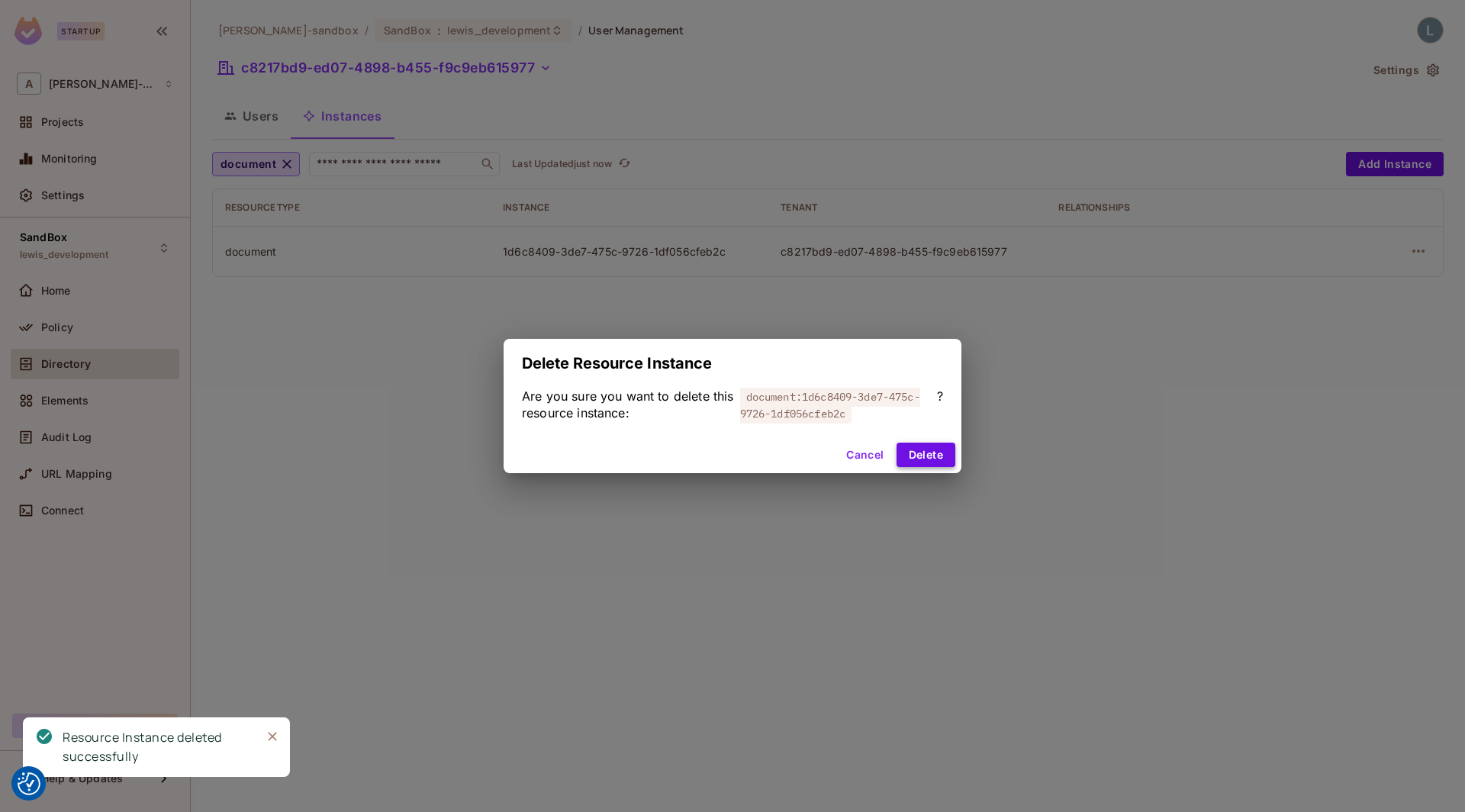
click at [918, 454] on button "Delete" at bounding box center [925, 455] width 58 height 25
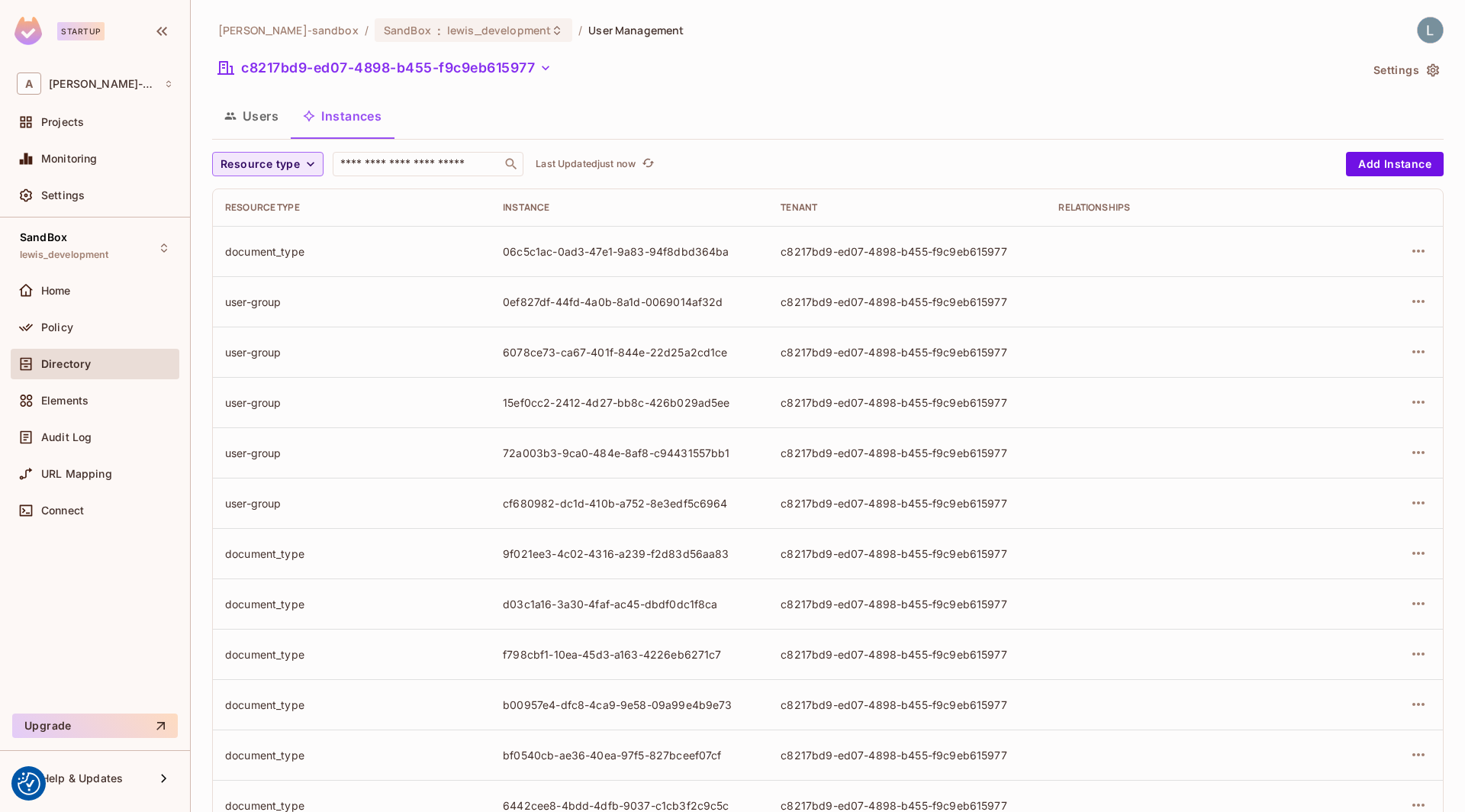
click at [274, 166] on span "Resource type" at bounding box center [260, 164] width 79 height 19
click at [264, 228] on span "document" at bounding box center [264, 231] width 79 height 15
click at [296, 166] on span "Resource type" at bounding box center [260, 164] width 79 height 19
click at [265, 224] on span "document" at bounding box center [264, 231] width 79 height 15
click at [105, 323] on div "Policy" at bounding box center [107, 327] width 132 height 12
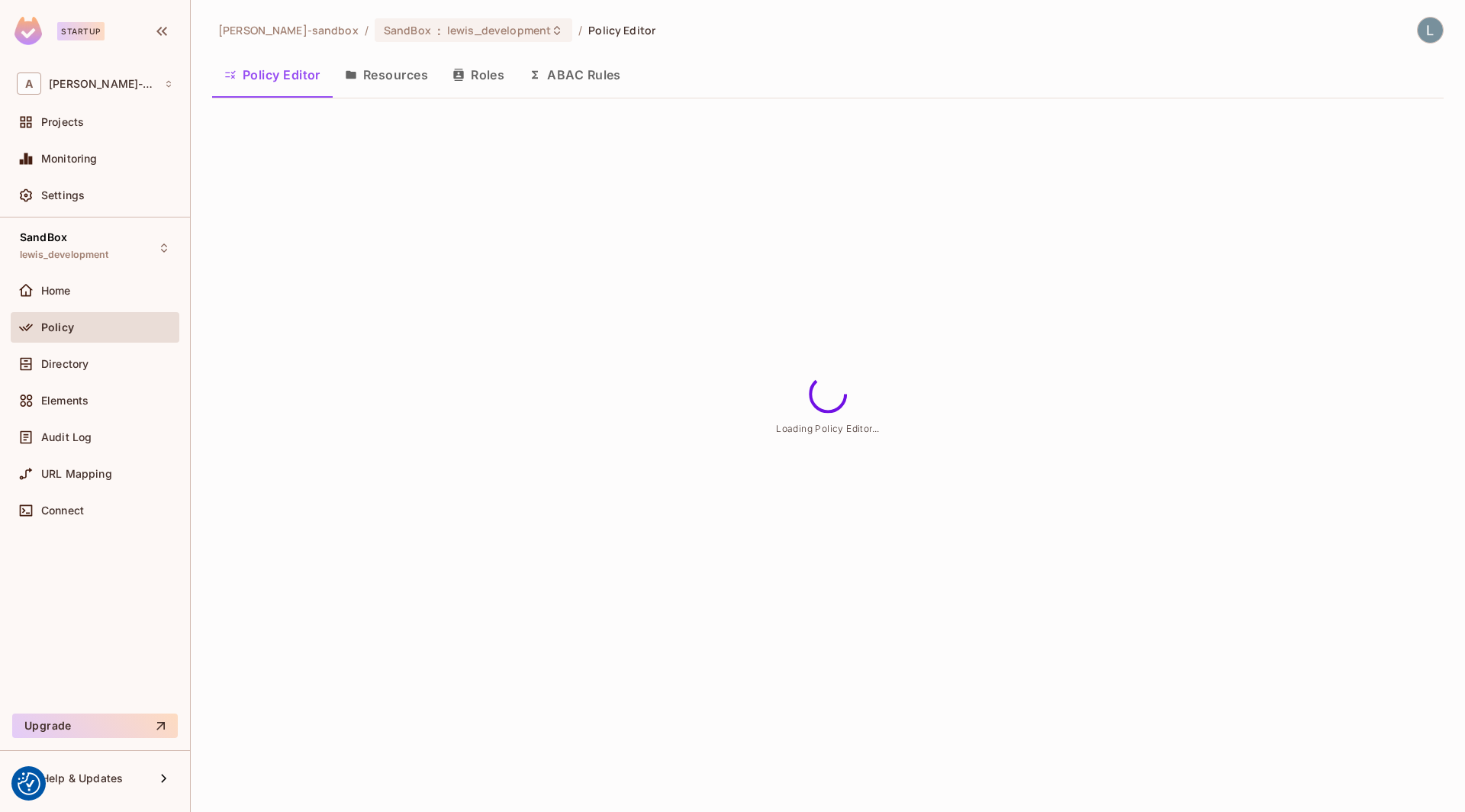
click at [392, 77] on button "Resources" at bounding box center [386, 75] width 108 height 38
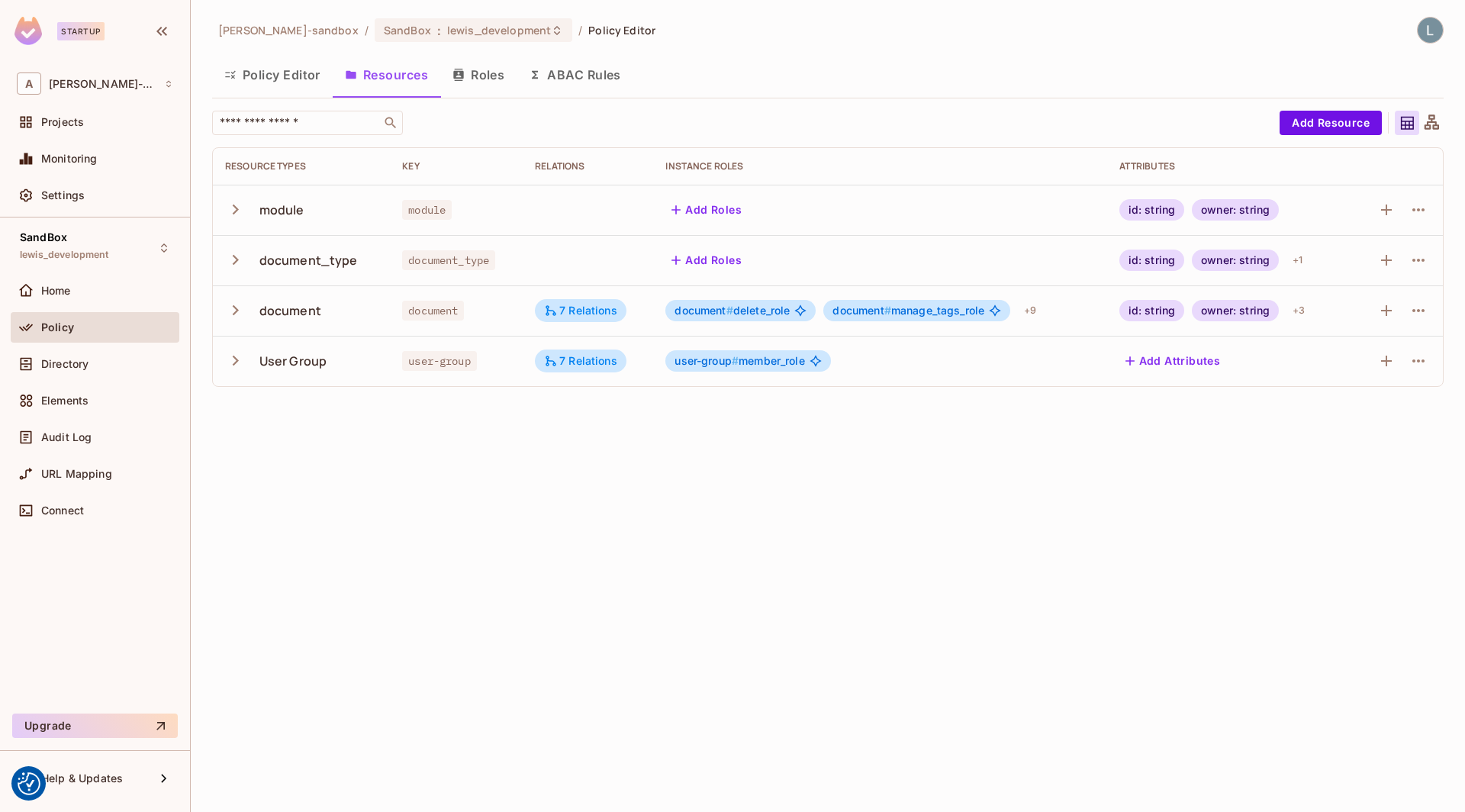
click at [234, 208] on icon "button" at bounding box center [235, 209] width 21 height 21
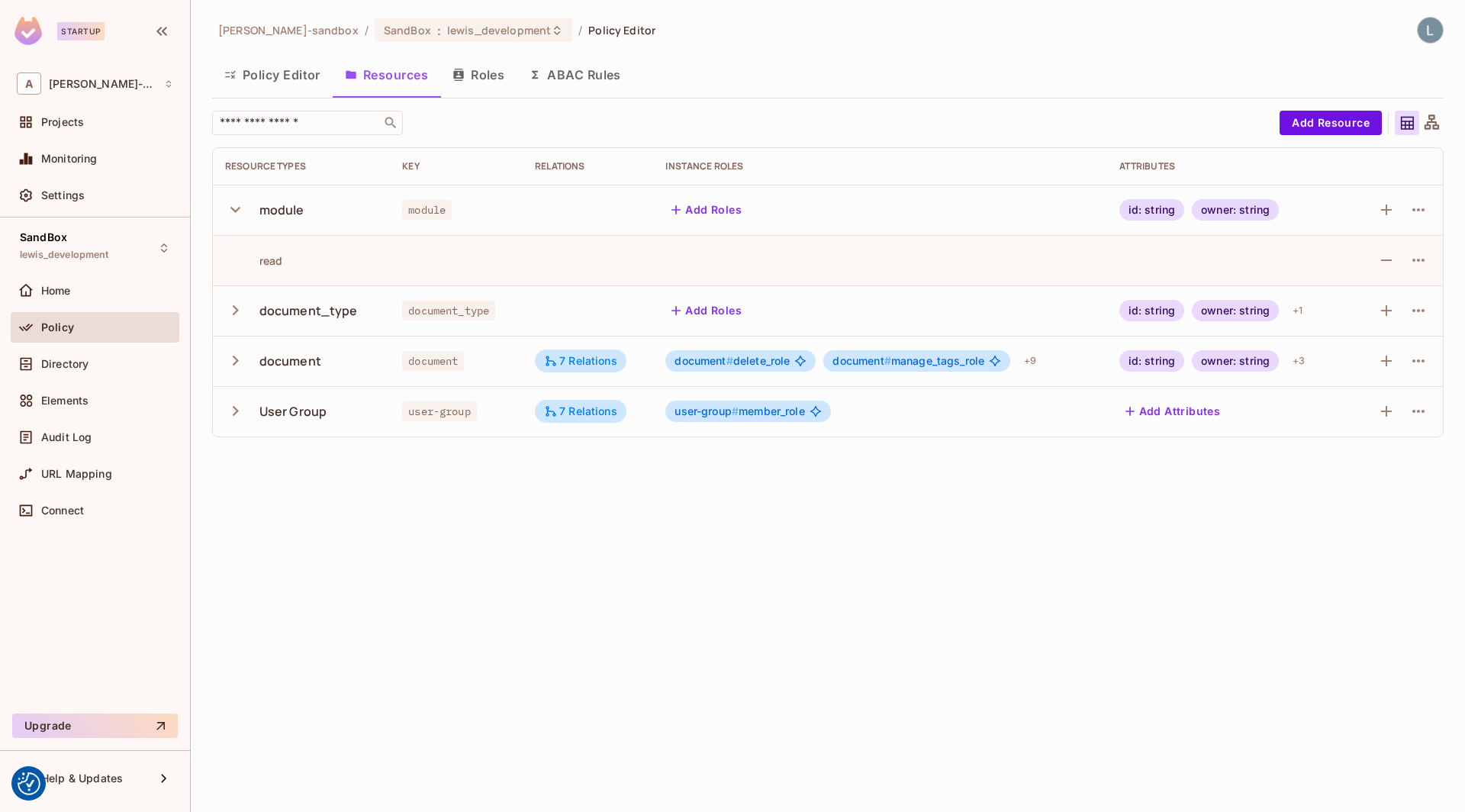
click at [234, 208] on icon "button" at bounding box center [235, 209] width 21 height 21
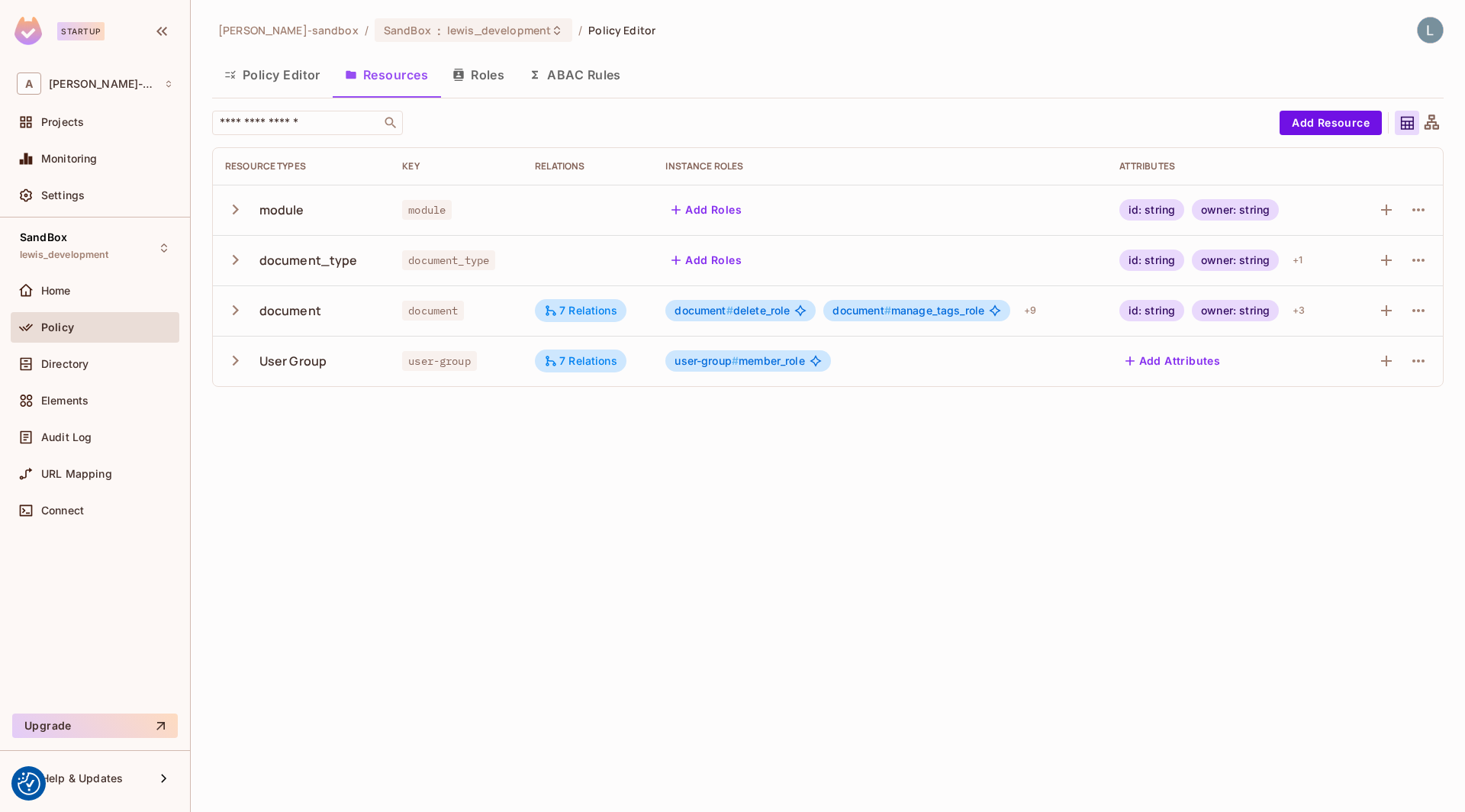
click at [232, 206] on icon "button" at bounding box center [235, 209] width 21 height 21
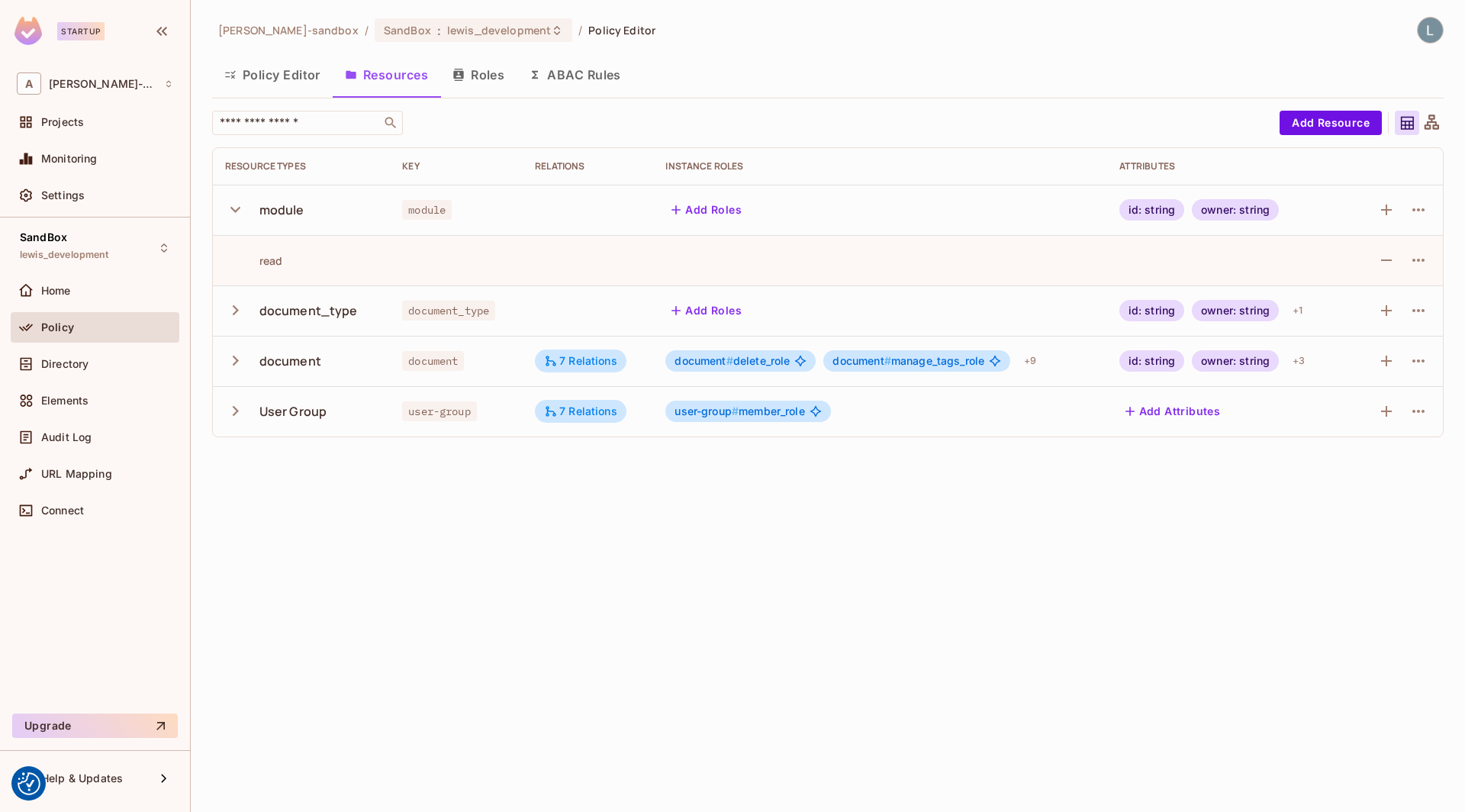
click at [233, 207] on icon "button" at bounding box center [235, 209] width 21 height 21
